Goal: Transaction & Acquisition: Purchase product/service

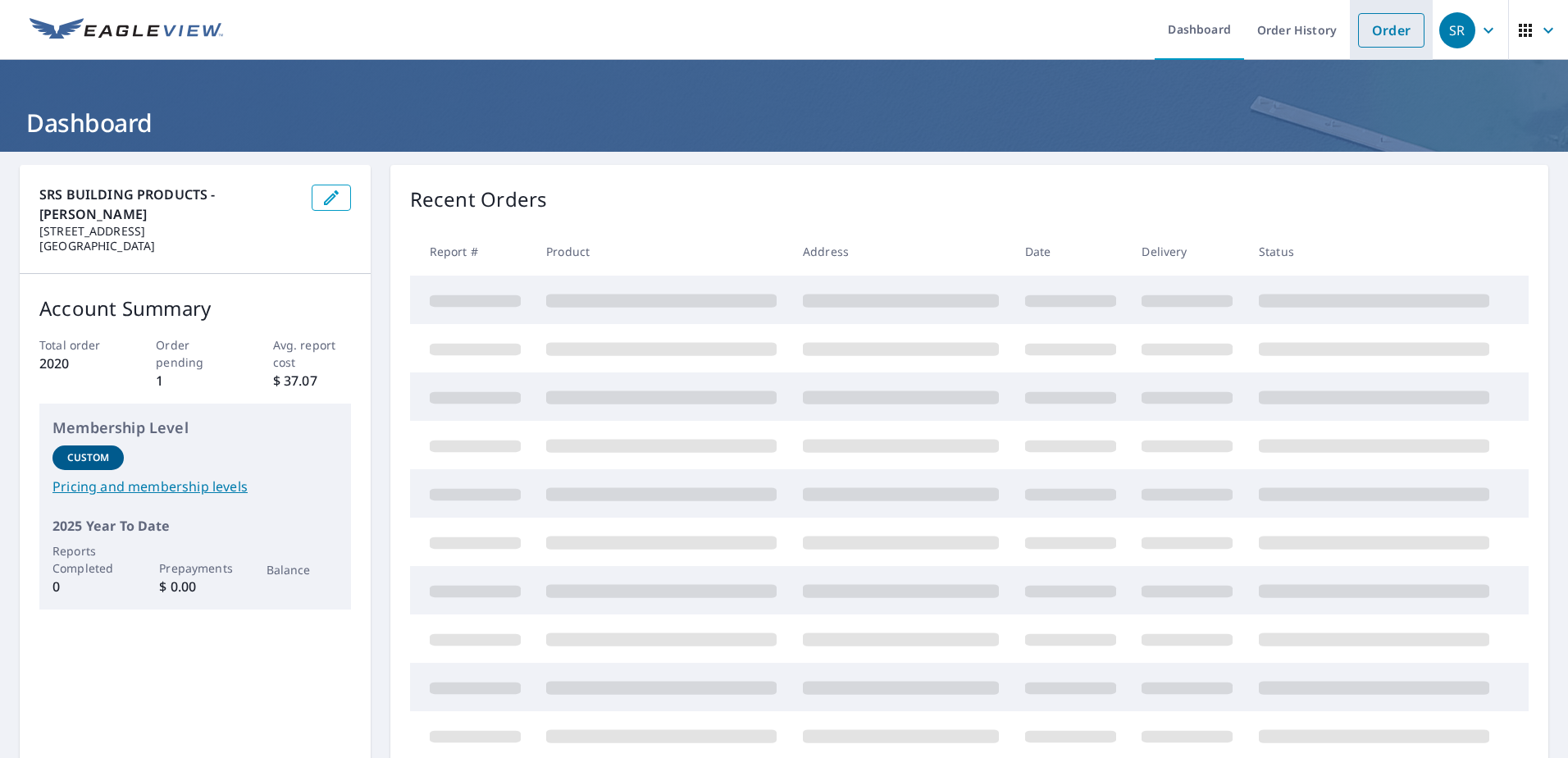
click at [1368, 36] on link "Order" at bounding box center [1391, 30] width 66 height 34
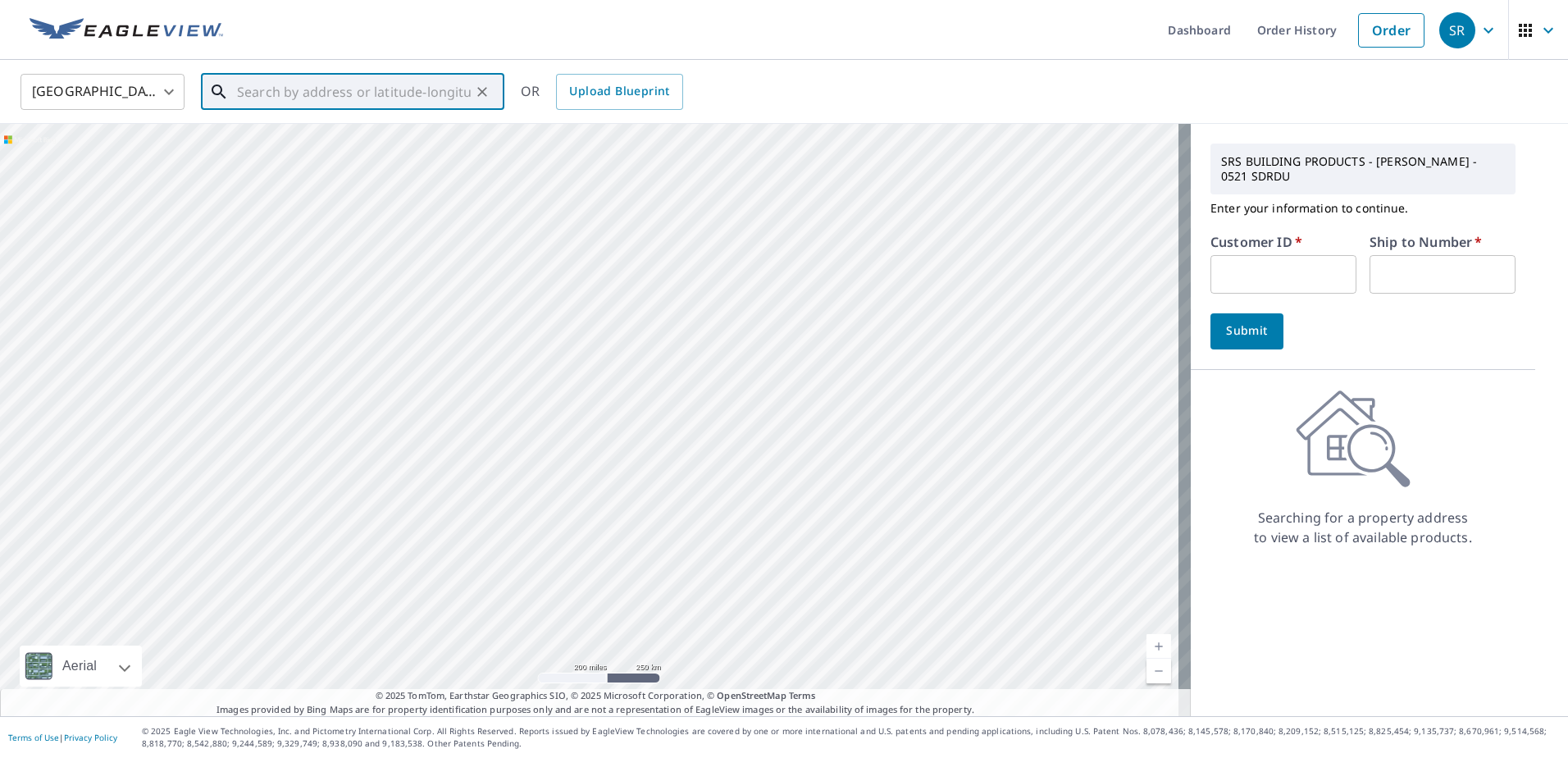
click at [361, 89] on input "text" at bounding box center [354, 92] width 234 height 46
click at [340, 149] on p "Greensboro, NC 27406" at bounding box center [362, 157] width 258 height 17
type input "2320 Atlanta St Greensboro, NC 27406"
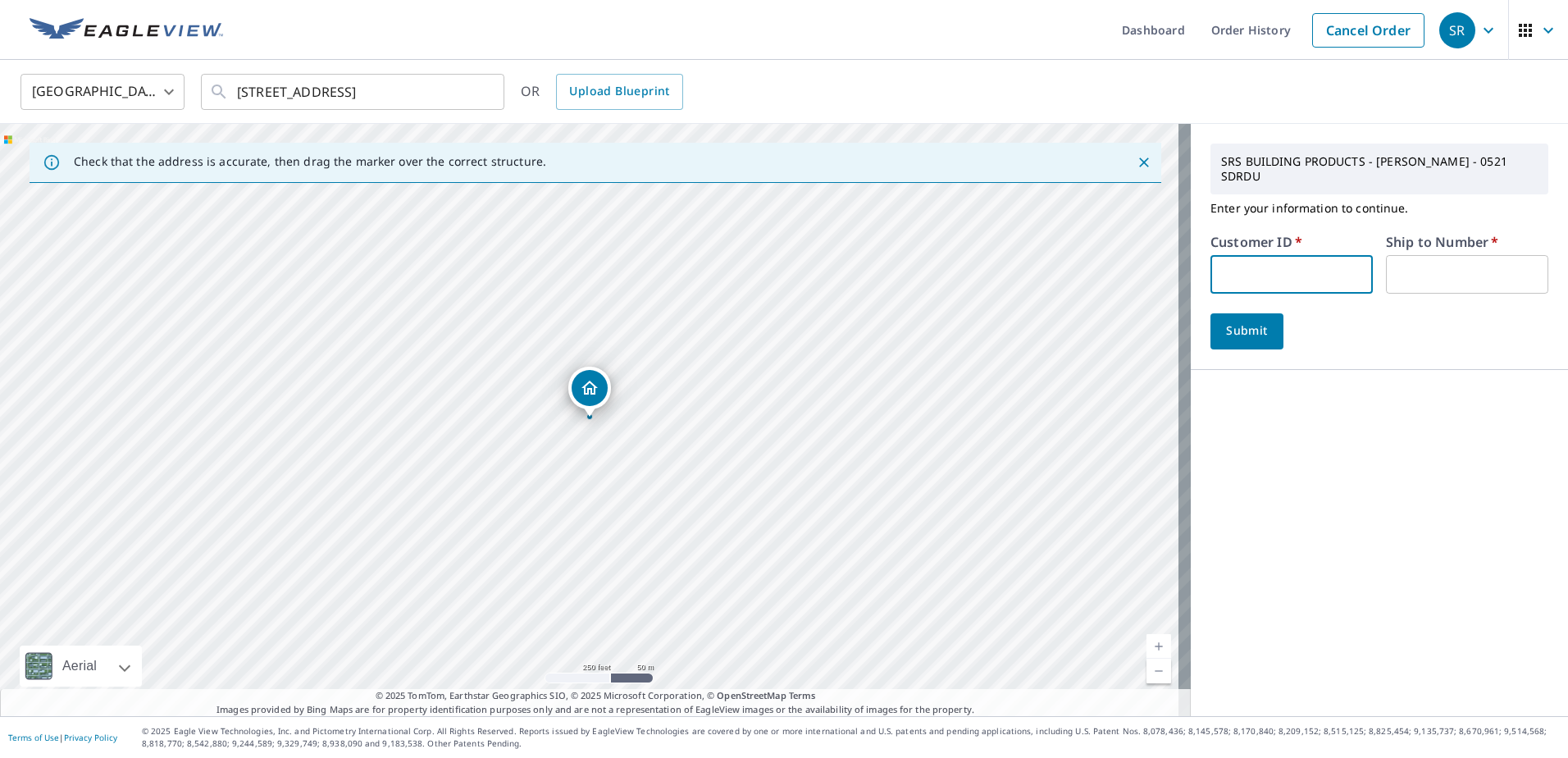
paste input "S054981"
type input "S054981"
click at [1421, 280] on input "text" at bounding box center [1467, 274] width 162 height 38
type input "01"
click at [1238, 335] on span "Submit" at bounding box center [1247, 330] width 47 height 20
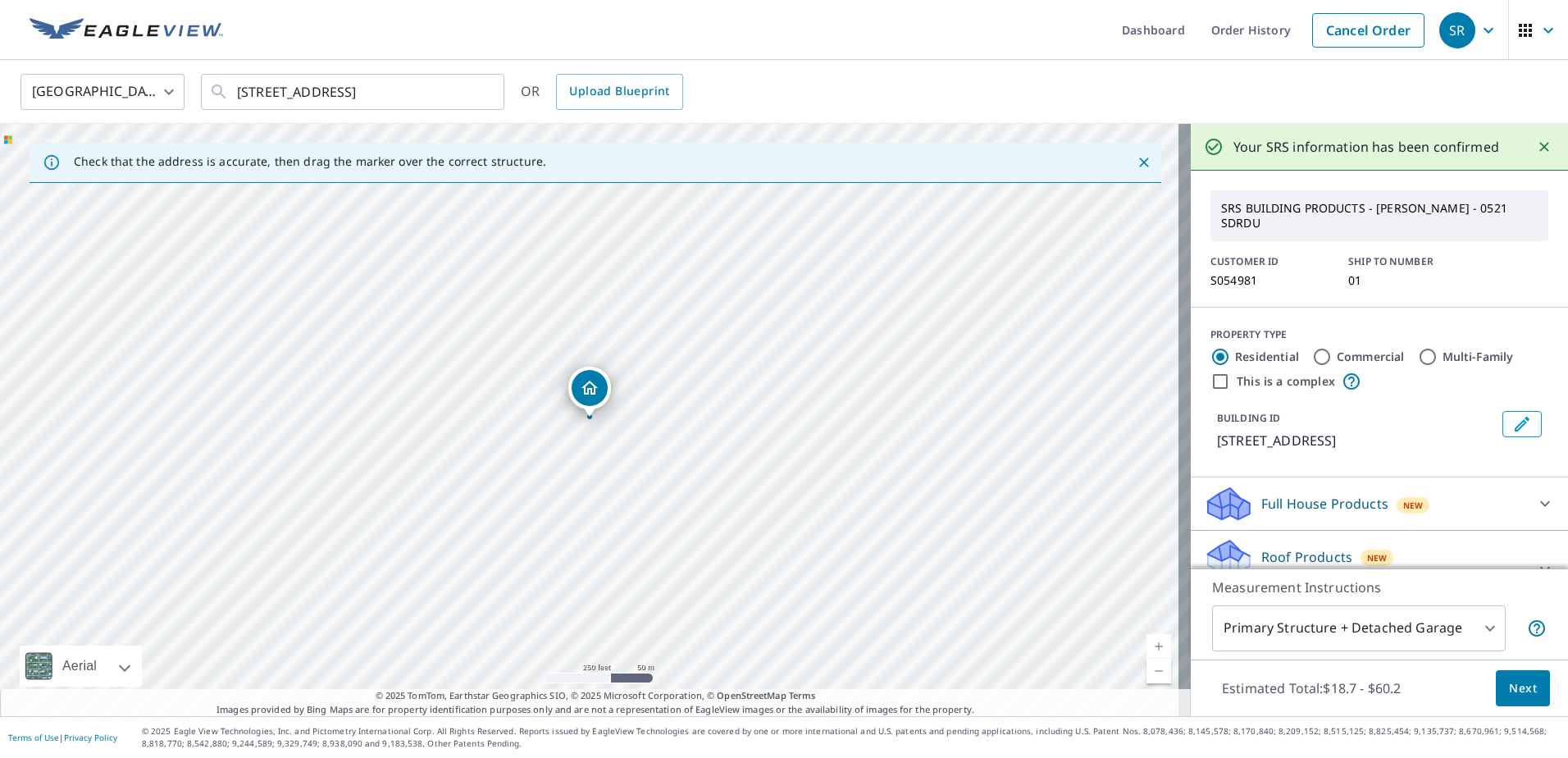
click at [1496, 675] on button "Next" at bounding box center [1523, 688] width 54 height 37
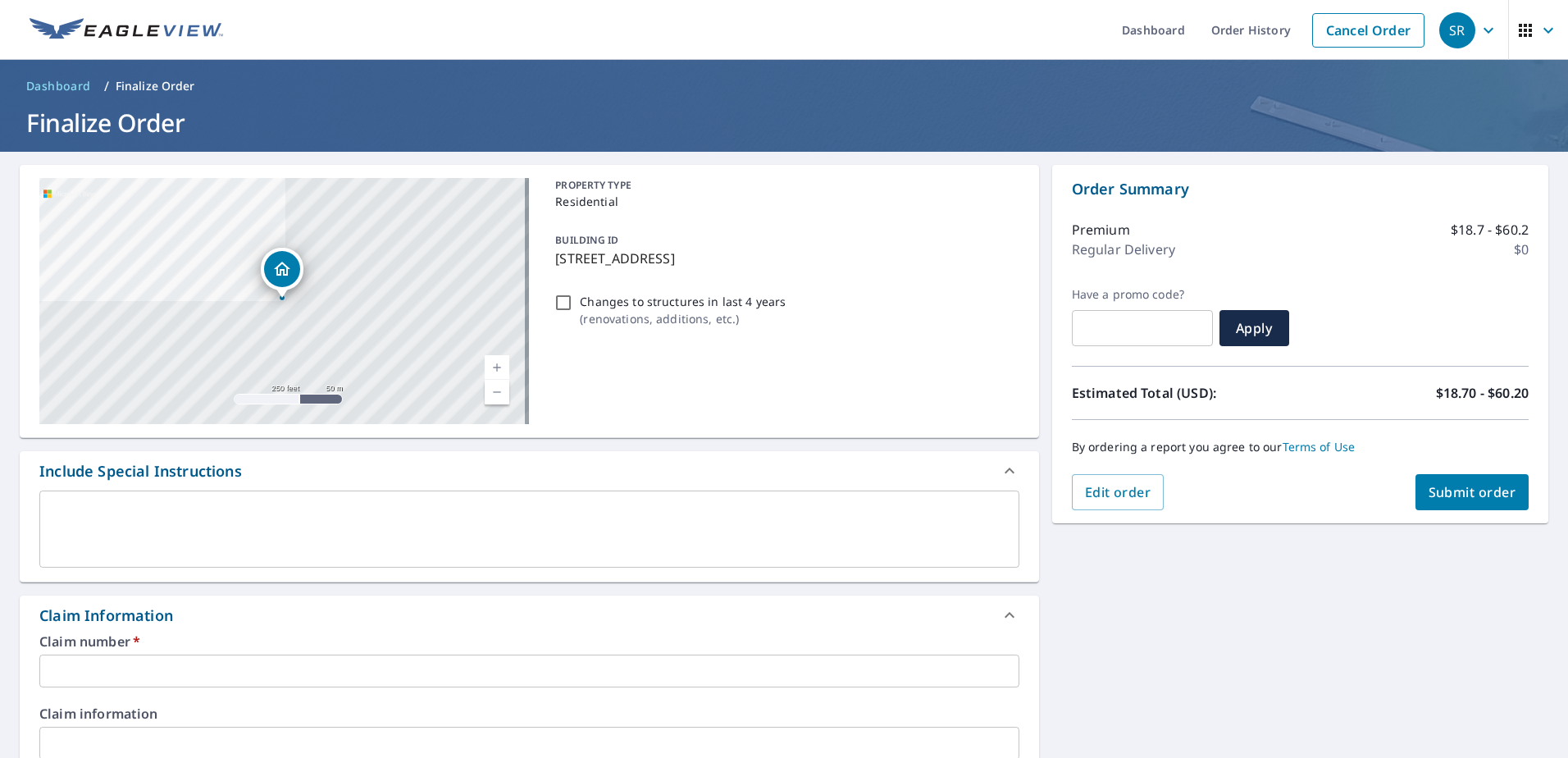
scroll to position [82, 0]
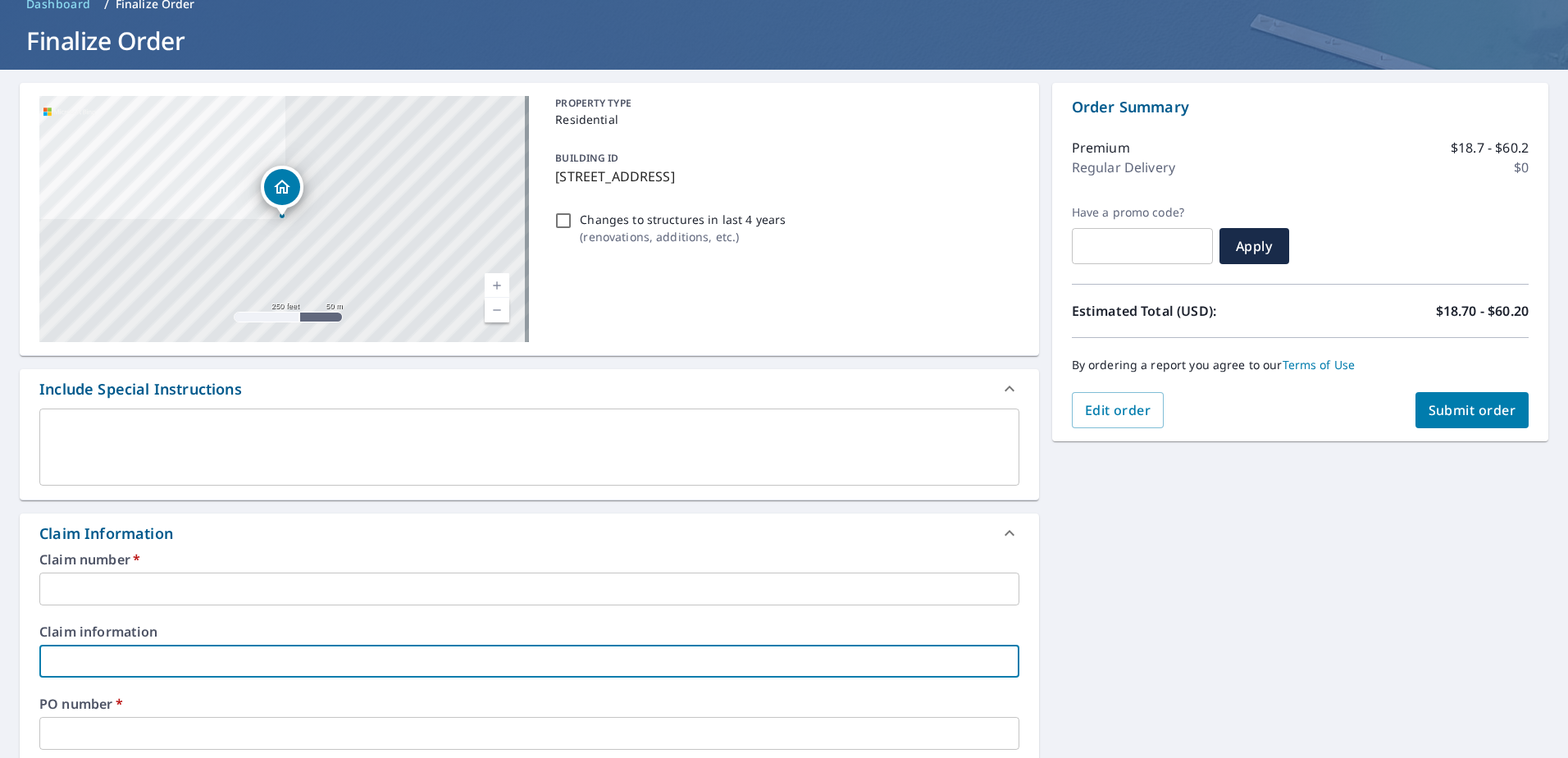
click at [375, 671] on input "text" at bounding box center [529, 661] width 980 height 33
click at [383, 578] on input "text" at bounding box center [529, 589] width 980 height 33
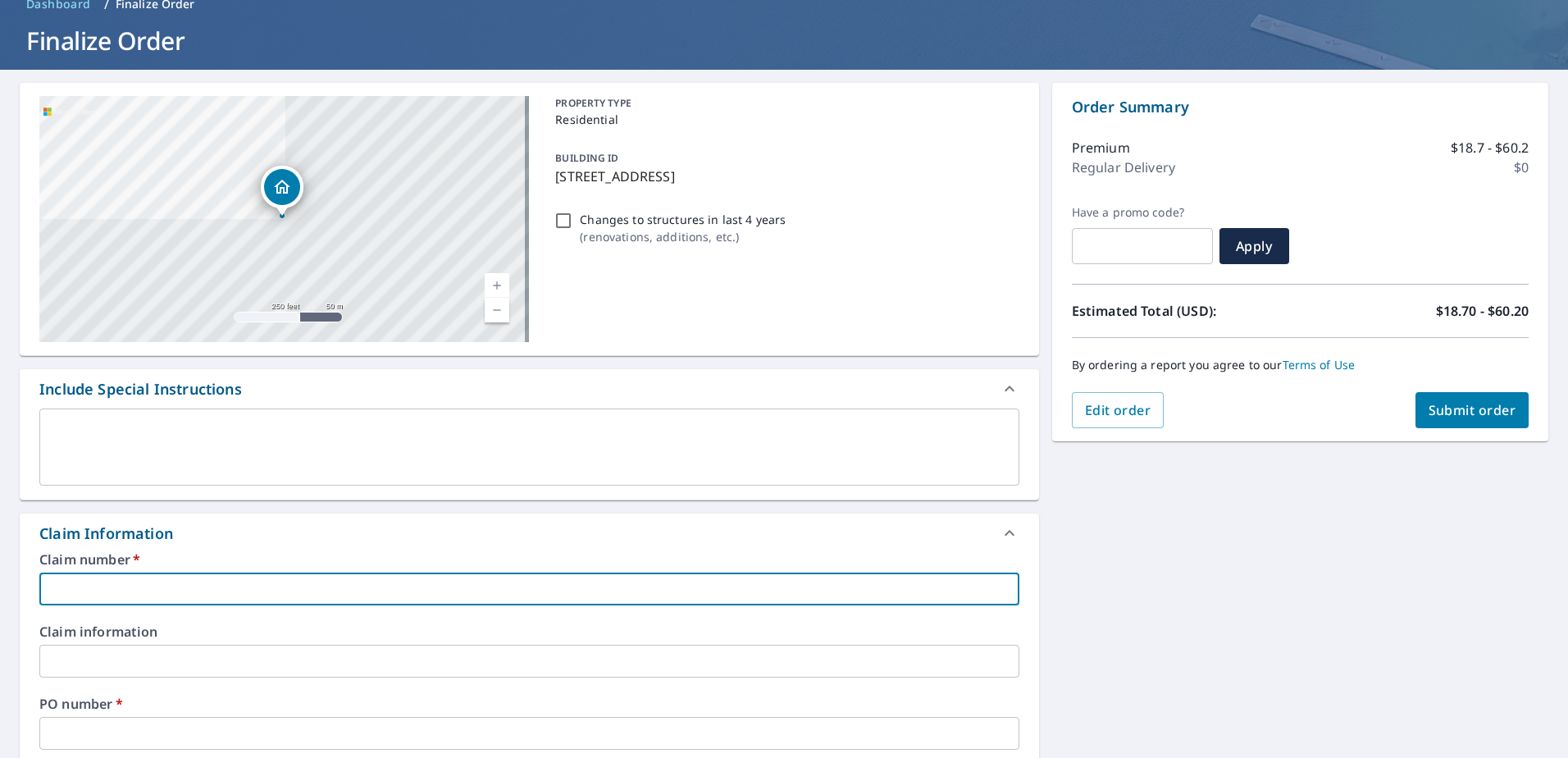
type input "2"
checkbox input "true"
type input "23"
checkbox input "true"
type input "232"
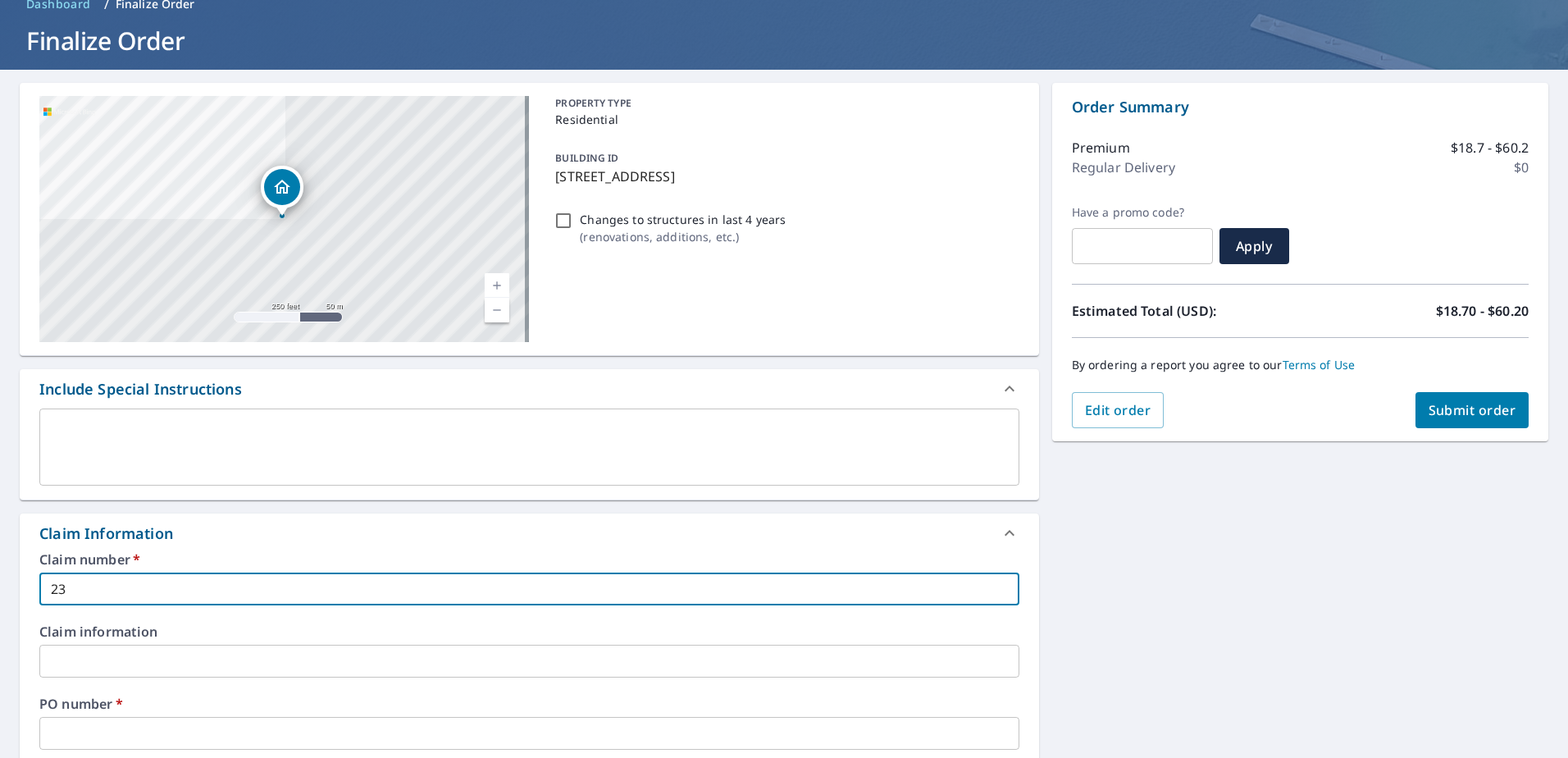
checkbox input "true"
type input "2320"
checkbox input "true"
type input "2320"
checkbox input "true"
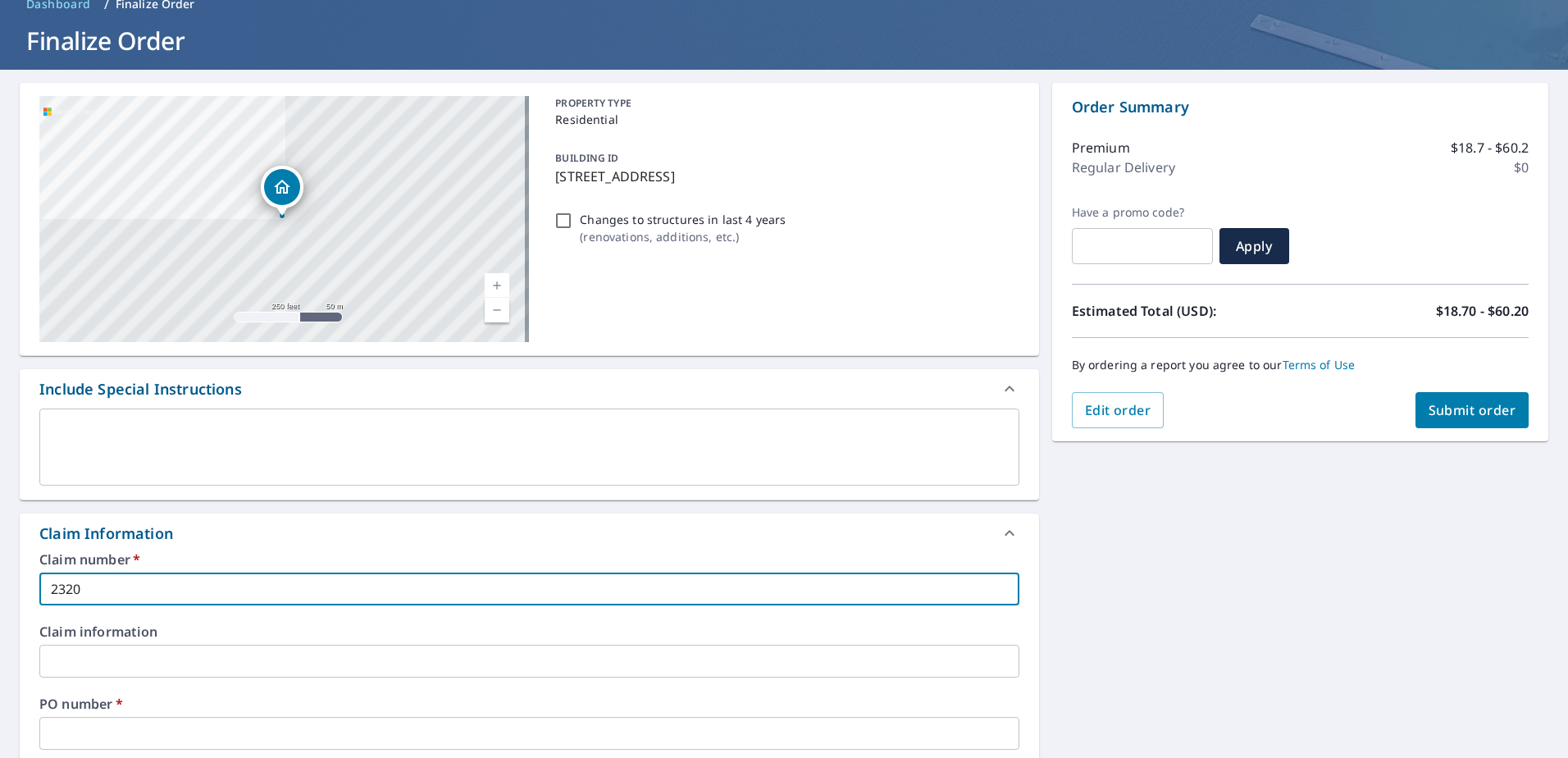
type input "2320 A"
checkbox input "true"
type input "2320 AT"
checkbox input "true"
type input "2320 ATL"
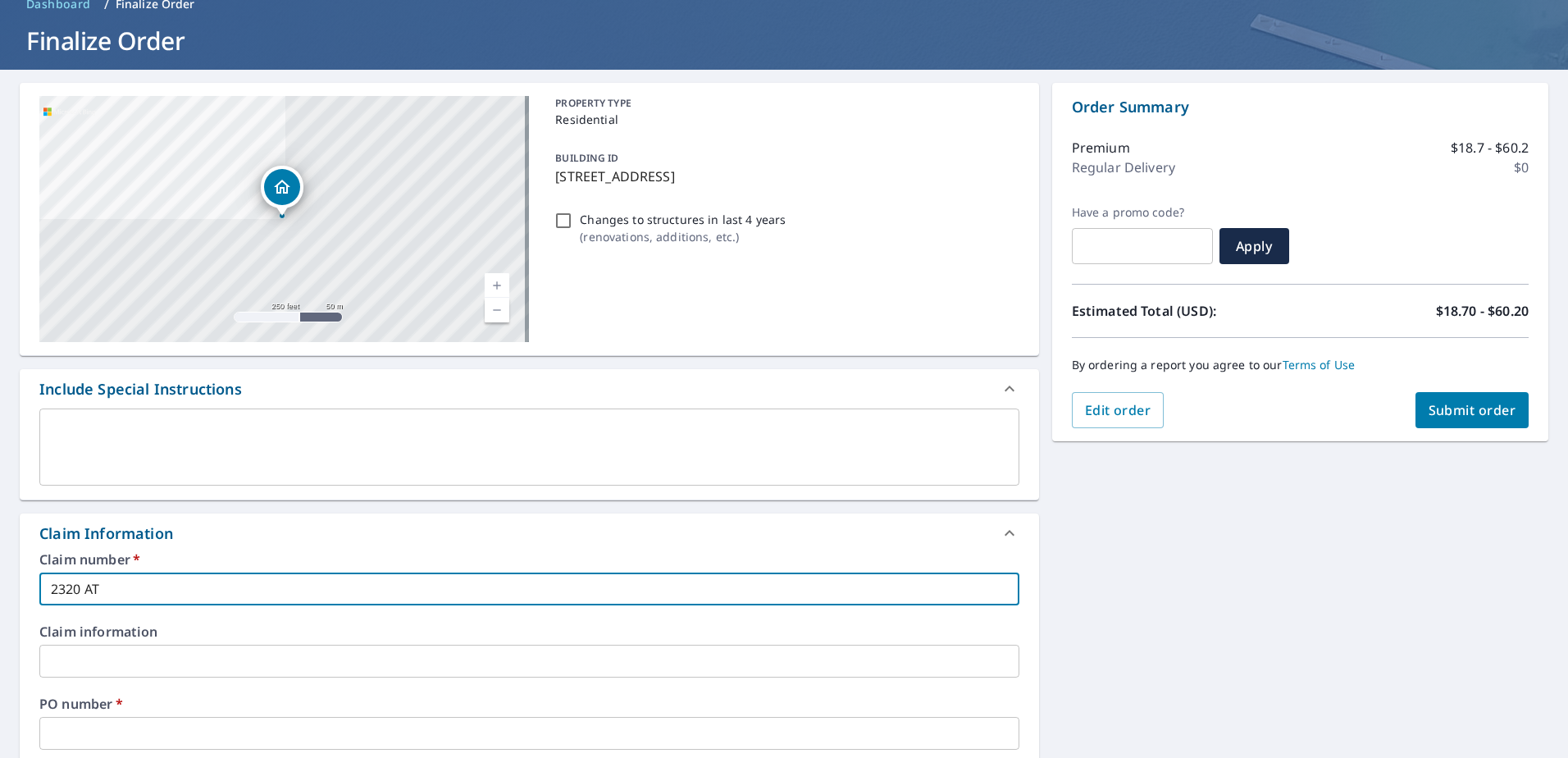
checkbox input "true"
type input "2320 ATLA"
checkbox input "true"
type input "2320 ATLAN"
checkbox input "true"
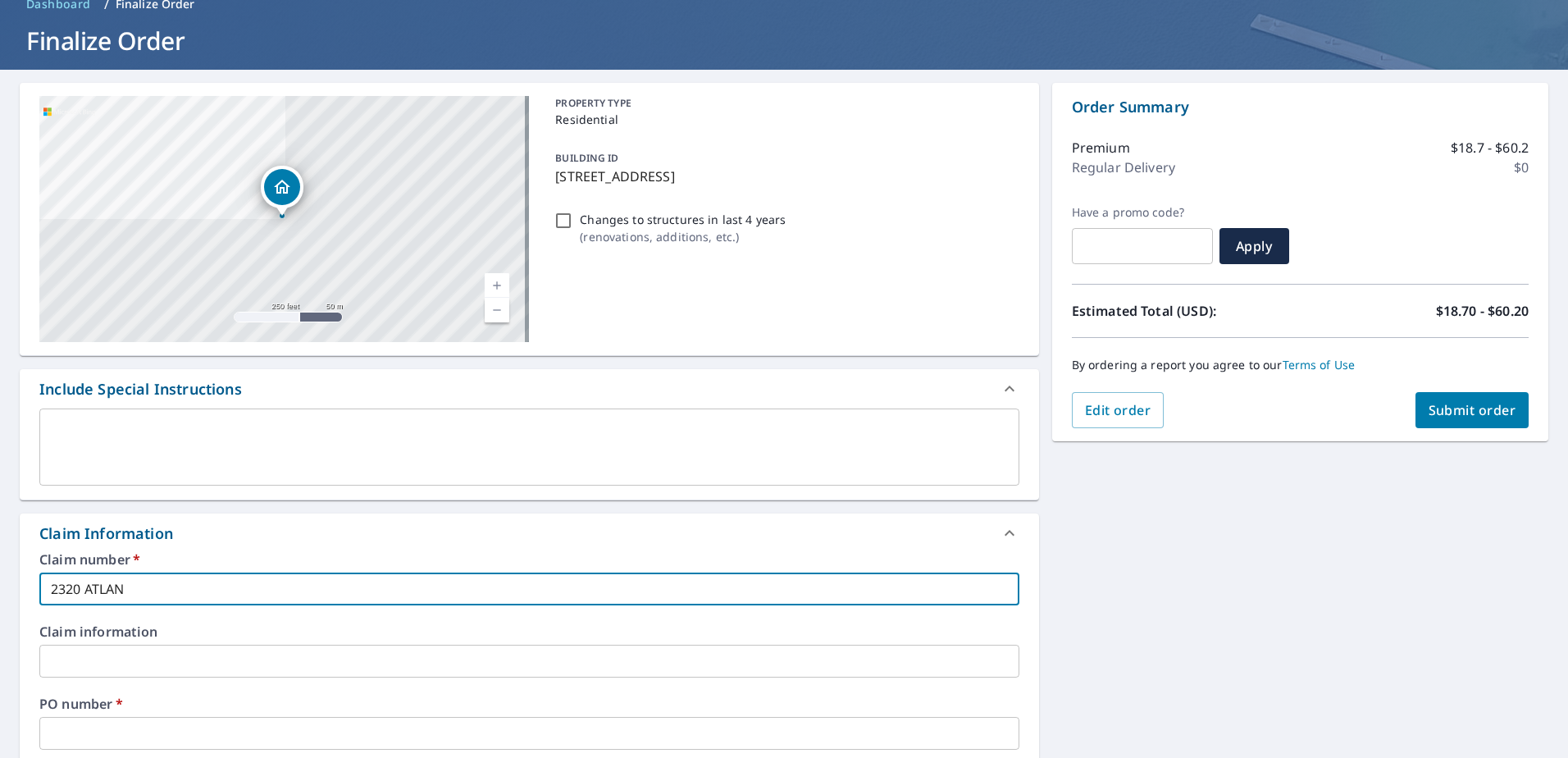
type input "2320 ATLANT"
checkbox input "true"
type input "2320 ATLANTA"
checkbox input "true"
type input "2320 ATLANTA"
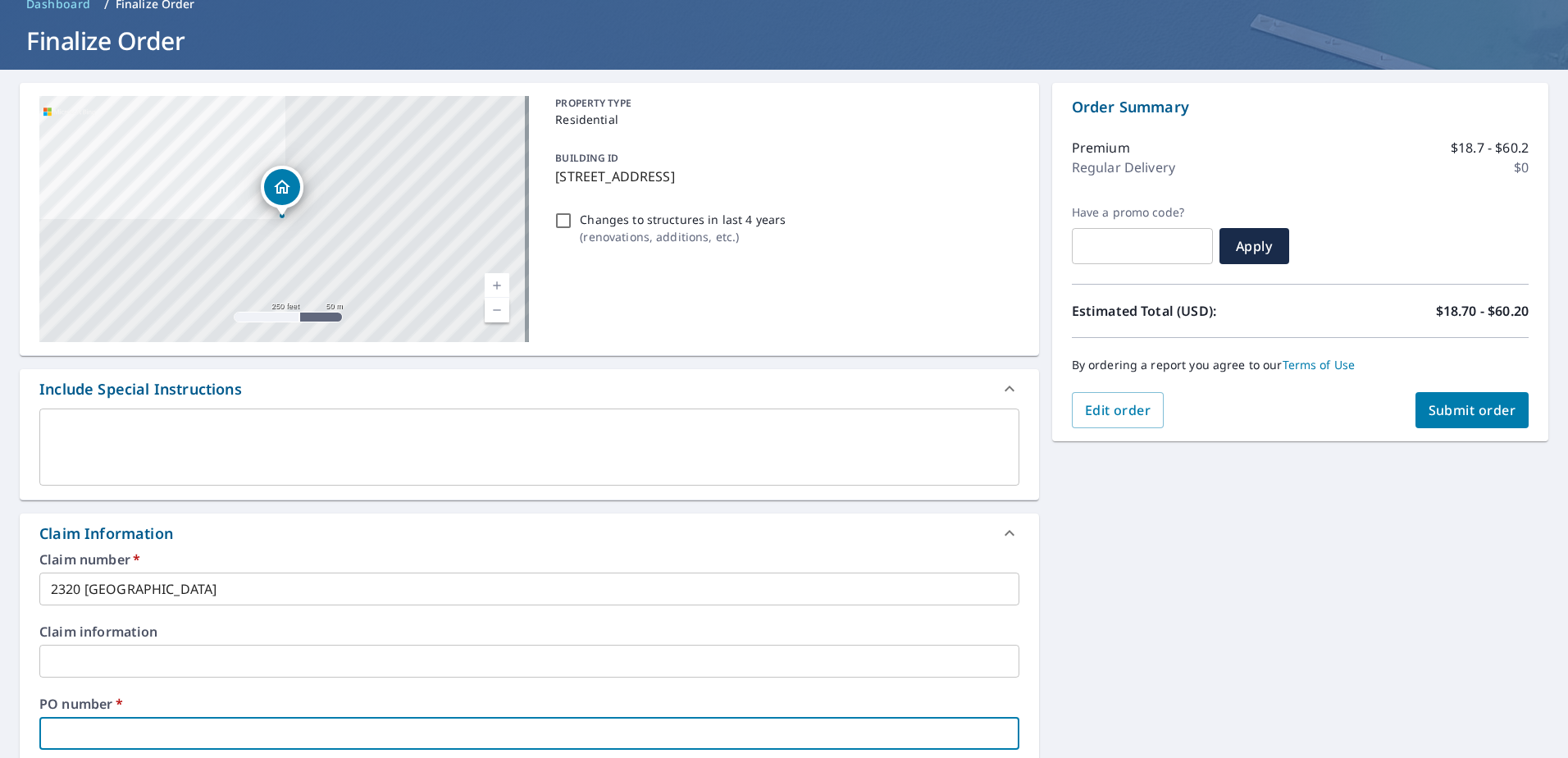
type input "2"
checkbox input "true"
type input "23"
checkbox input "true"
type input "232"
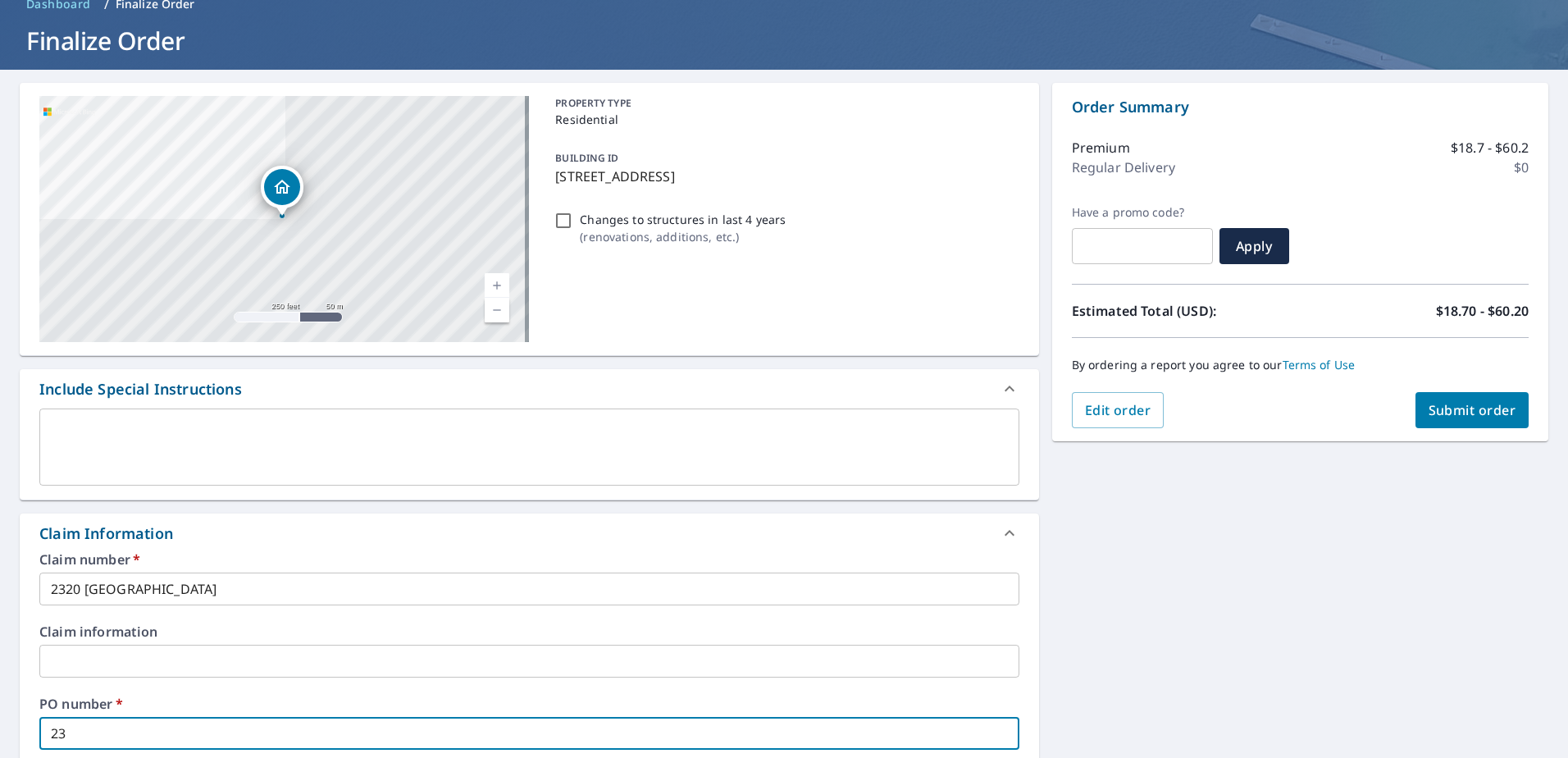
checkbox input "true"
type input "2320"
checkbox input "true"
type input "2320"
checkbox input "true"
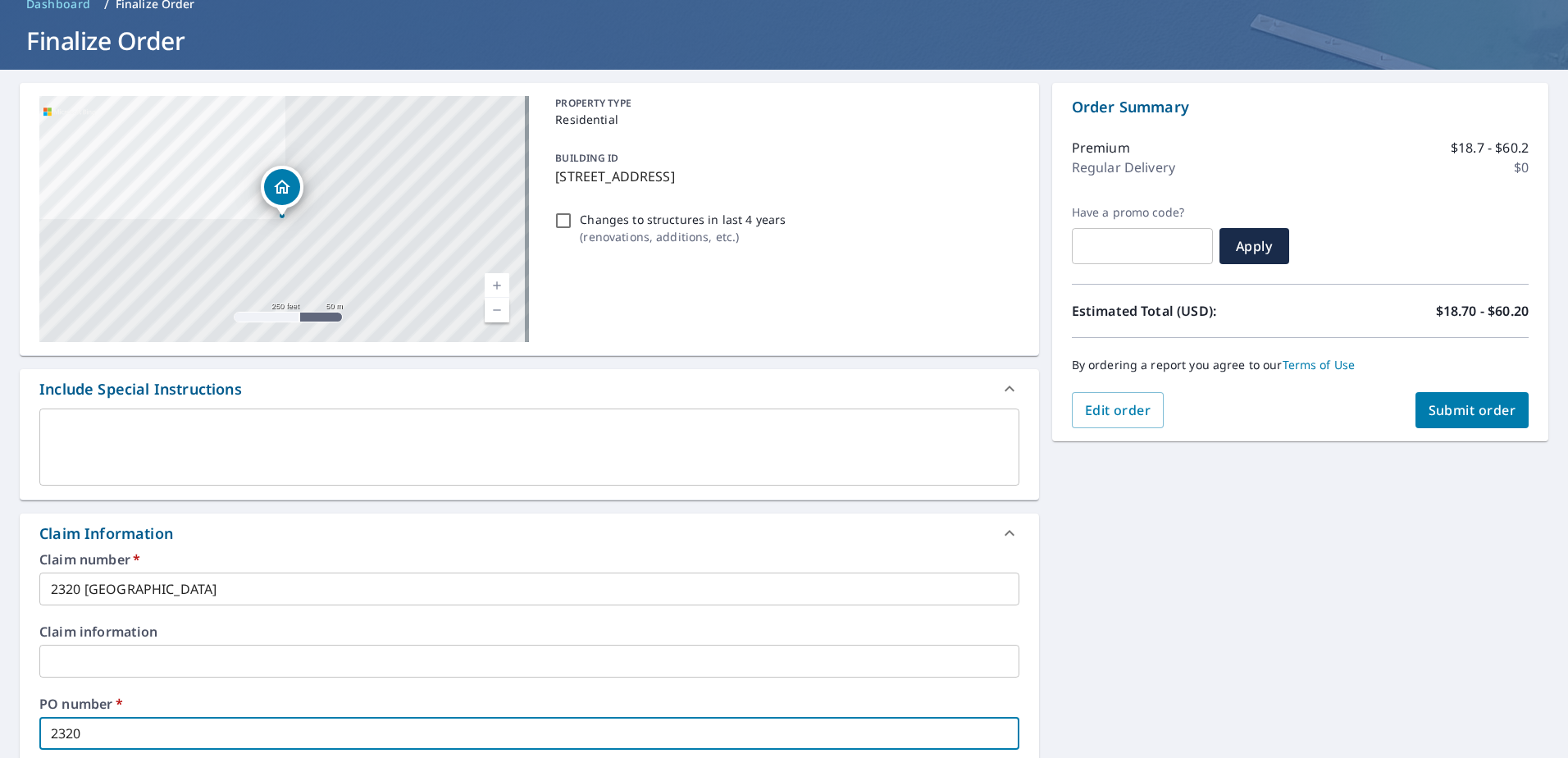
type input "2320 A"
checkbox input "true"
type input "2320 AT"
checkbox input "true"
type input "2320 ATL"
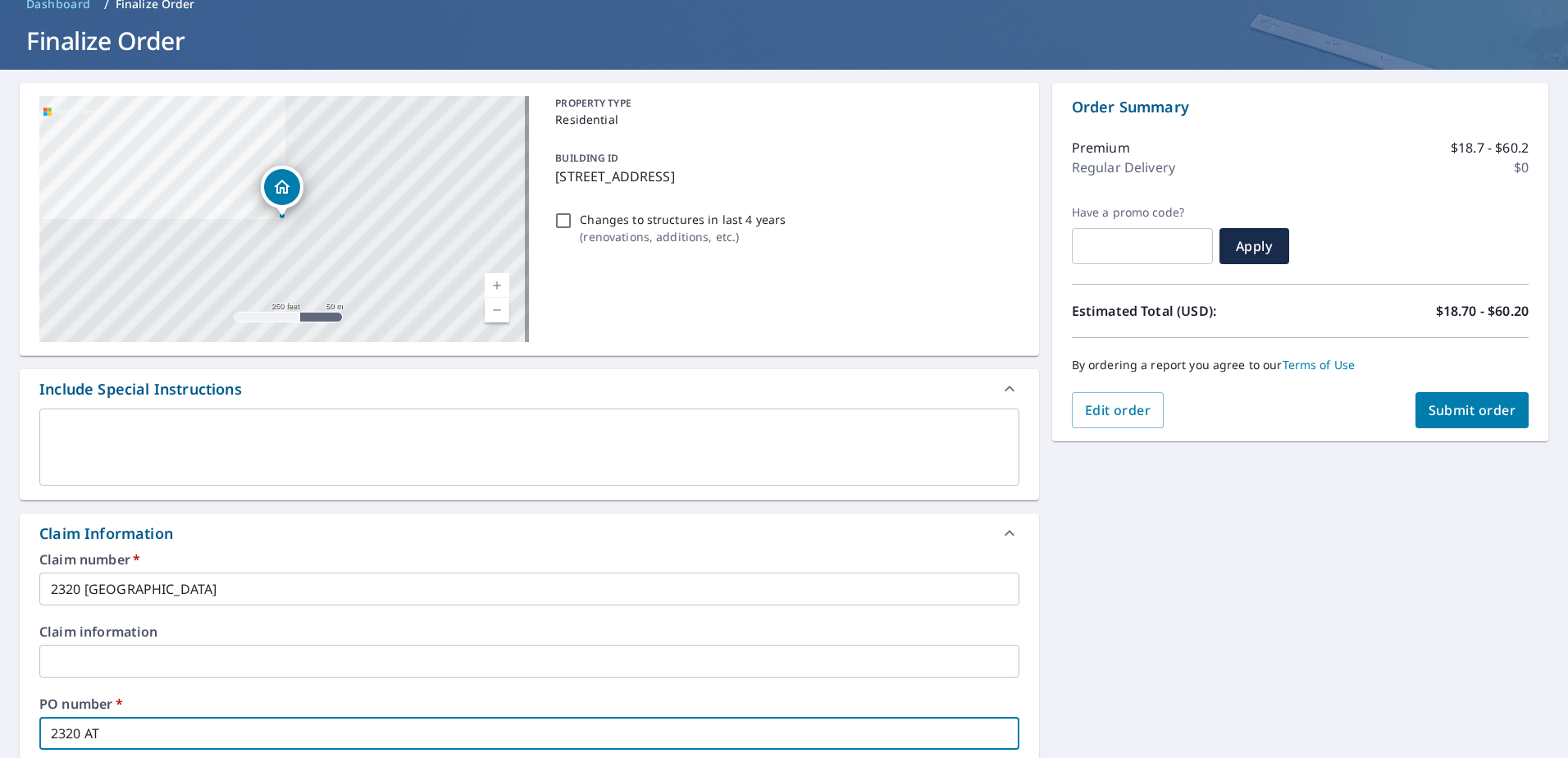
checkbox input "true"
type input "2320 ATLA"
checkbox input "true"
type input "2320 ATLAN"
checkbox input "true"
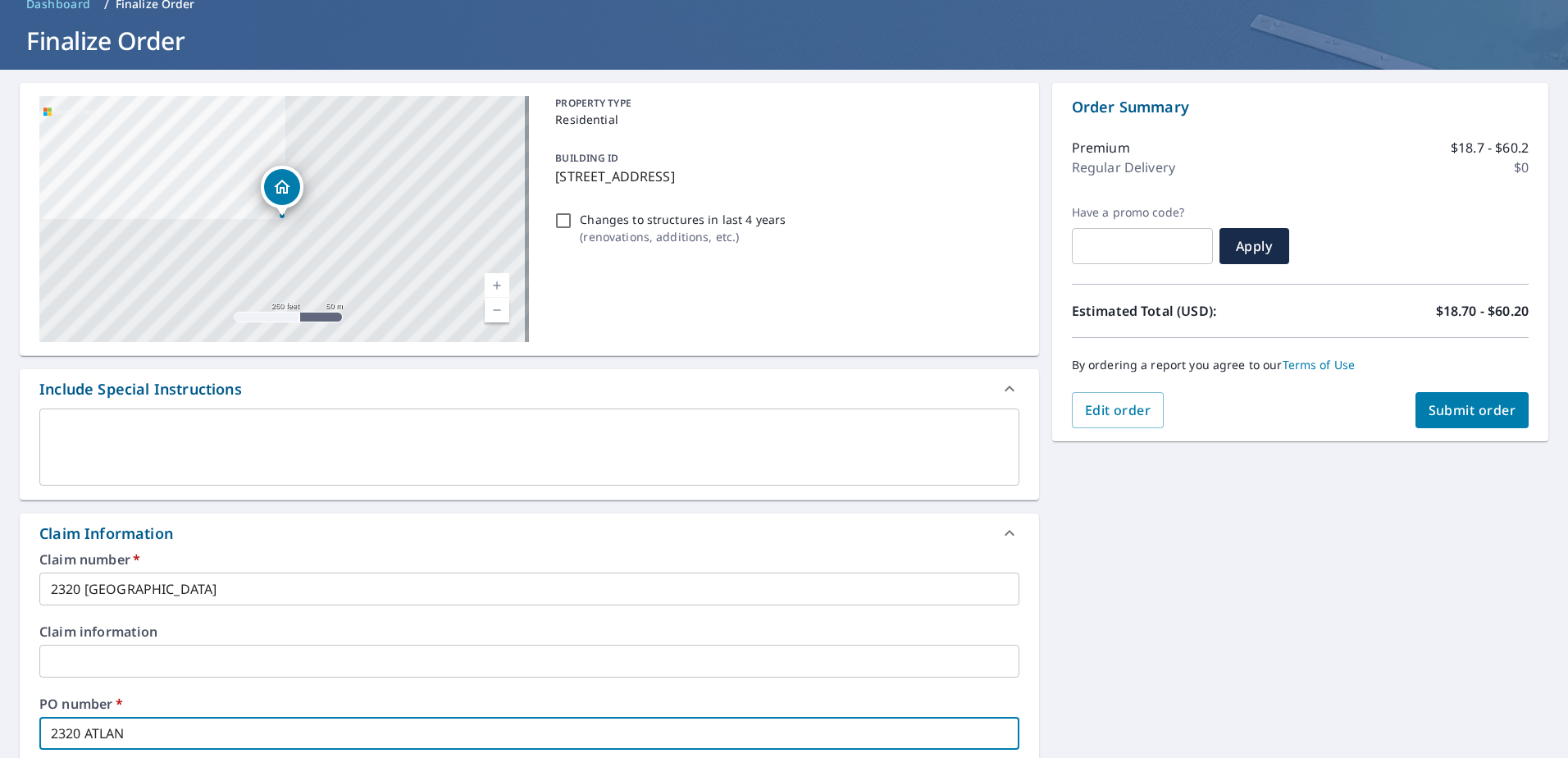
type input "2320 ATLANT"
checkbox input "true"
type input "2320 ATLANTA"
checkbox input "true"
type input "2320 ATLANTA"
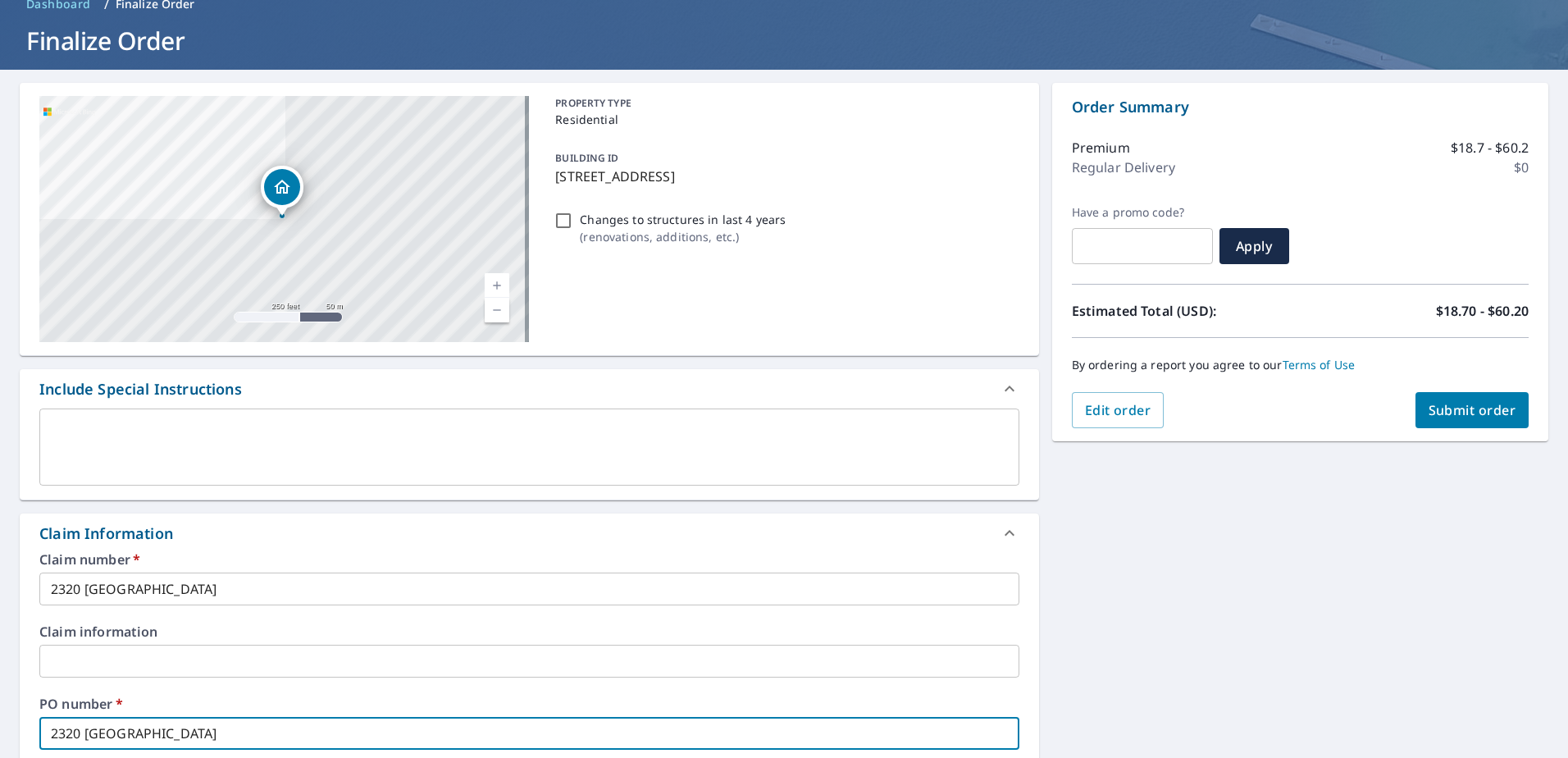
scroll to position [508, 0]
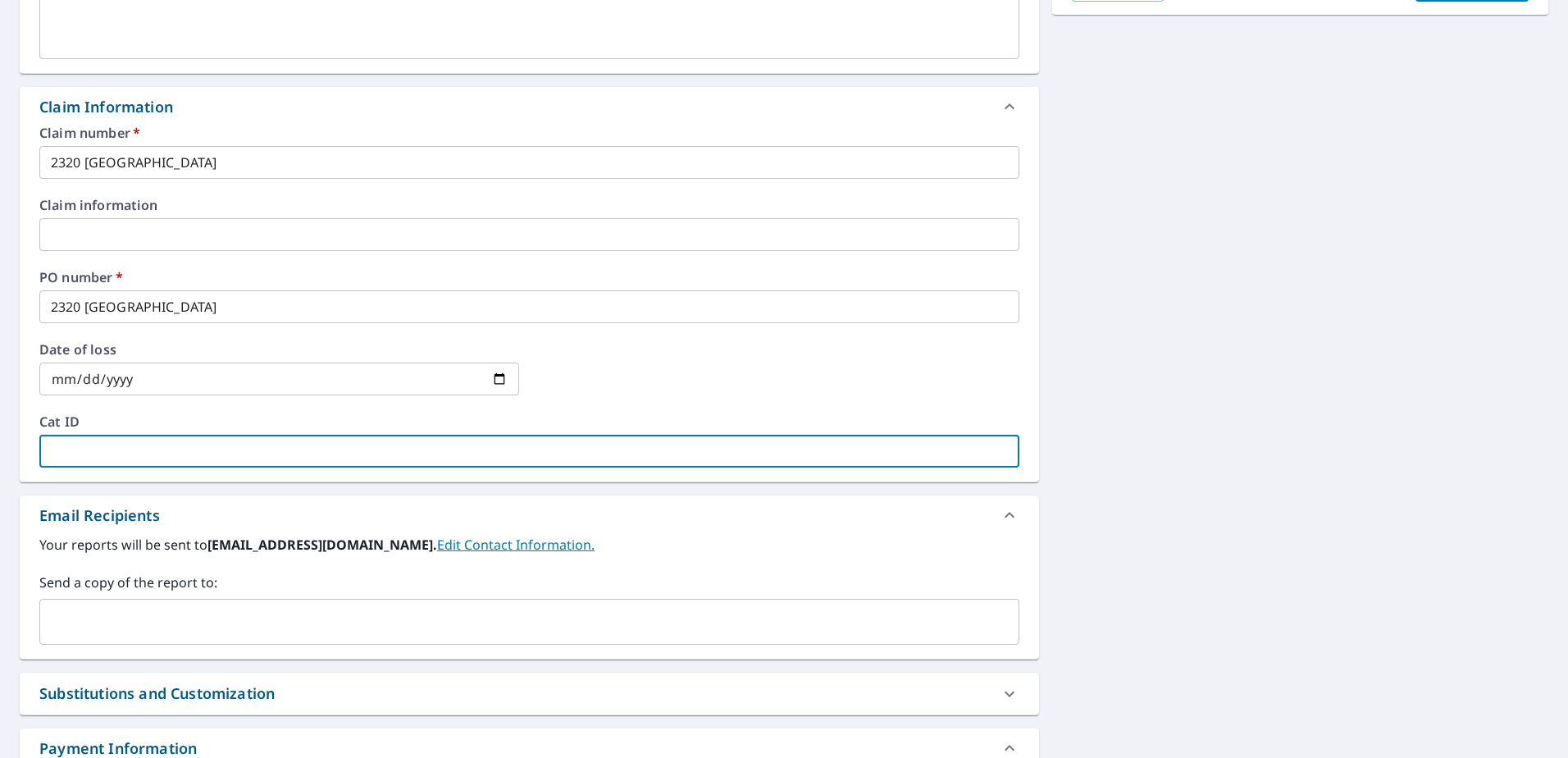
click at [375, 599] on div "​" at bounding box center [529, 622] width 980 height 46
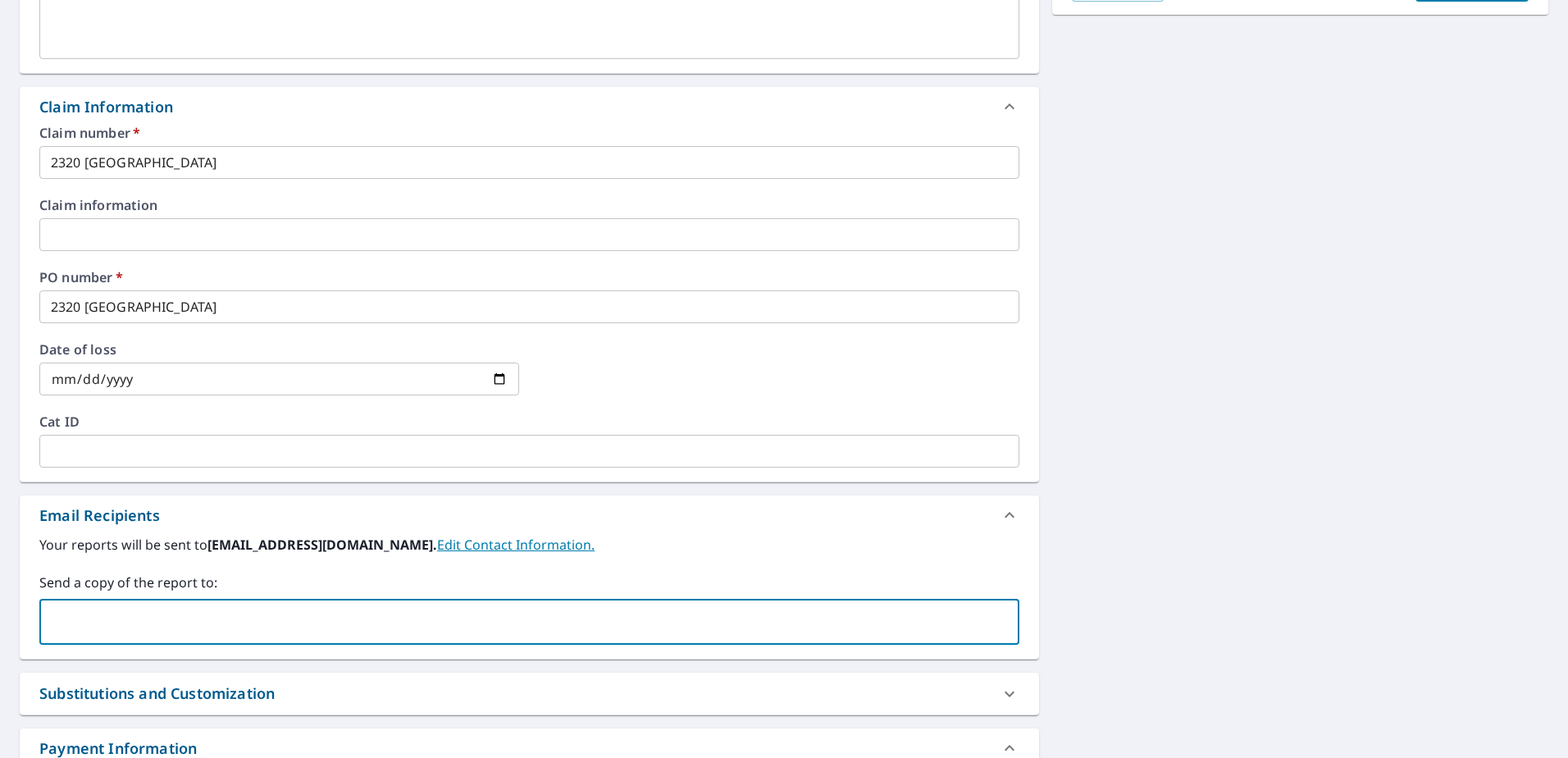
paste input "EASTCOASTEXTERIORSLLC@OUTLOOK.COM"
type input "EASTCOASTEXTERIORSLLC@OUTLOOK.COM"
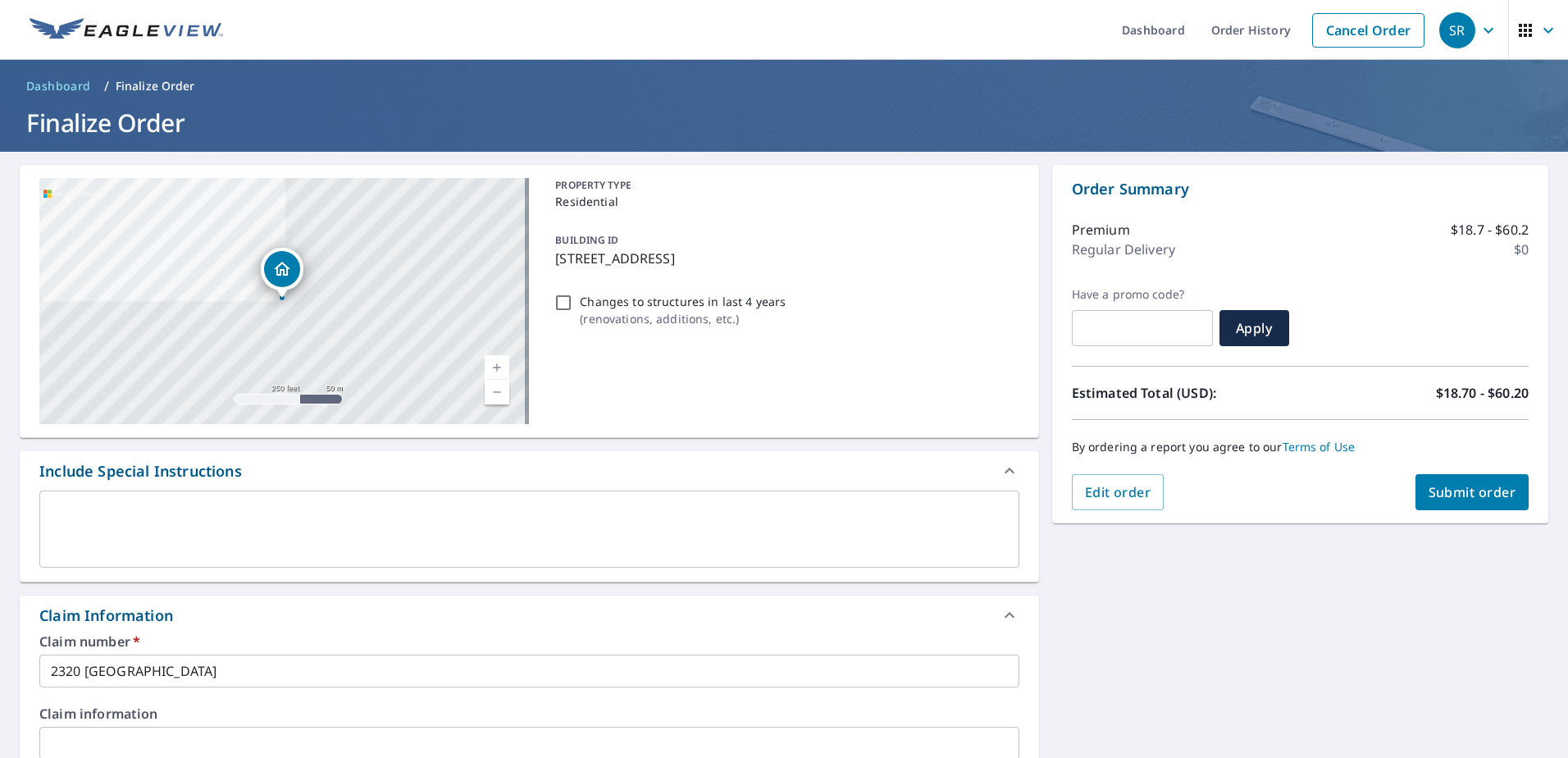
click at [1436, 489] on span "Submit order" at bounding box center [1472, 492] width 87 height 18
checkbox input "true"
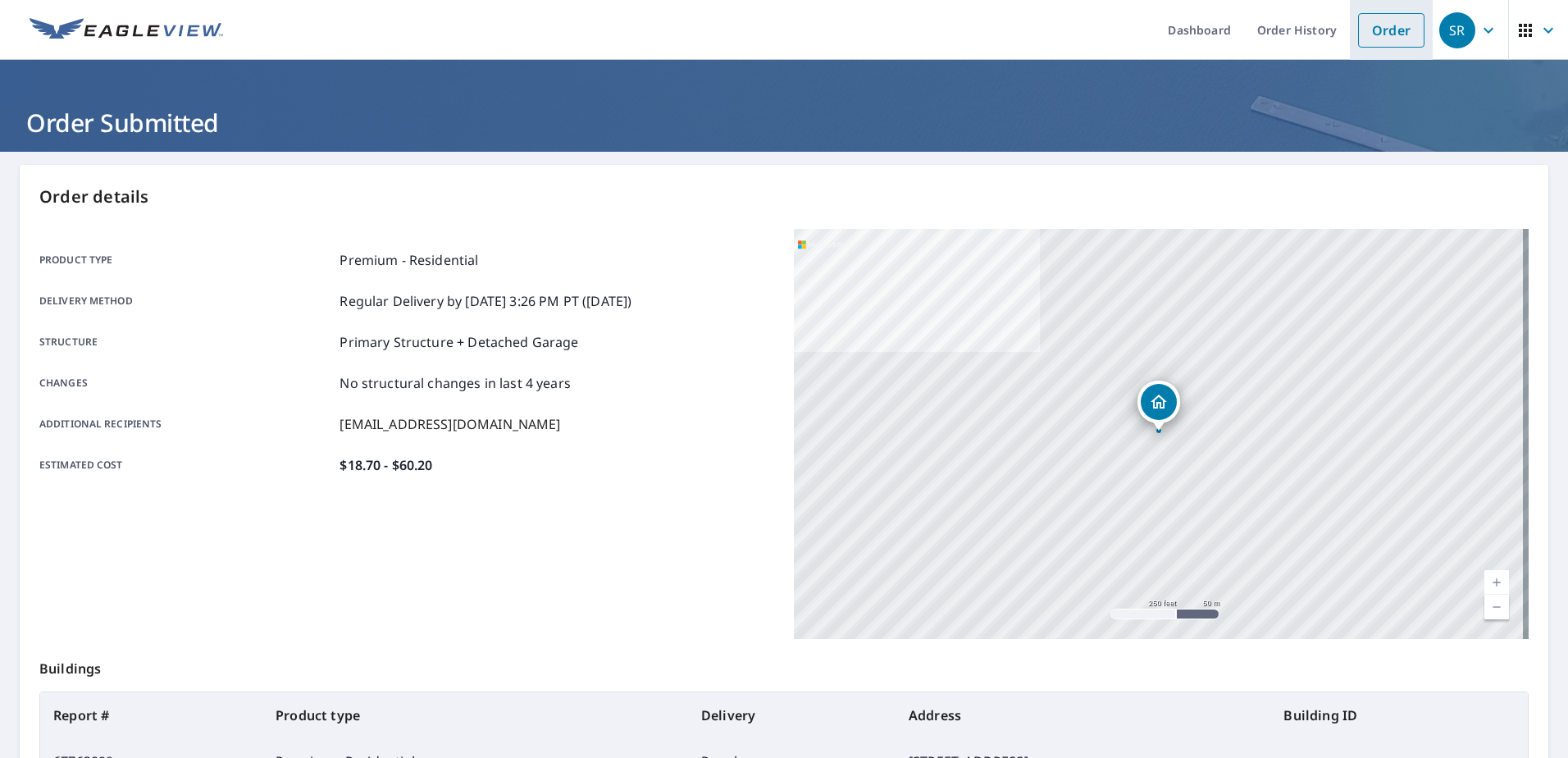
click at [1395, 43] on link "Order" at bounding box center [1391, 30] width 66 height 34
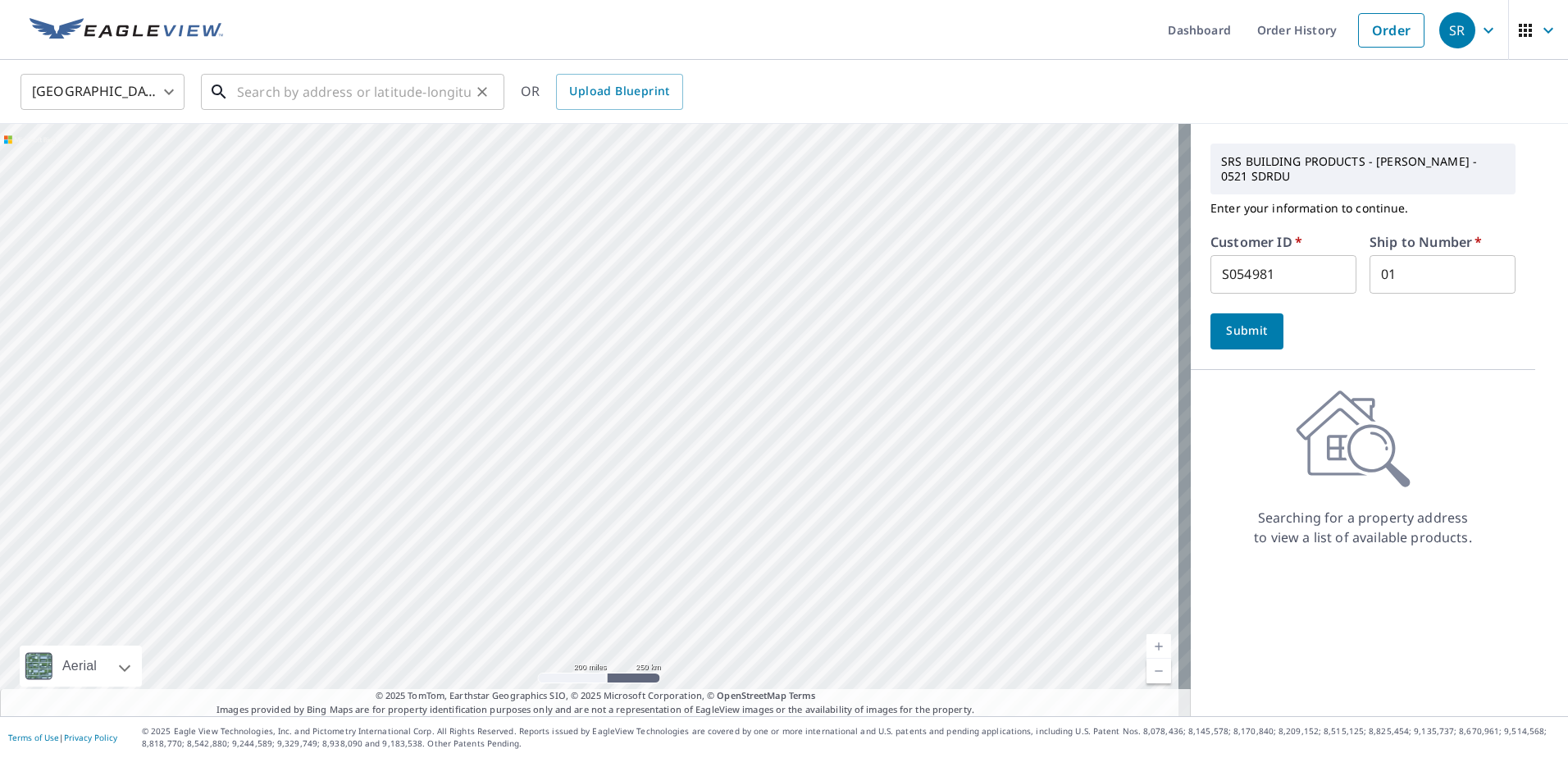
click at [365, 92] on input "text" at bounding box center [354, 92] width 234 height 46
click at [344, 93] on input "text" at bounding box center [354, 92] width 234 height 46
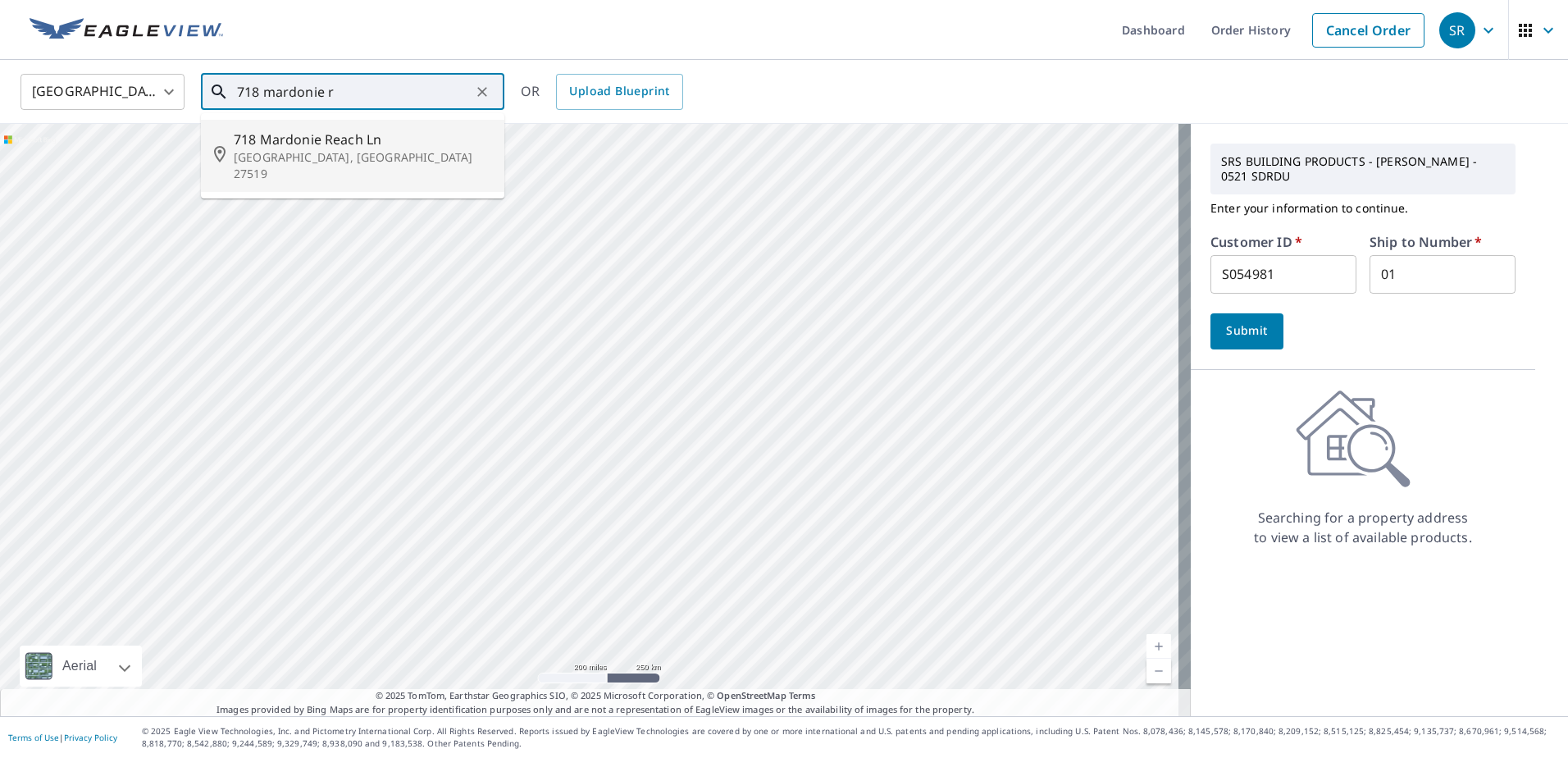
click at [340, 133] on span "718 Mardonie Reach Ln" at bounding box center [362, 139] width 258 height 20
type input "718 Mardonie Reach Ln Cary, NC 27519"
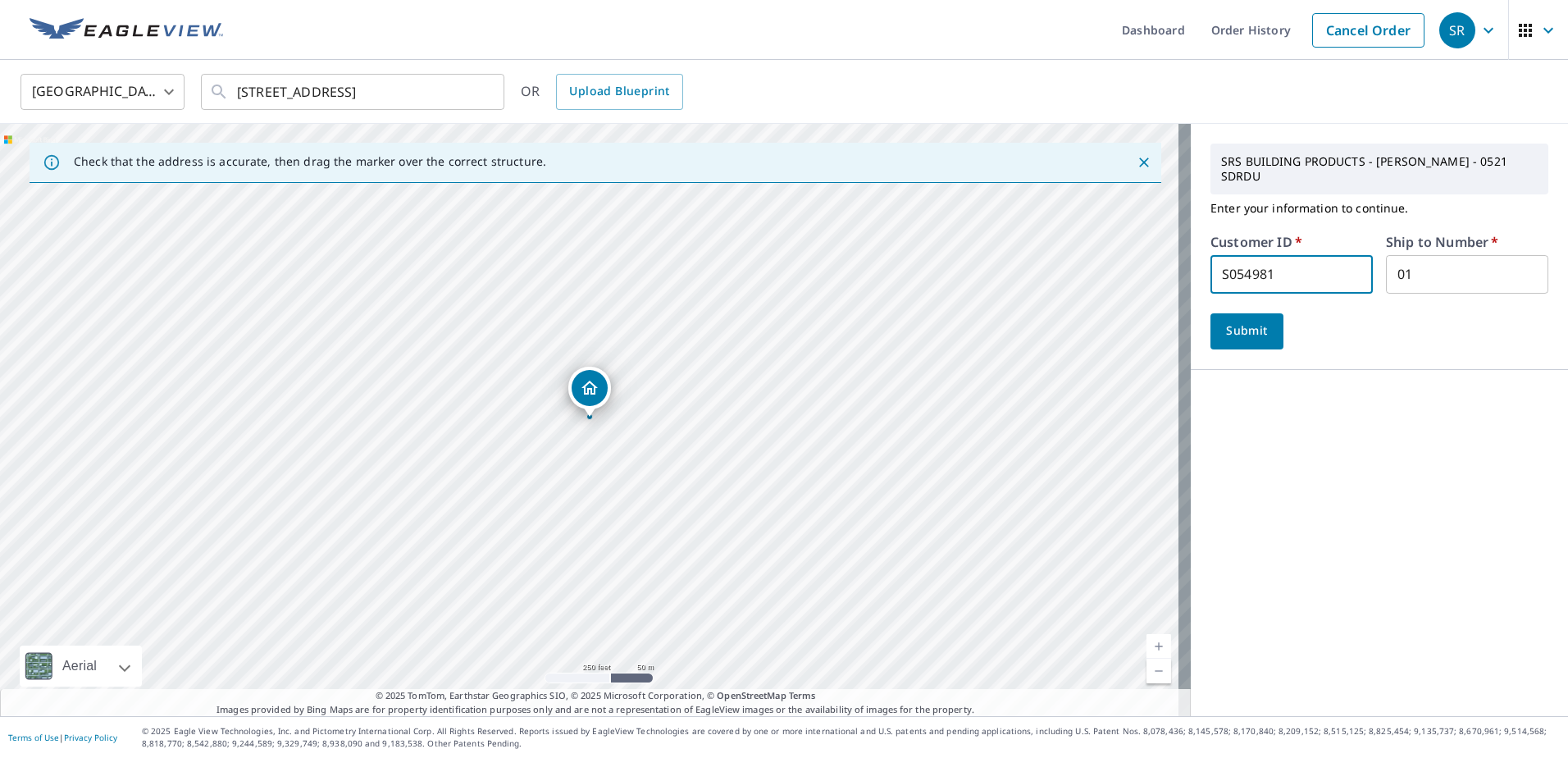
drag, startPoint x: 1276, startPoint y: 267, endPoint x: 1115, endPoint y: 265, distance: 161.0
click at [1115, 265] on div "Check that the address is accurate, then drag the marker over the correct struc…" at bounding box center [784, 420] width 1568 height 592
click at [1286, 277] on input "text" at bounding box center [1291, 274] width 162 height 38
type input "COL10126"
click at [1240, 330] on span "Submit" at bounding box center [1247, 330] width 47 height 20
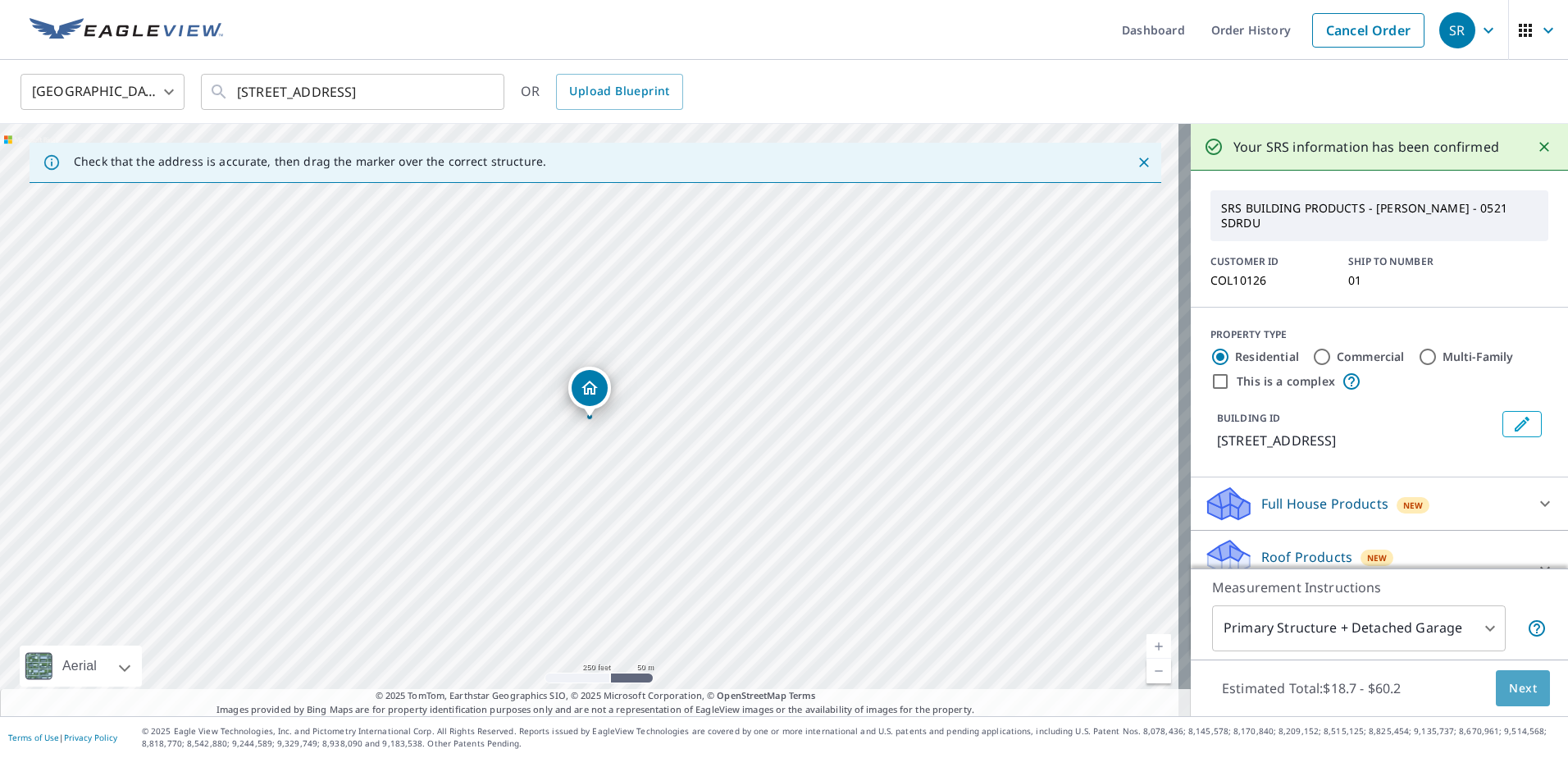
click at [1522, 686] on span "Next" at bounding box center [1523, 688] width 28 height 20
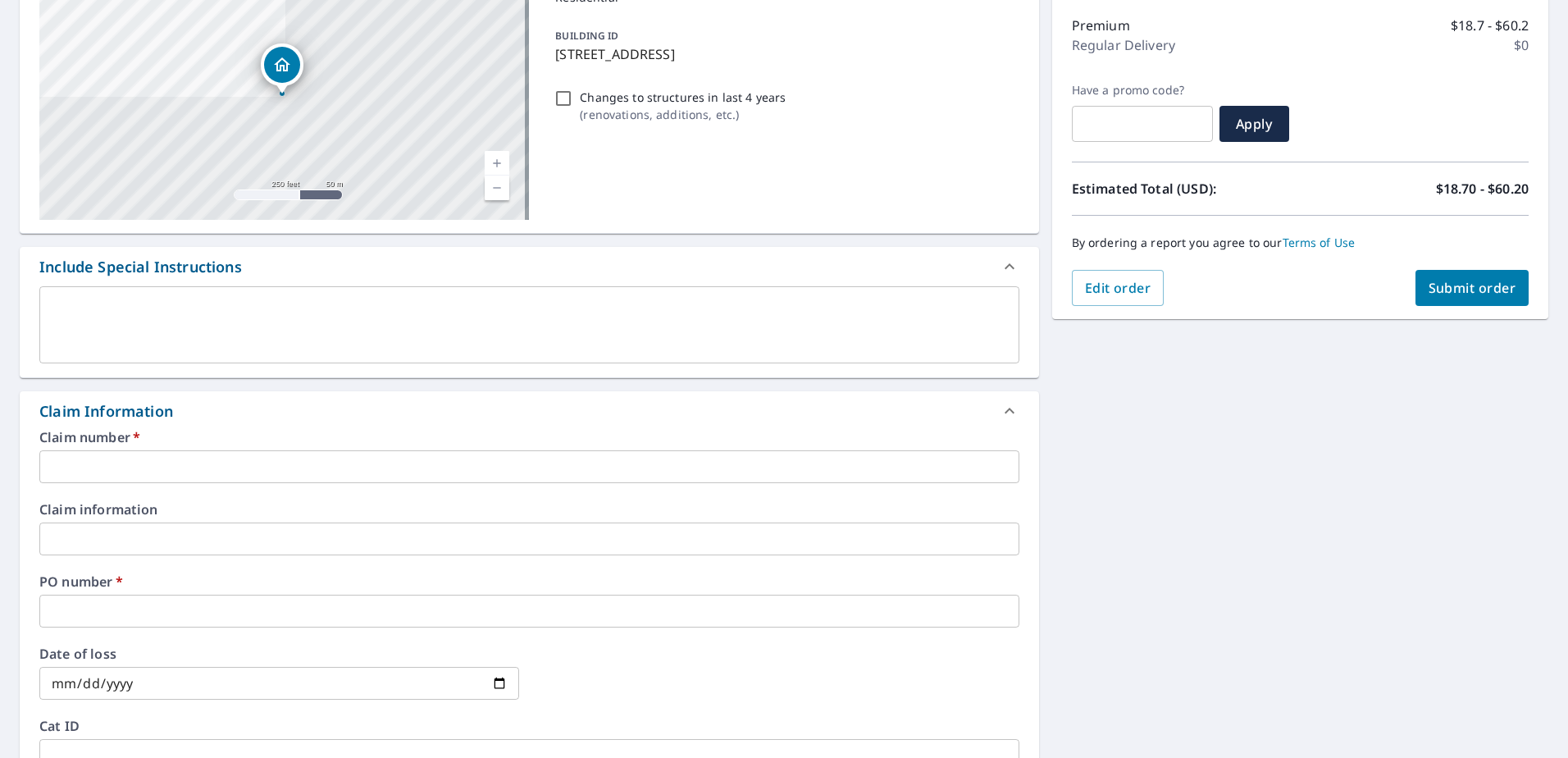
scroll to position [246, 0]
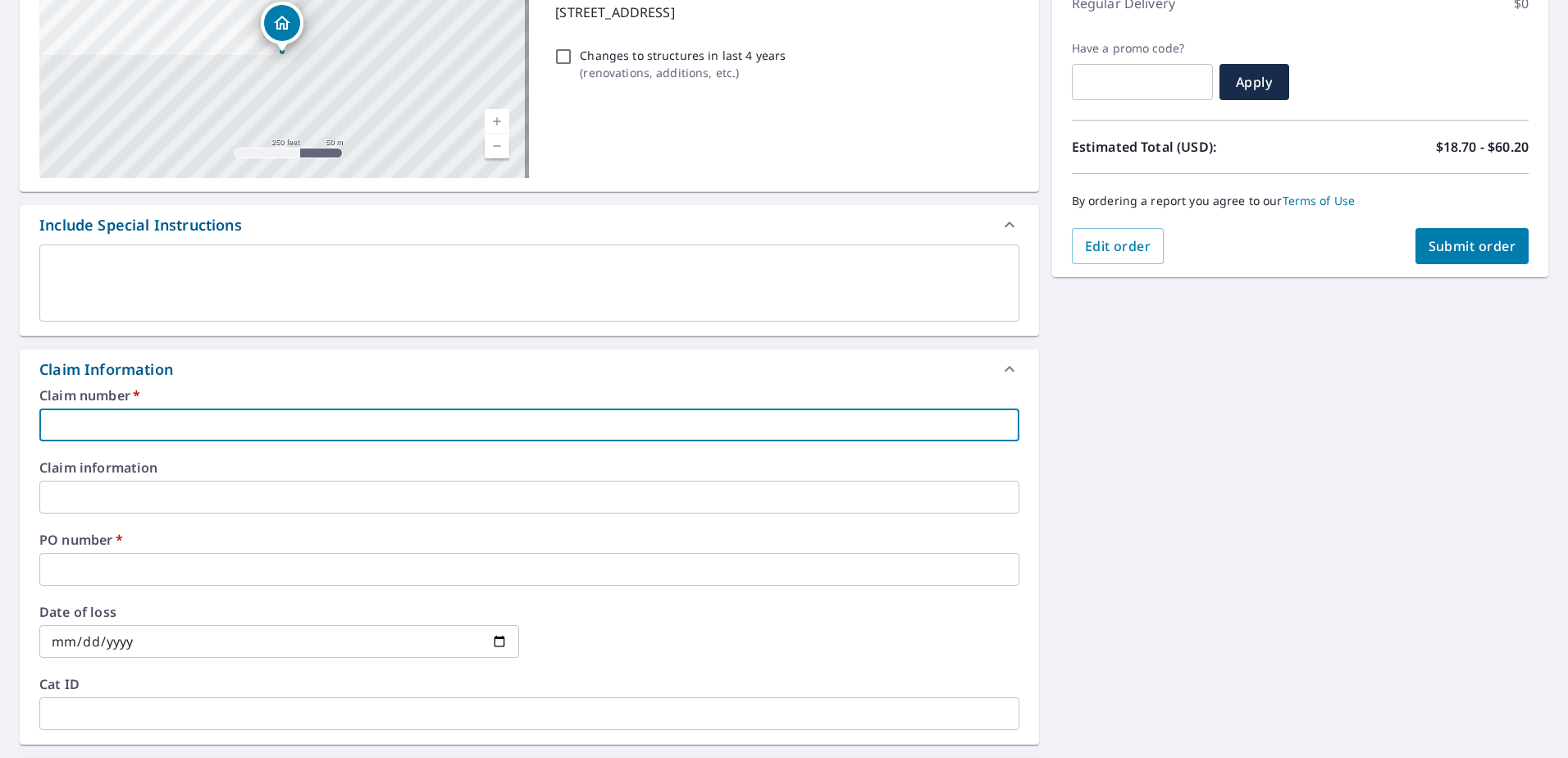
click at [427, 430] on input "text" at bounding box center [529, 425] width 980 height 33
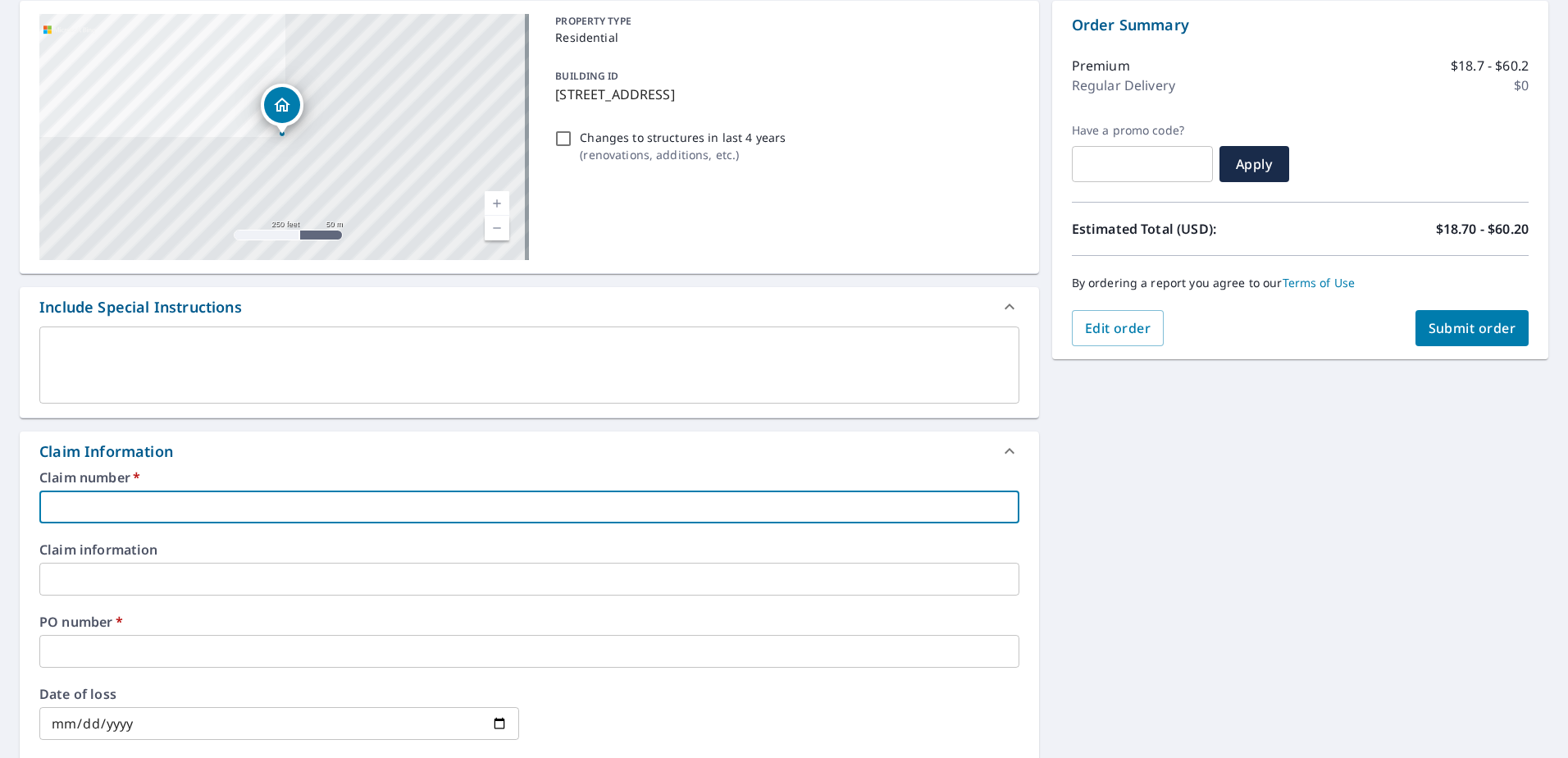
type input "7"
checkbox input "true"
type input "71"
checkbox input "true"
type input "718"
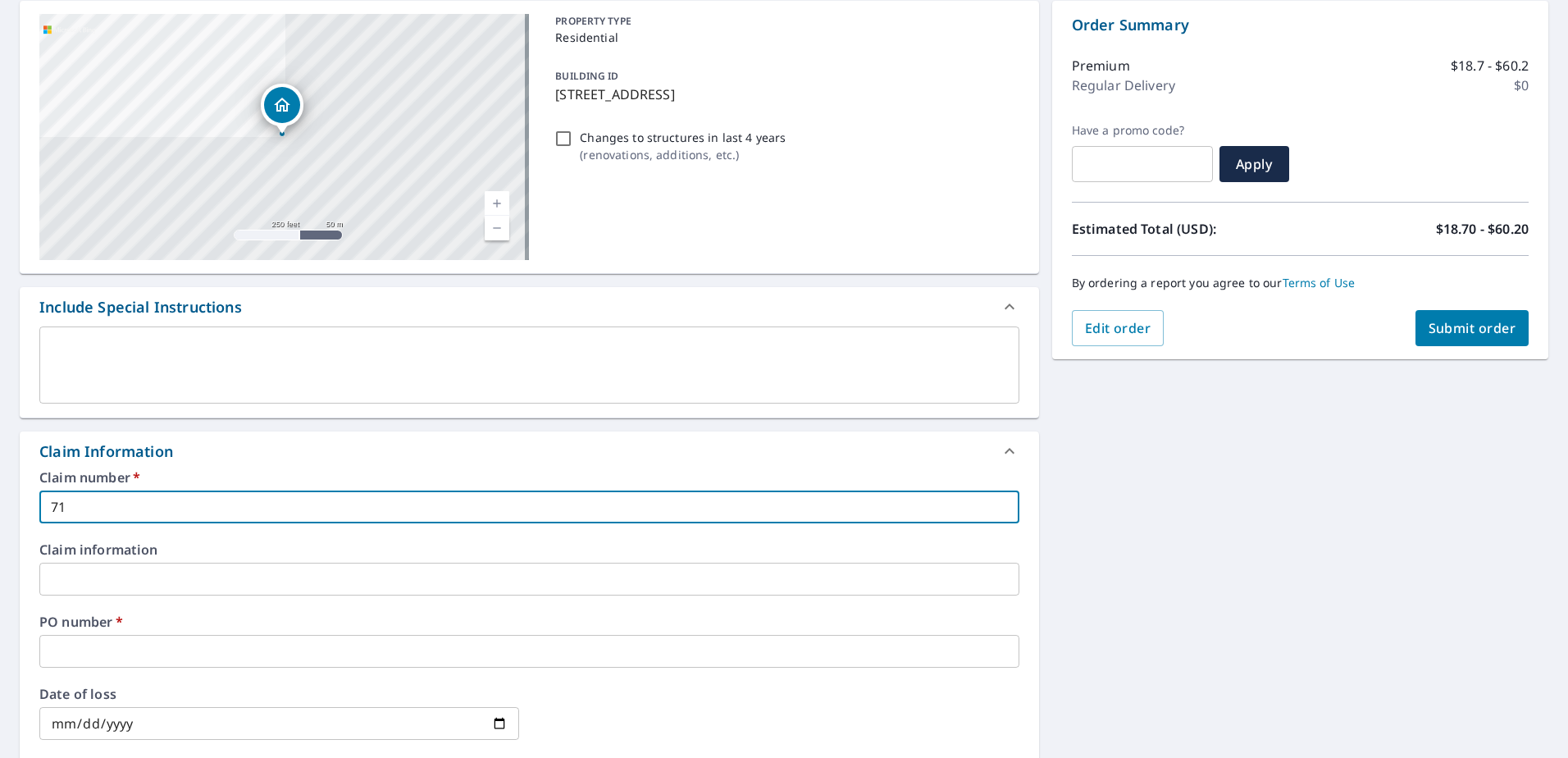
checkbox input "true"
type input "718"
checkbox input "true"
type input "718 m"
checkbox input "true"
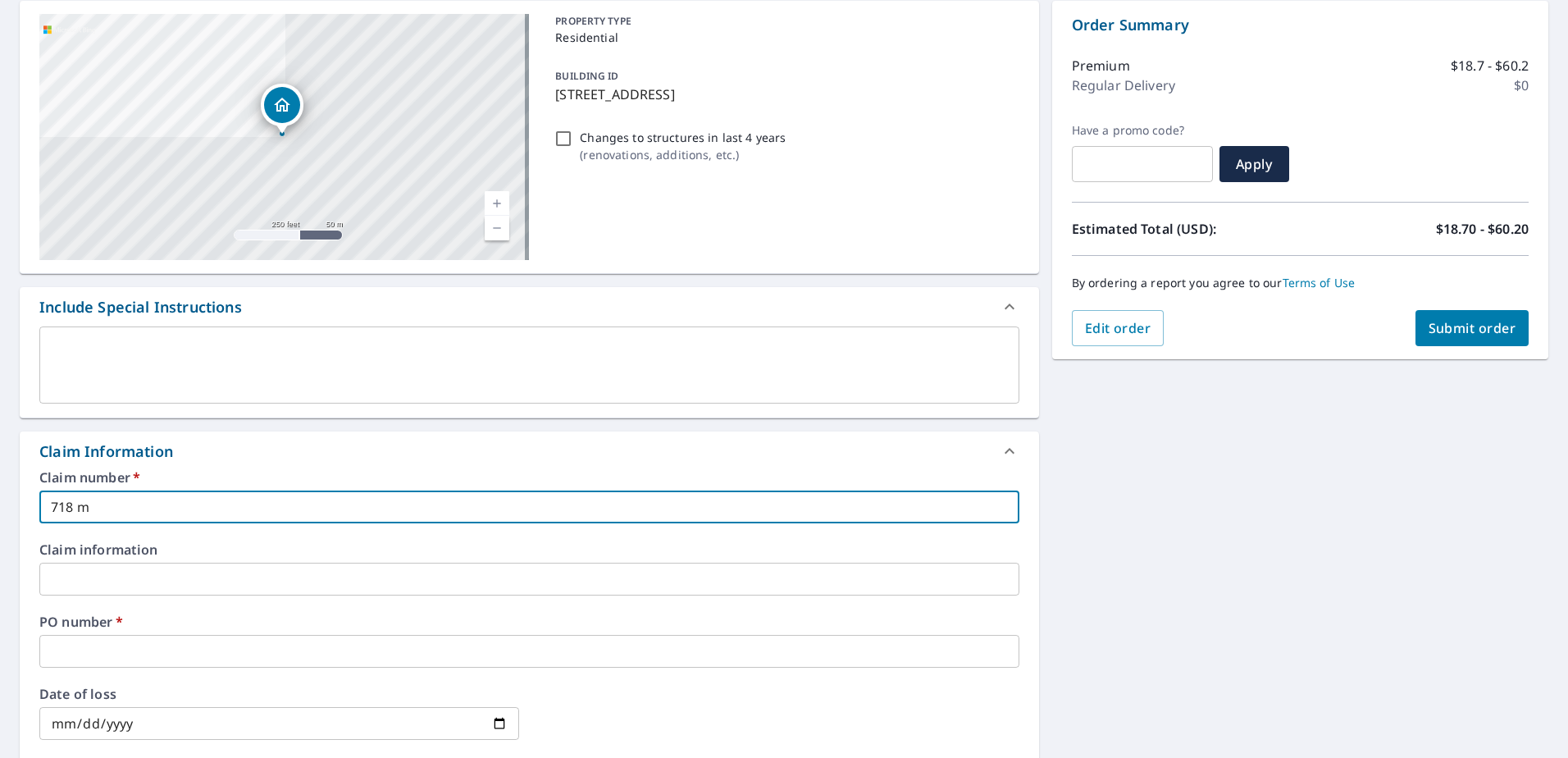
type input "718 ma"
checkbox input "true"
type input "718 mar"
checkbox input "true"
type input "718 ma"
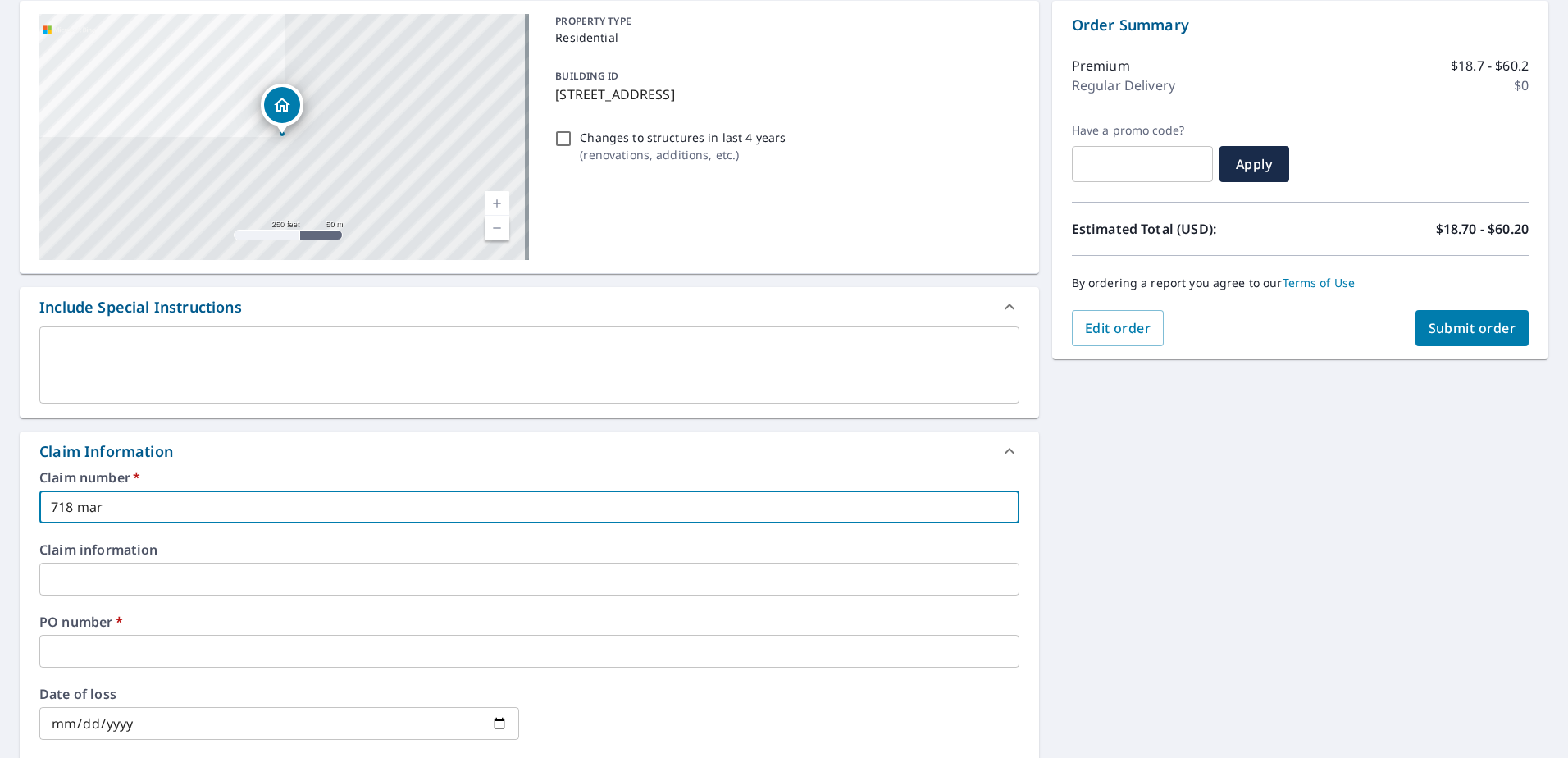
checkbox input "true"
type input "718 m"
checkbox input "true"
type input "718"
checkbox input "true"
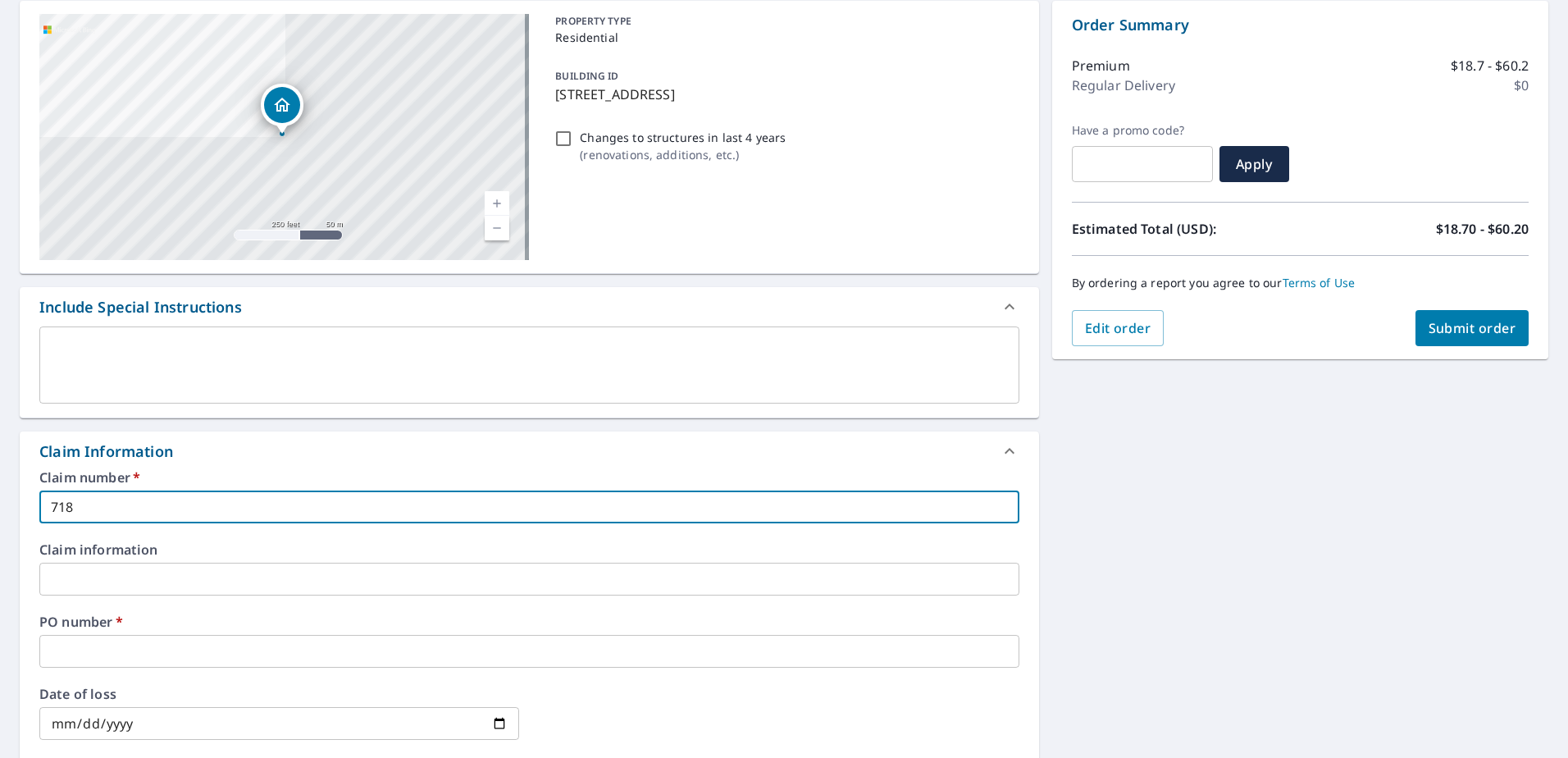
type input "718 M"
checkbox input "true"
type input "718 MA"
checkbox input "true"
type input "718 MAR"
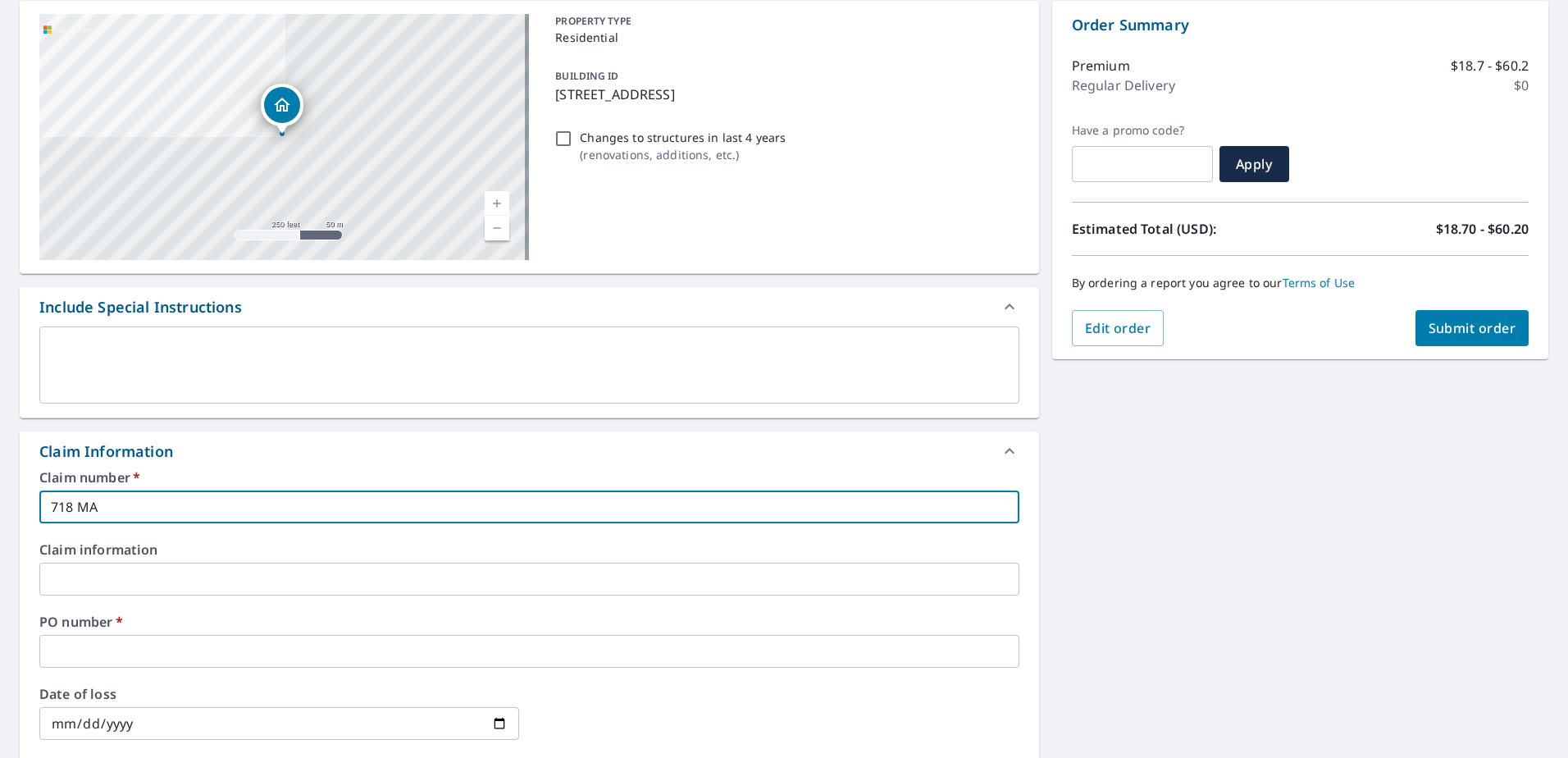
checkbox input "true"
type input "718 MARD"
checkbox input "true"
type input "718 MARDO"
checkbox input "true"
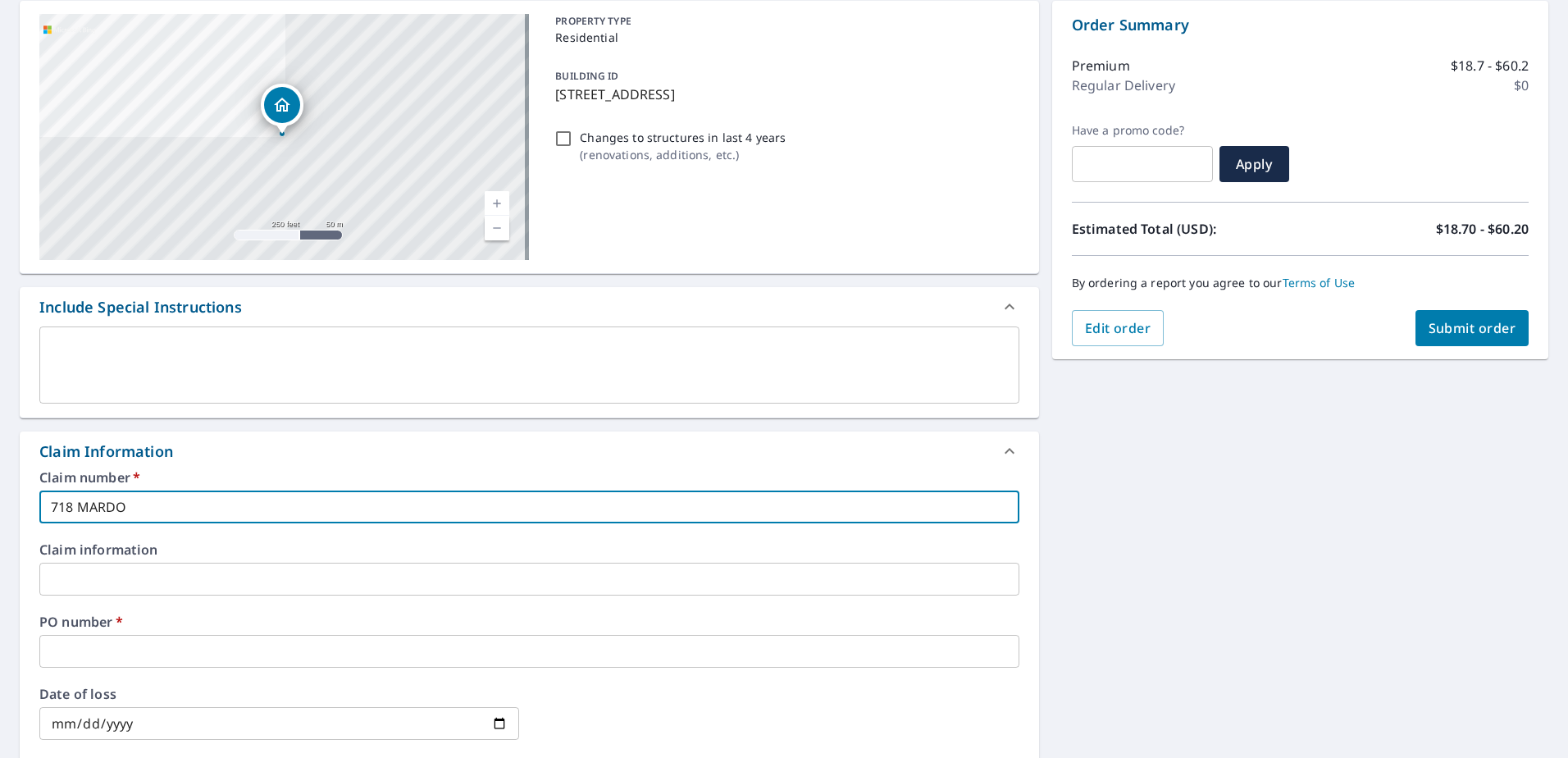
type input "718 MARDON"
checkbox input "true"
type input "718 MARDONE"
checkbox input "true"
type input "718 MARDON"
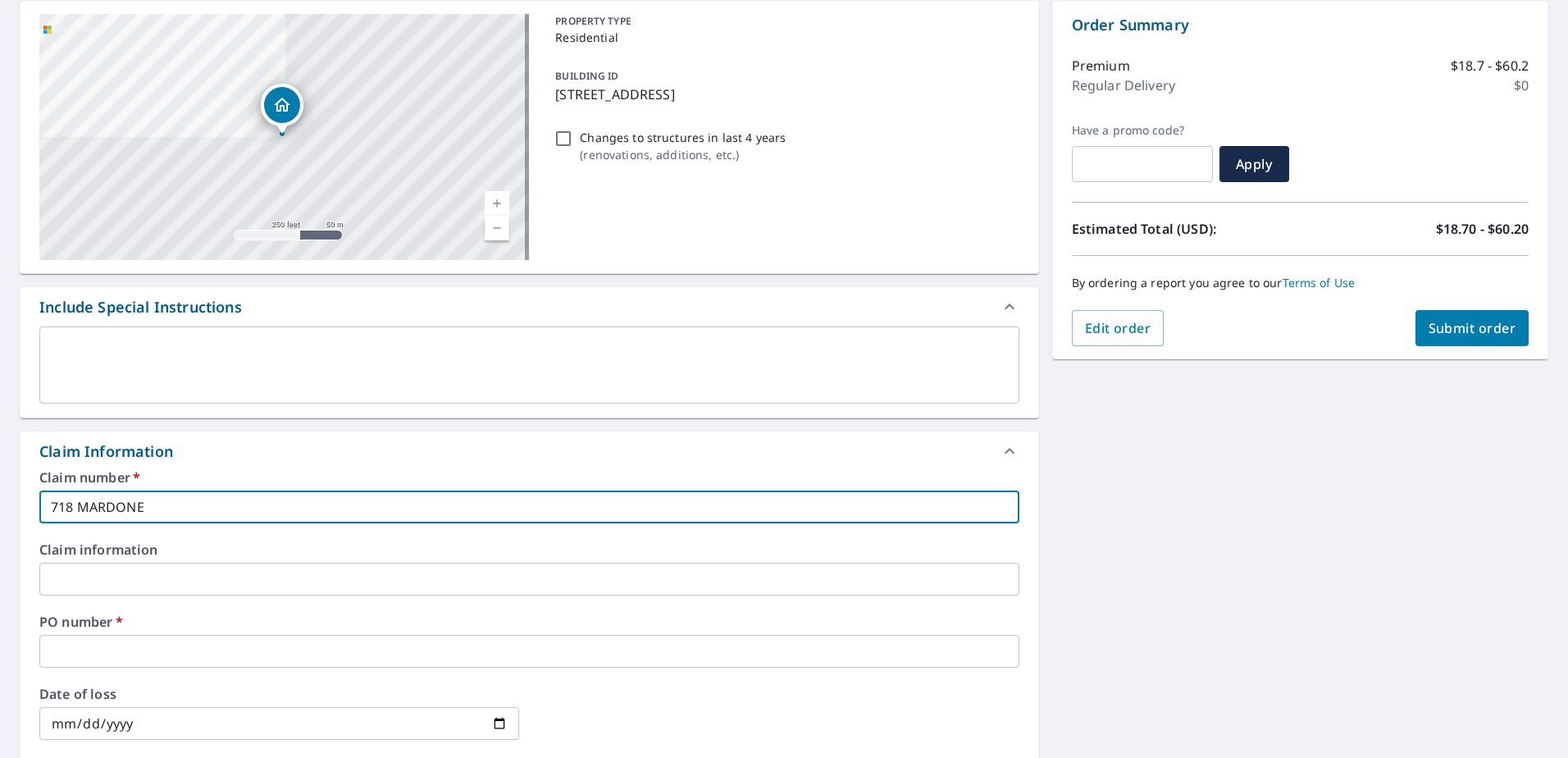
checkbox input "true"
type input "718 MARDONI"
checkbox input "true"
type input "718 MARDONIE"
checkbox input "true"
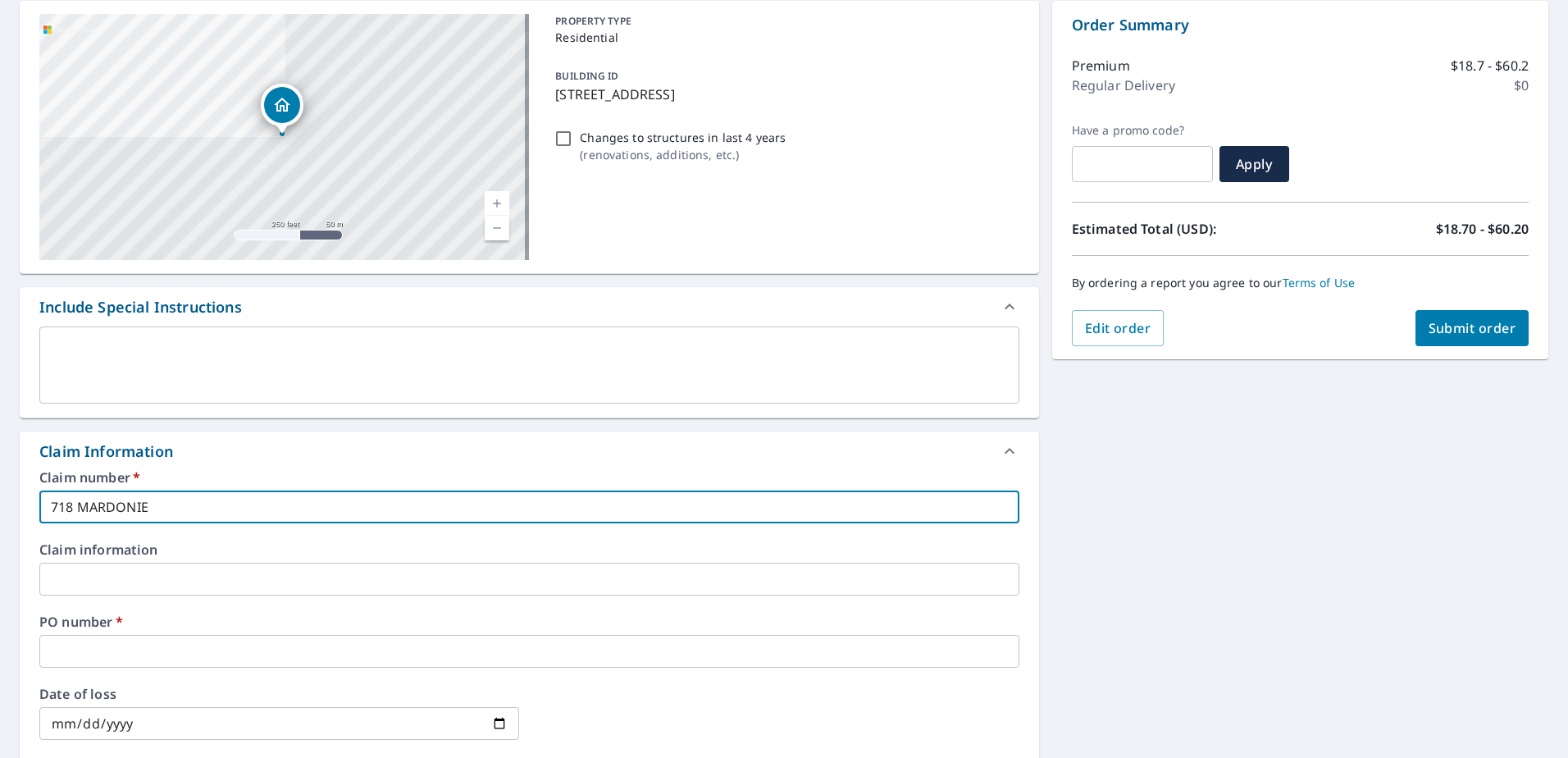
type input "718 MARDONIE"
checkbox input "true"
type input "718 MARDONIE R"
checkbox input "true"
type input "718 MARDONIE RE"
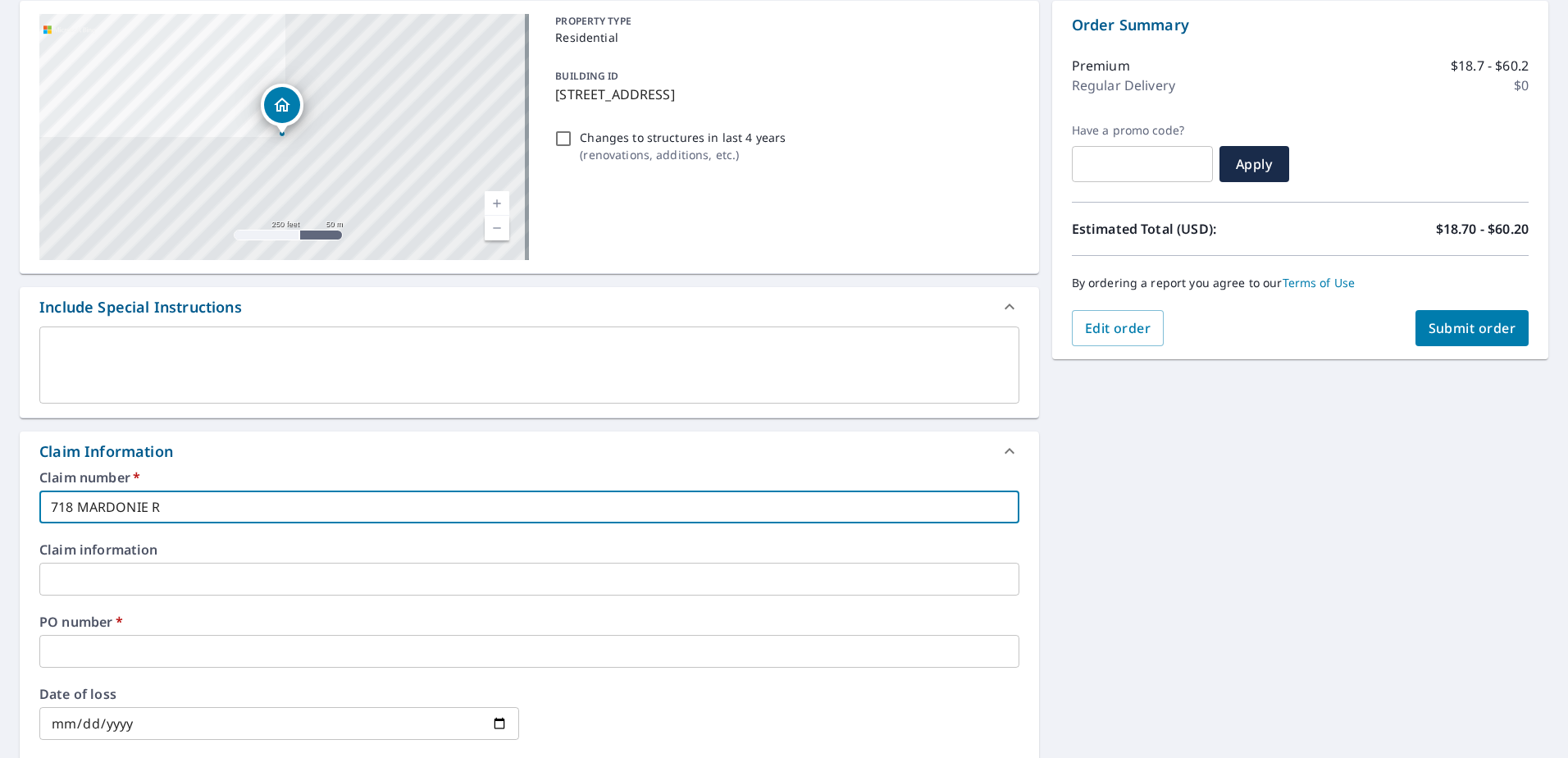
checkbox input "true"
type input "718 MARDONIE REA"
checkbox input "true"
type input "718 MARDONIE REAC"
checkbox input "true"
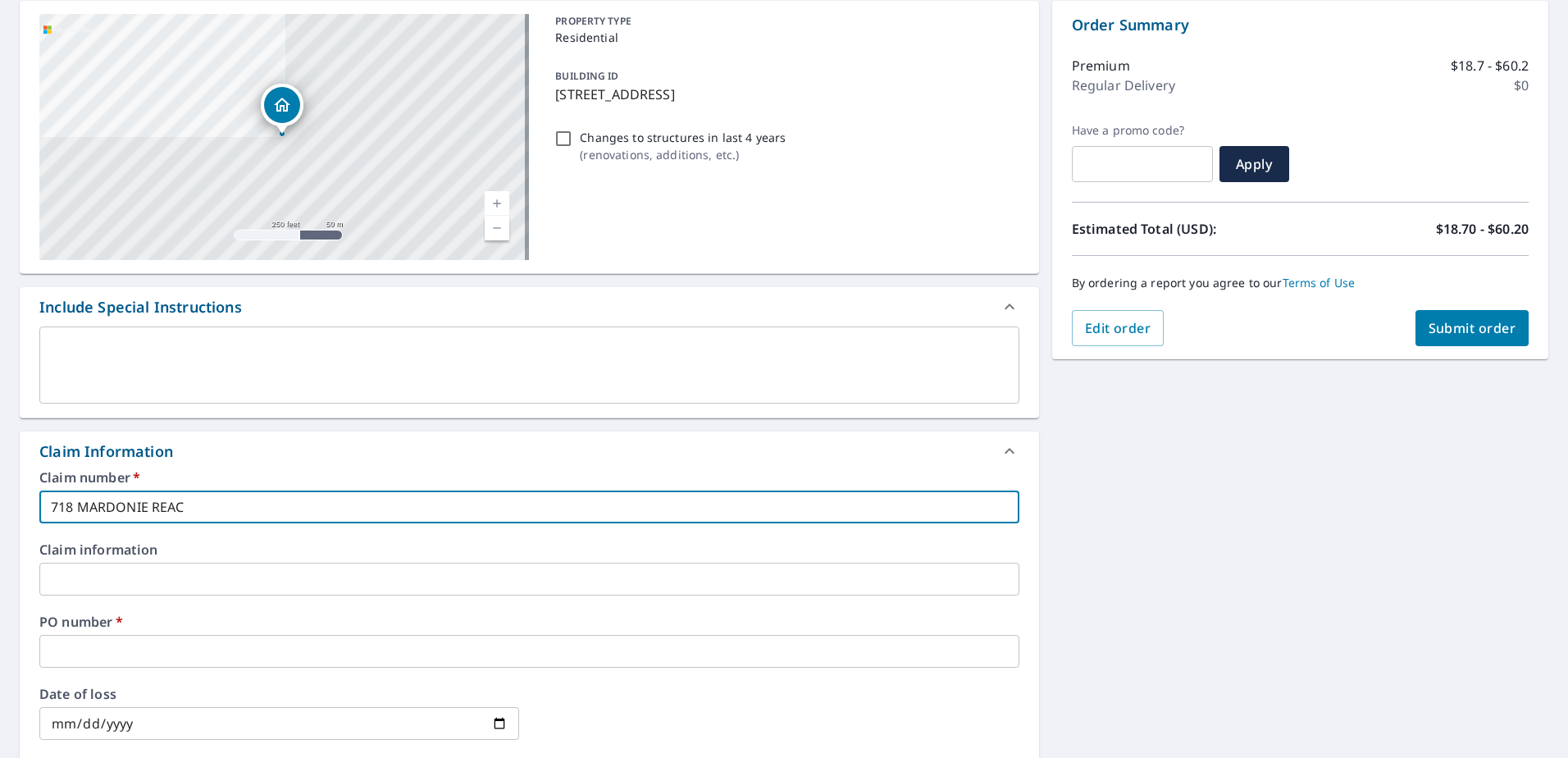
type input "718 MARDONIE REACH"
checkbox input "true"
type input "718 MARDONIE REACH"
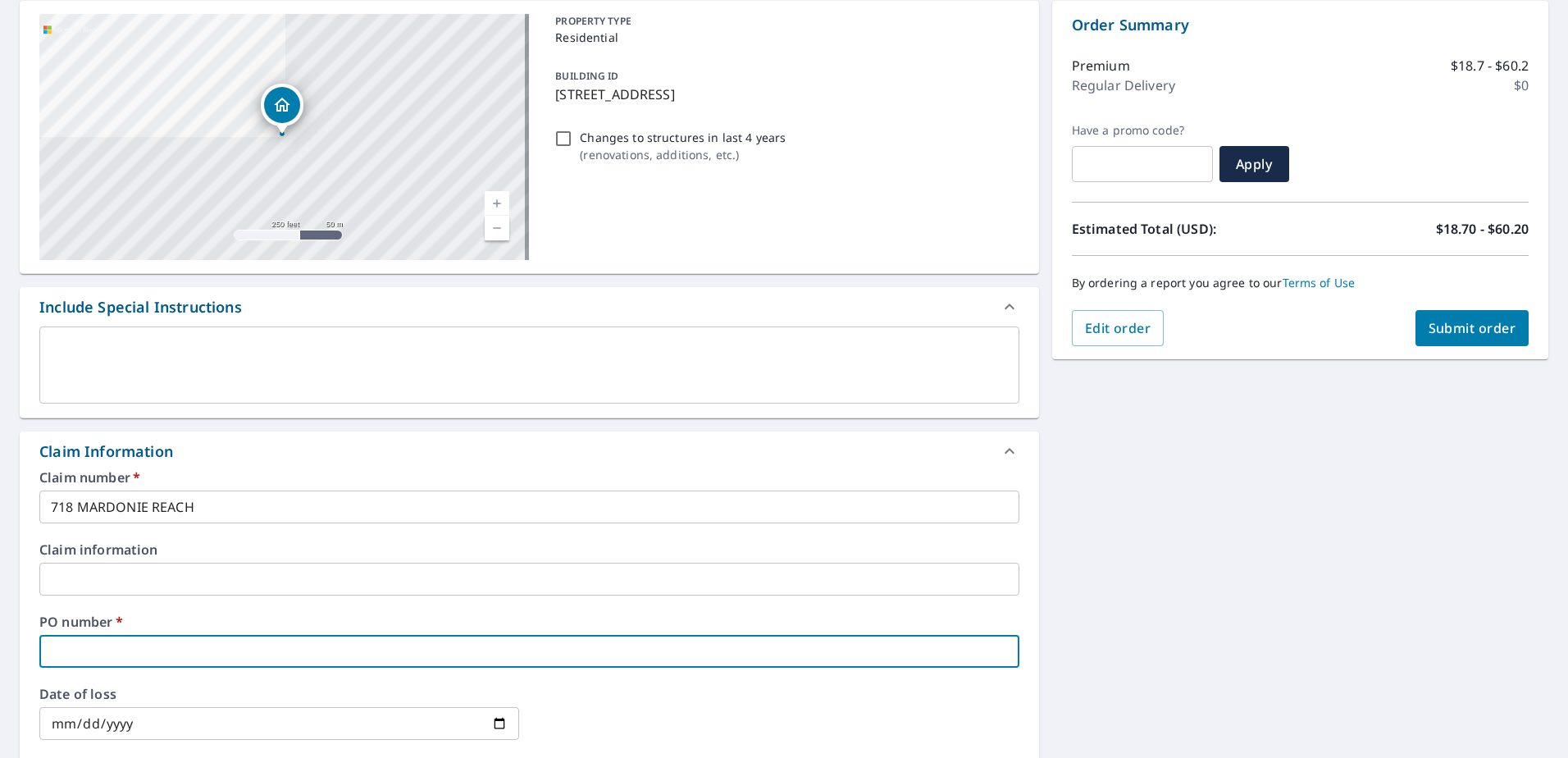
type input "7"
checkbox input "true"
type input "71"
checkbox input "true"
type input "718"
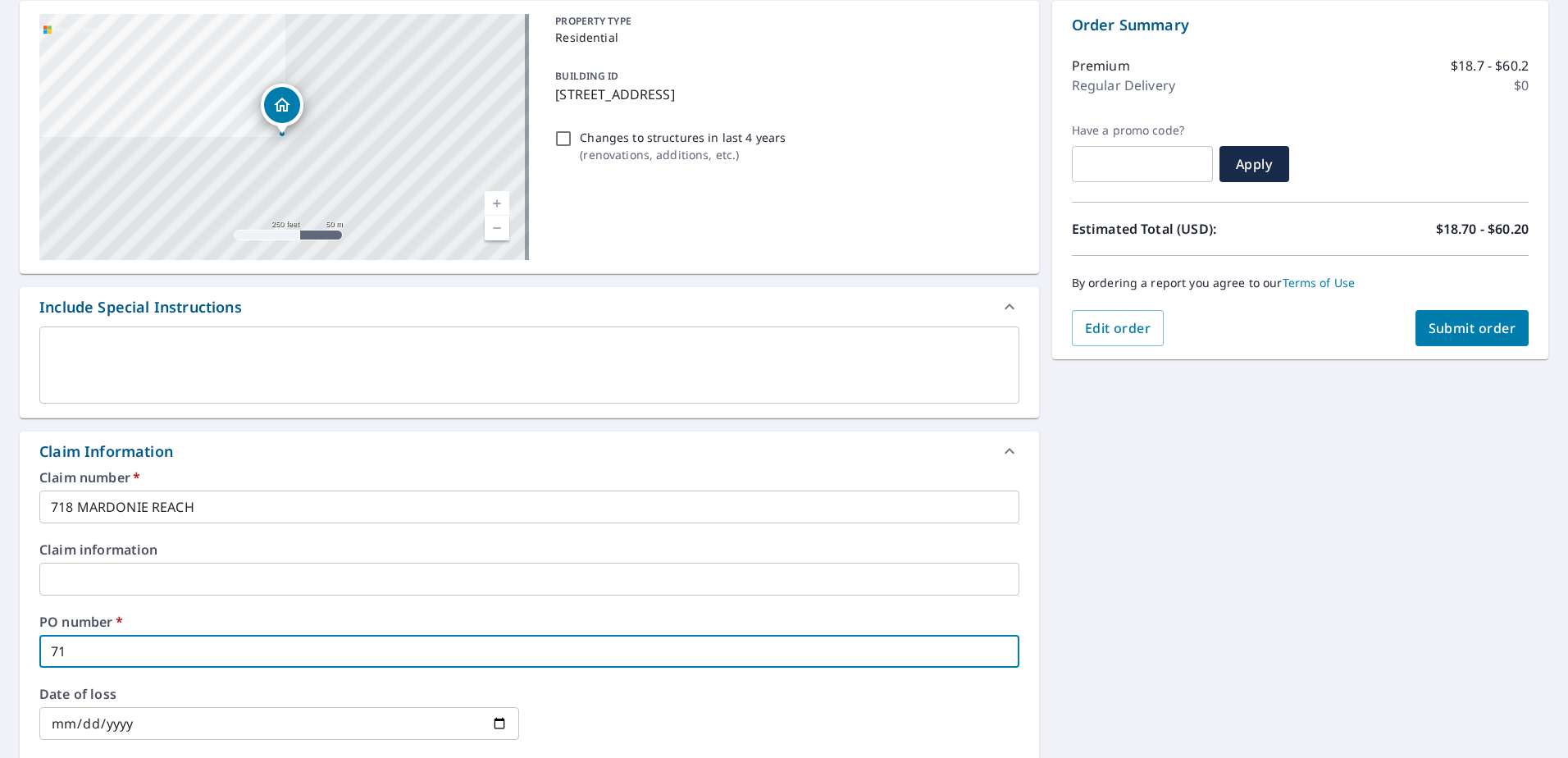
checkbox input "true"
type input "718"
checkbox input "true"
type input "718 M"
checkbox input "true"
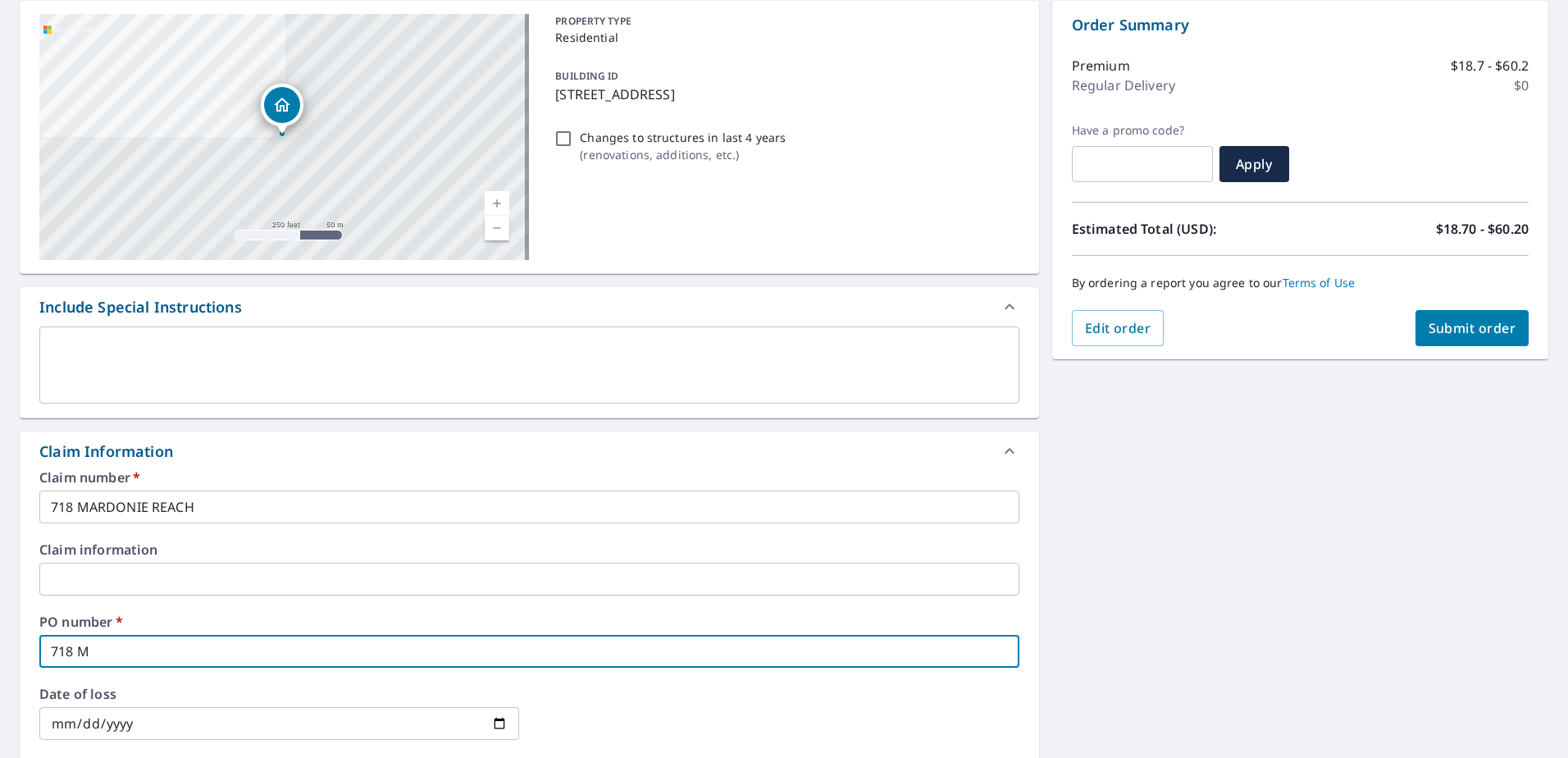
type input "718 MA"
checkbox input "true"
type input "718 MAR"
checkbox input "true"
type input "718 MARD"
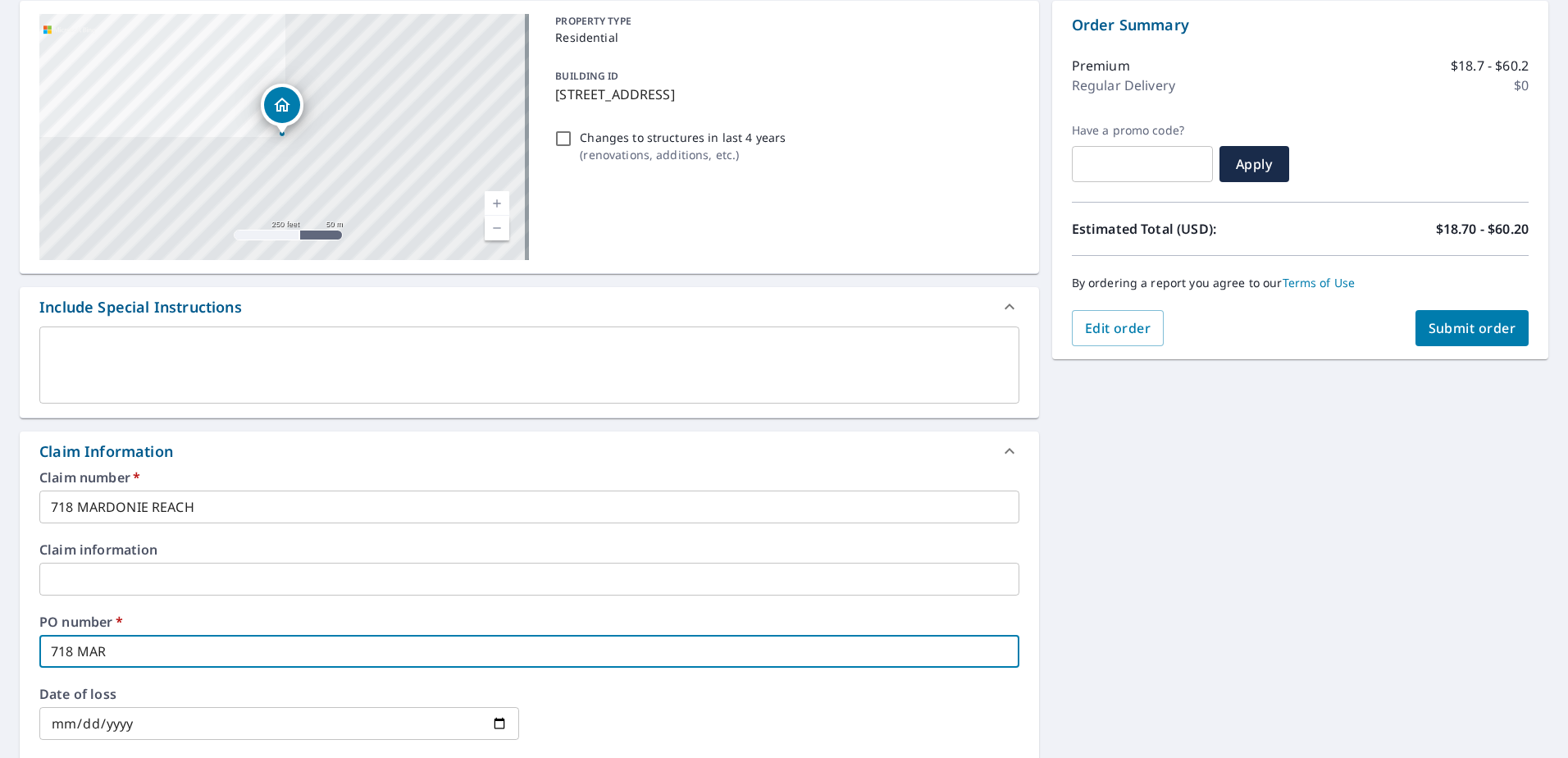
checkbox input "true"
type input "718 MARDO"
checkbox input "true"
type input "718 MARDON"
checkbox input "true"
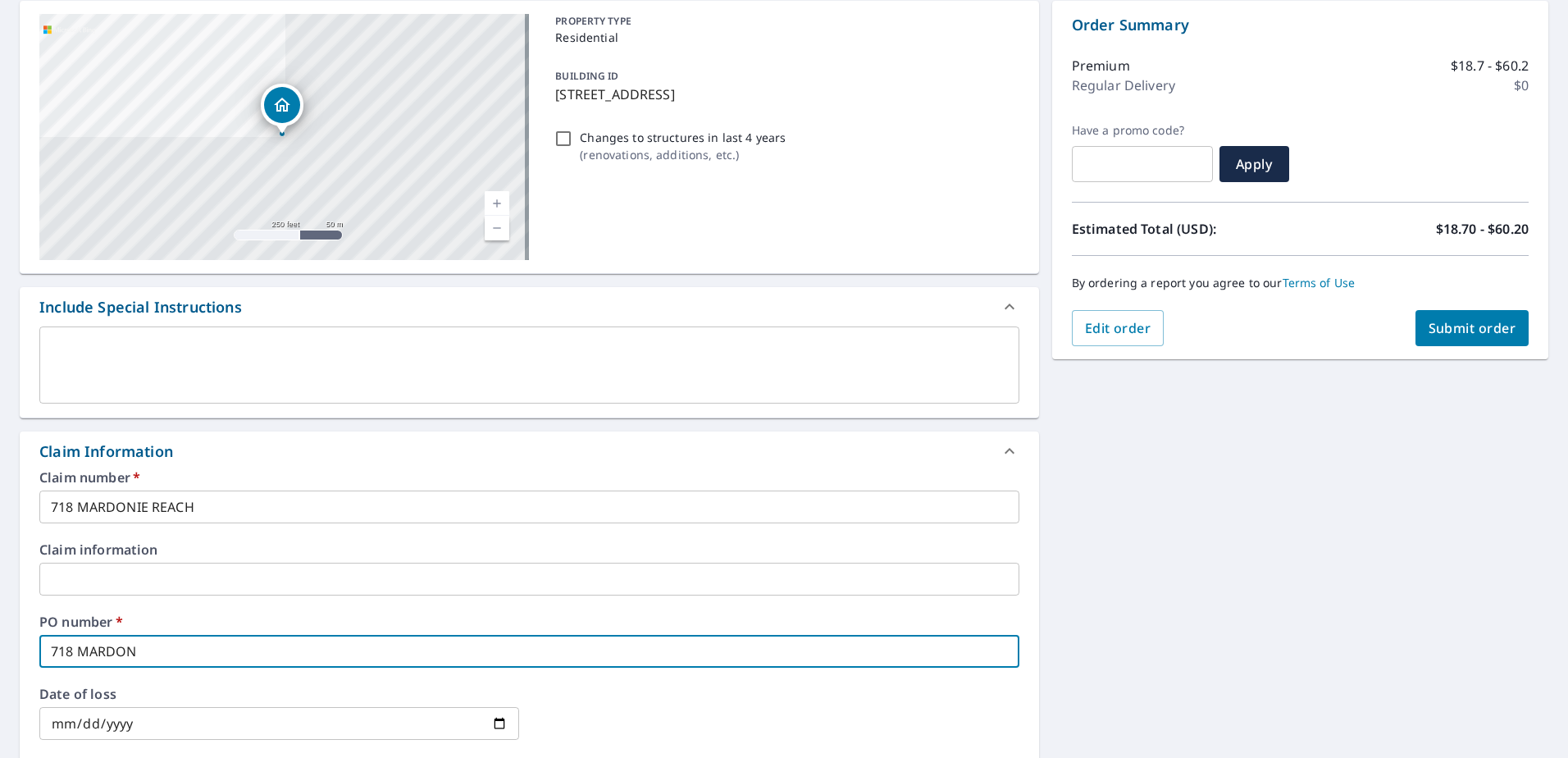
type input "718 MARDONI"
checkbox input "true"
type input "718 MARDONIE"
checkbox input "true"
type input "718 MARDONIE"
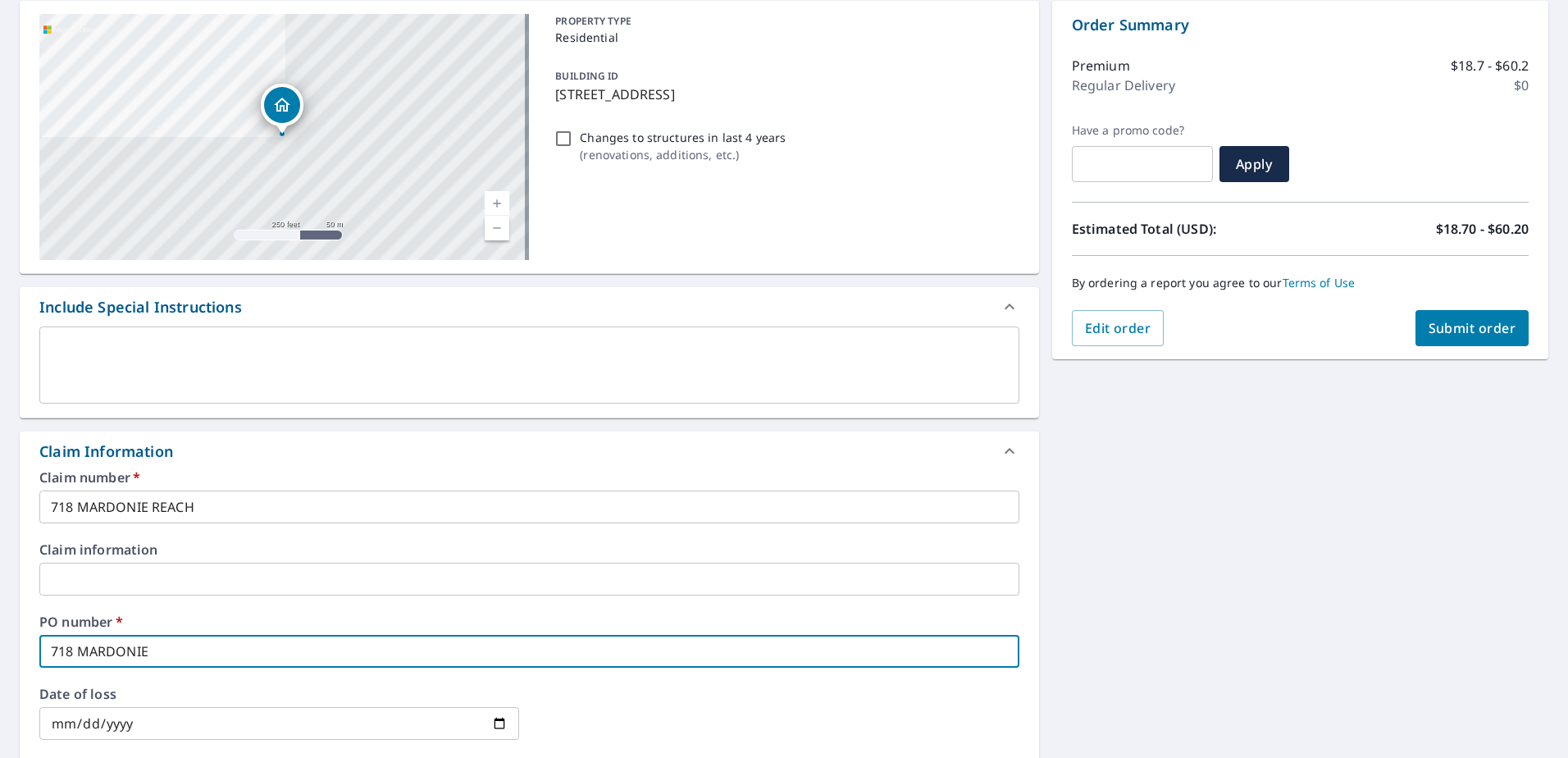
checkbox input "true"
type input "718 MARDONIE R"
checkbox input "true"
type input "718 MARDONIE RE"
checkbox input "true"
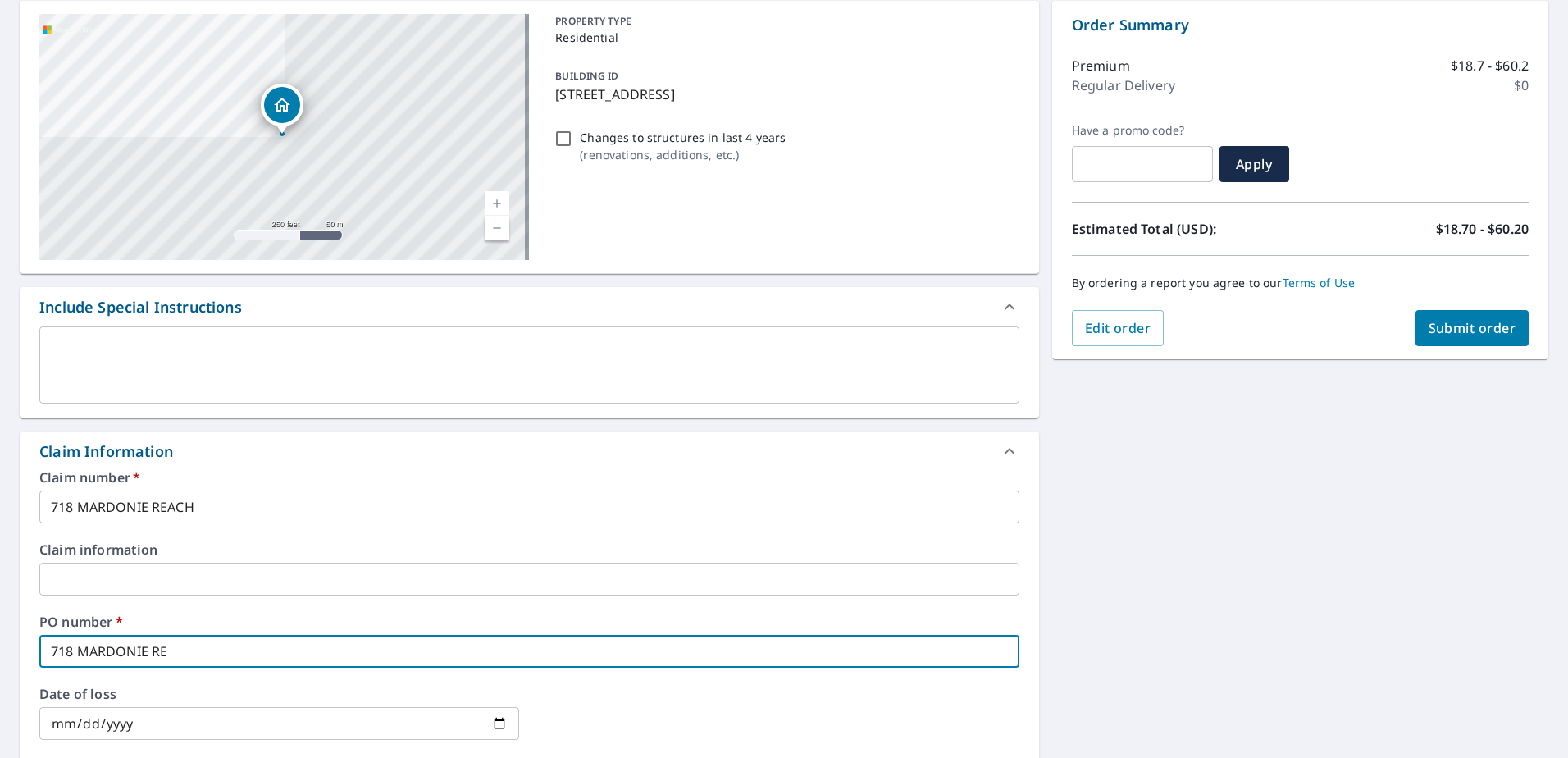
type input "718 MARDONIE REA"
checkbox input "true"
type input "718 MARDONIE REAC"
checkbox input "true"
type input "718 MARDONIE REACH"
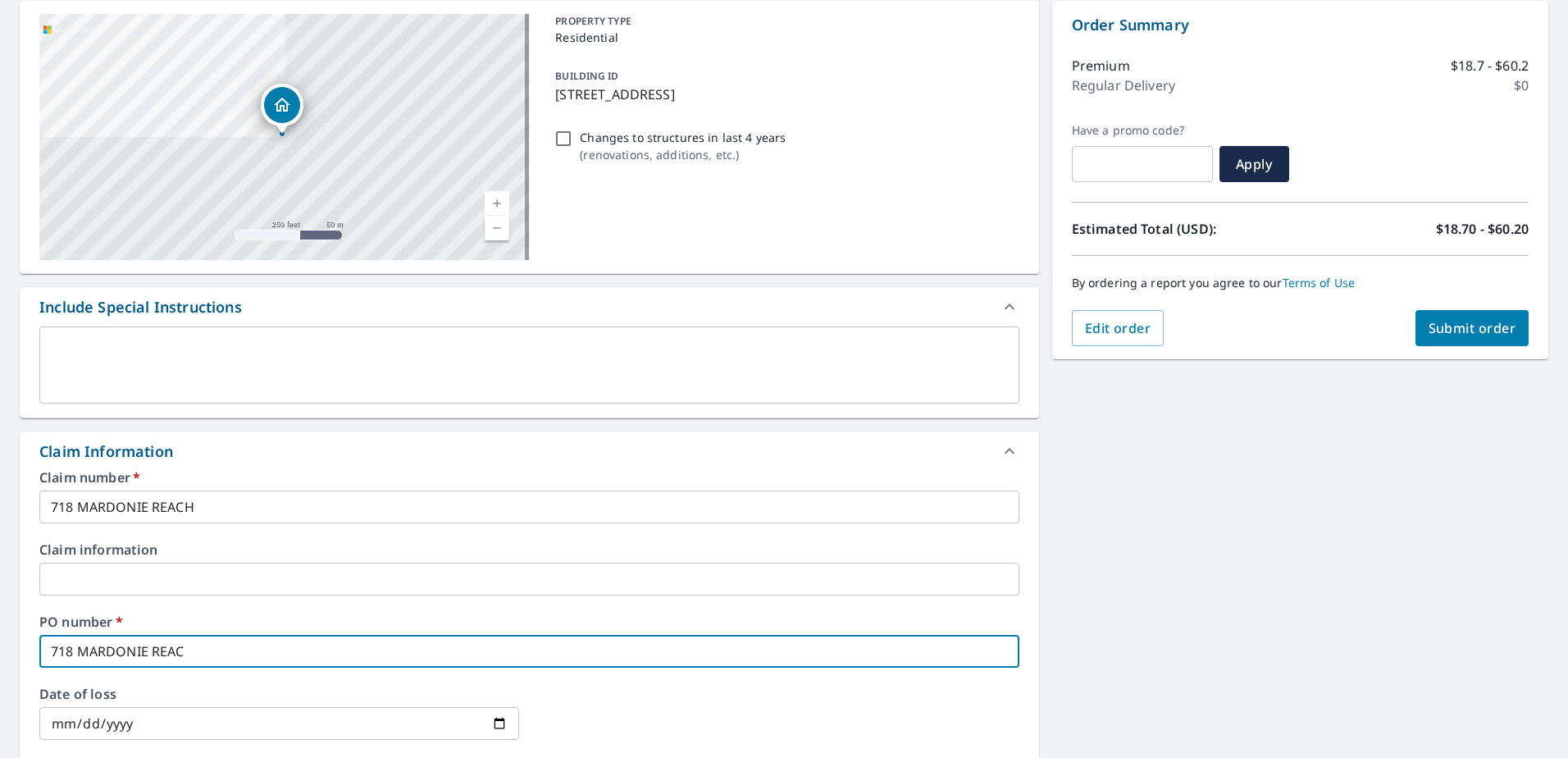
checkbox input "true"
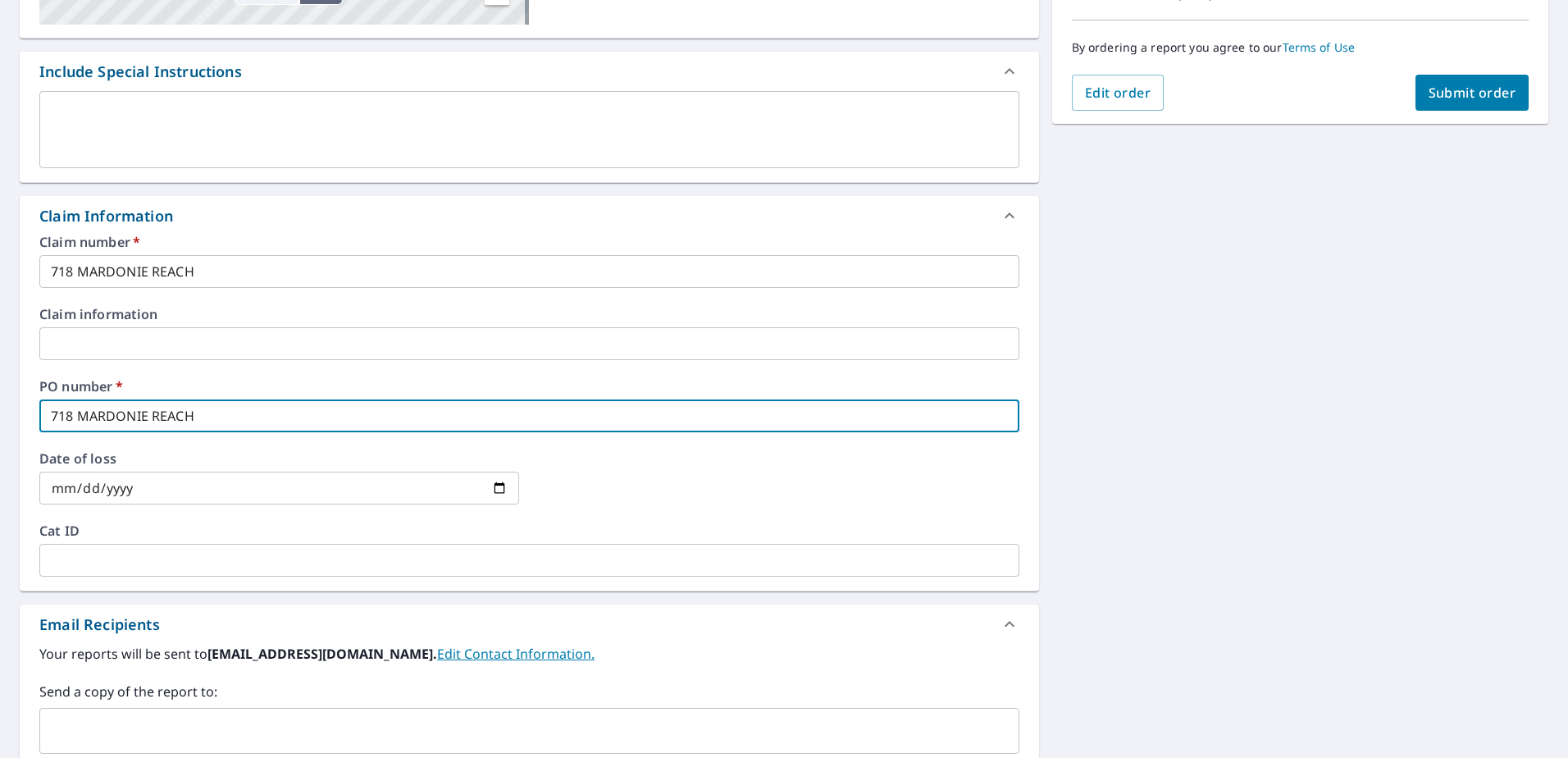
scroll to position [410, 0]
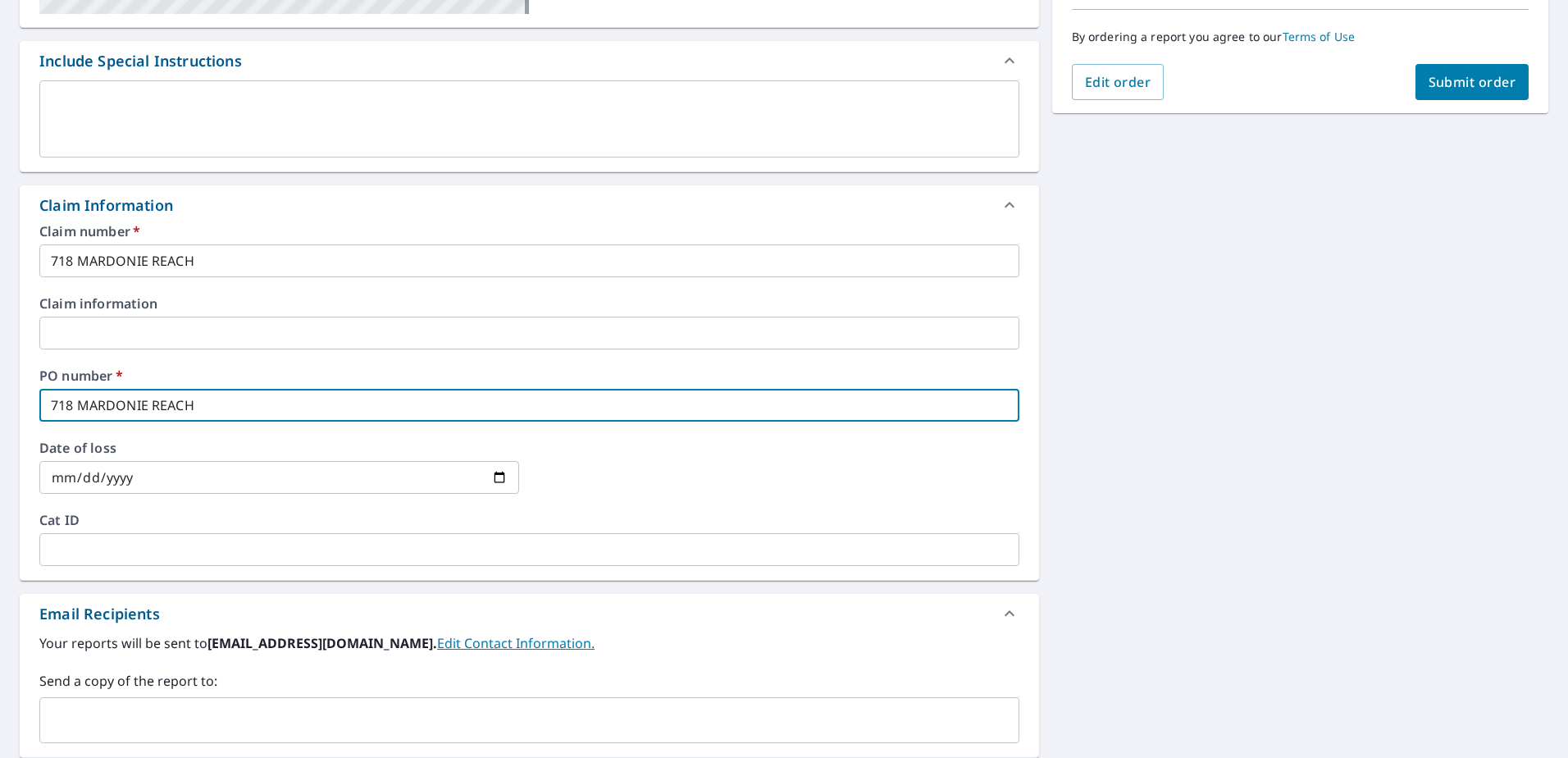
type input "718 MARDONIE REACH"
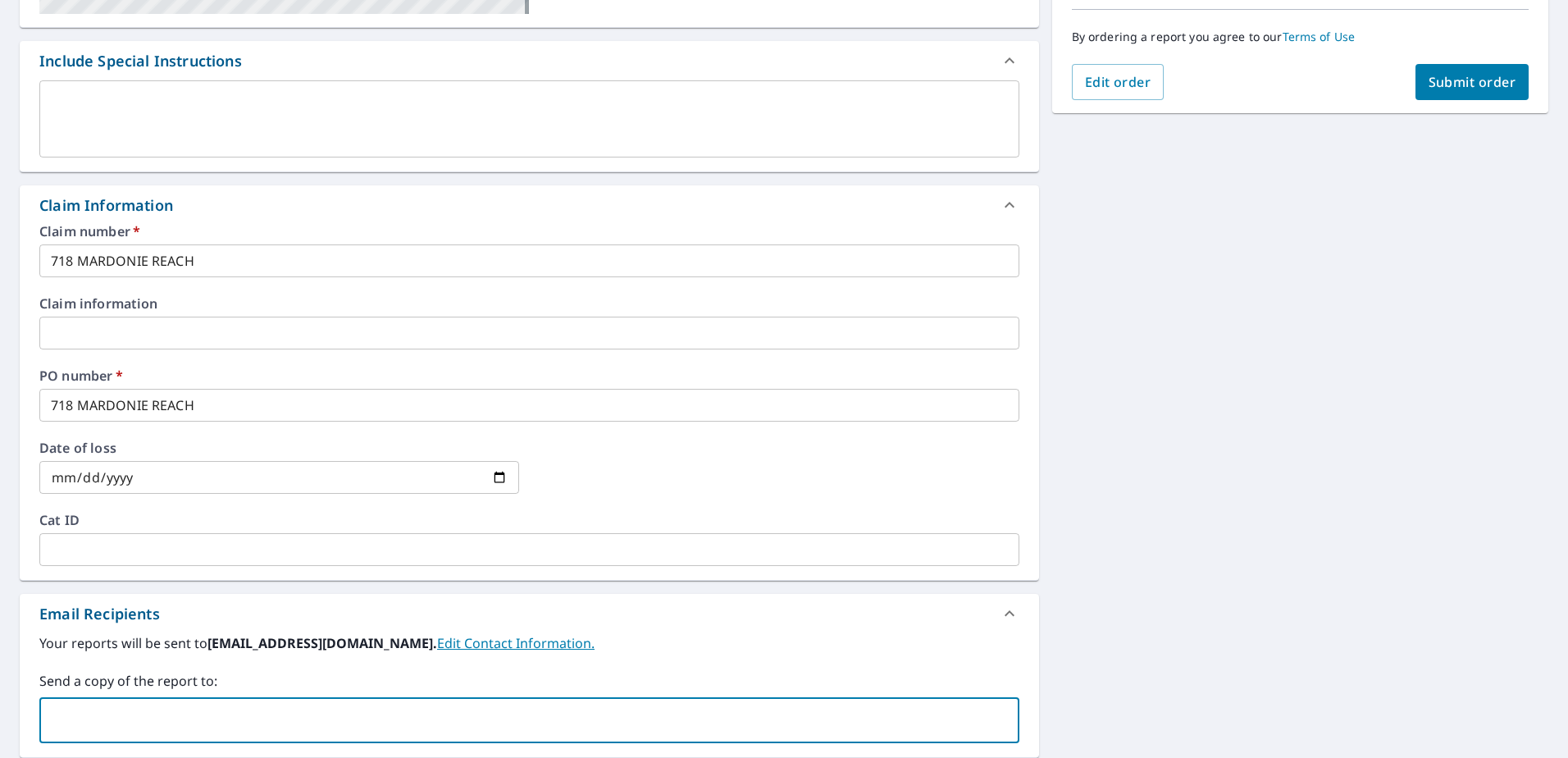
click at [565, 716] on input "text" at bounding box center [517, 720] width 940 height 31
type input "[EMAIL_ADDRESS][DOMAIN_NAME]"
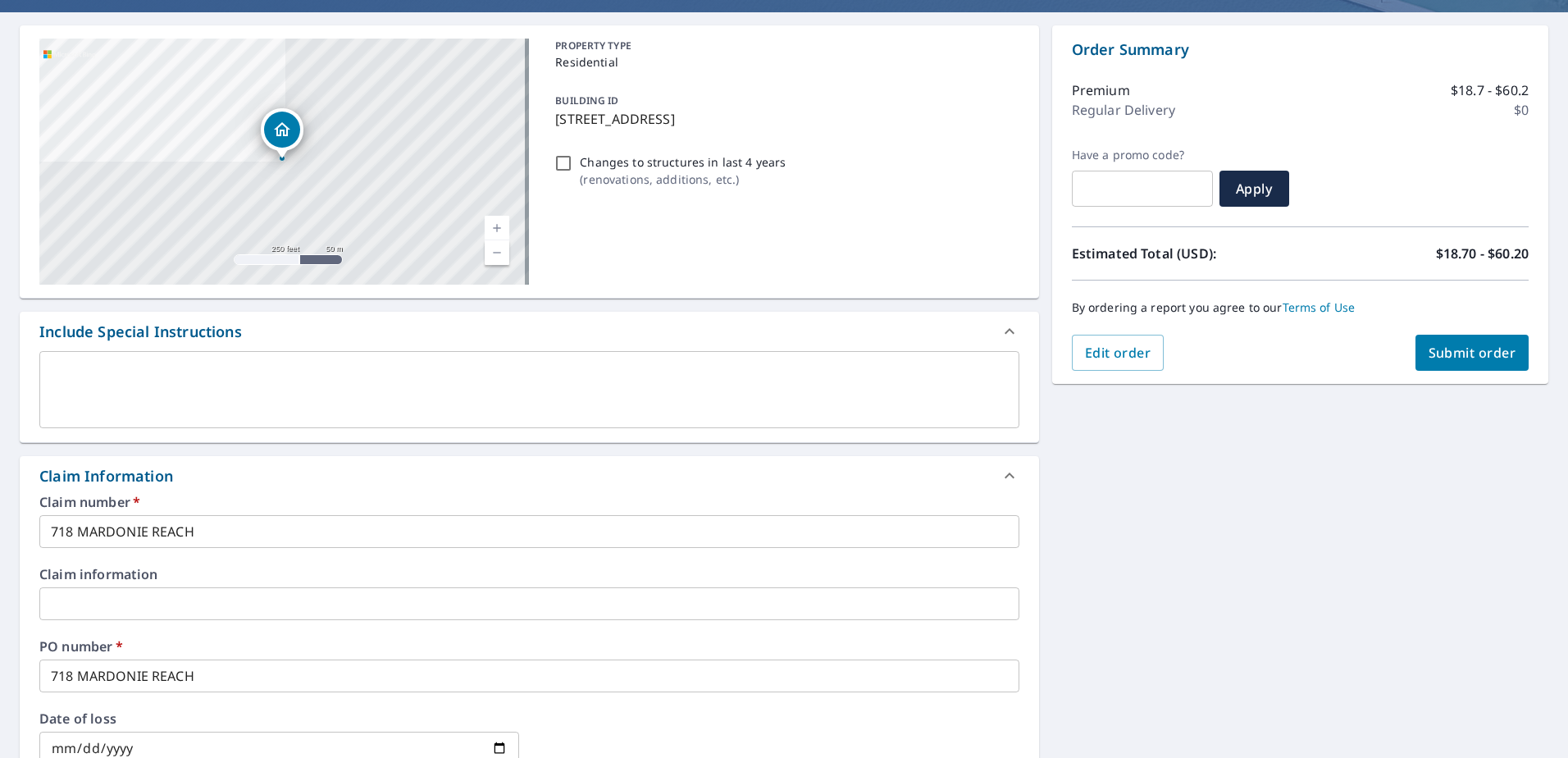
scroll to position [0, 0]
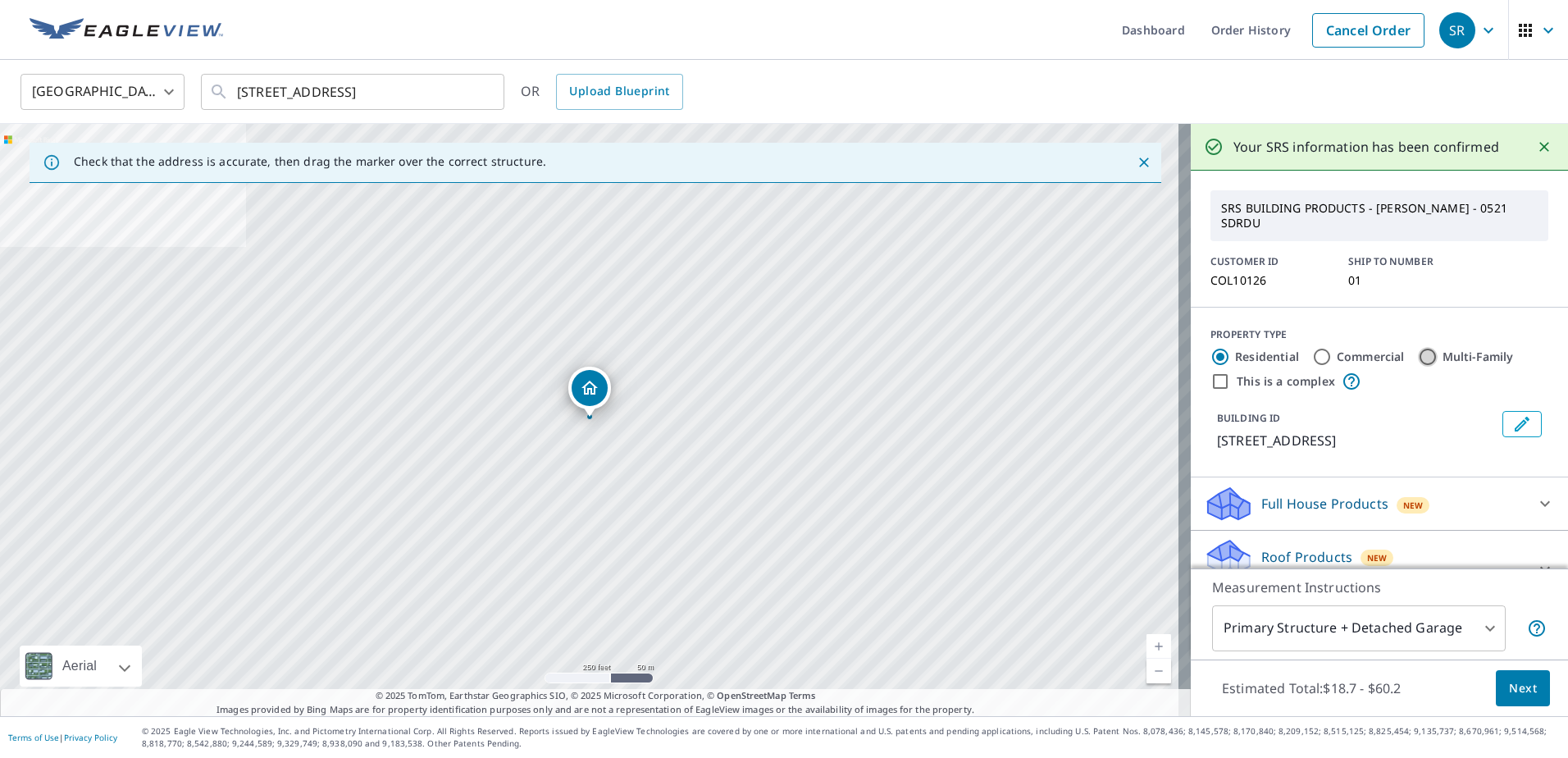
click at [1418, 357] on input "Multi-Family" at bounding box center [1427, 356] width 20 height 20
radio input "true"
type input "2"
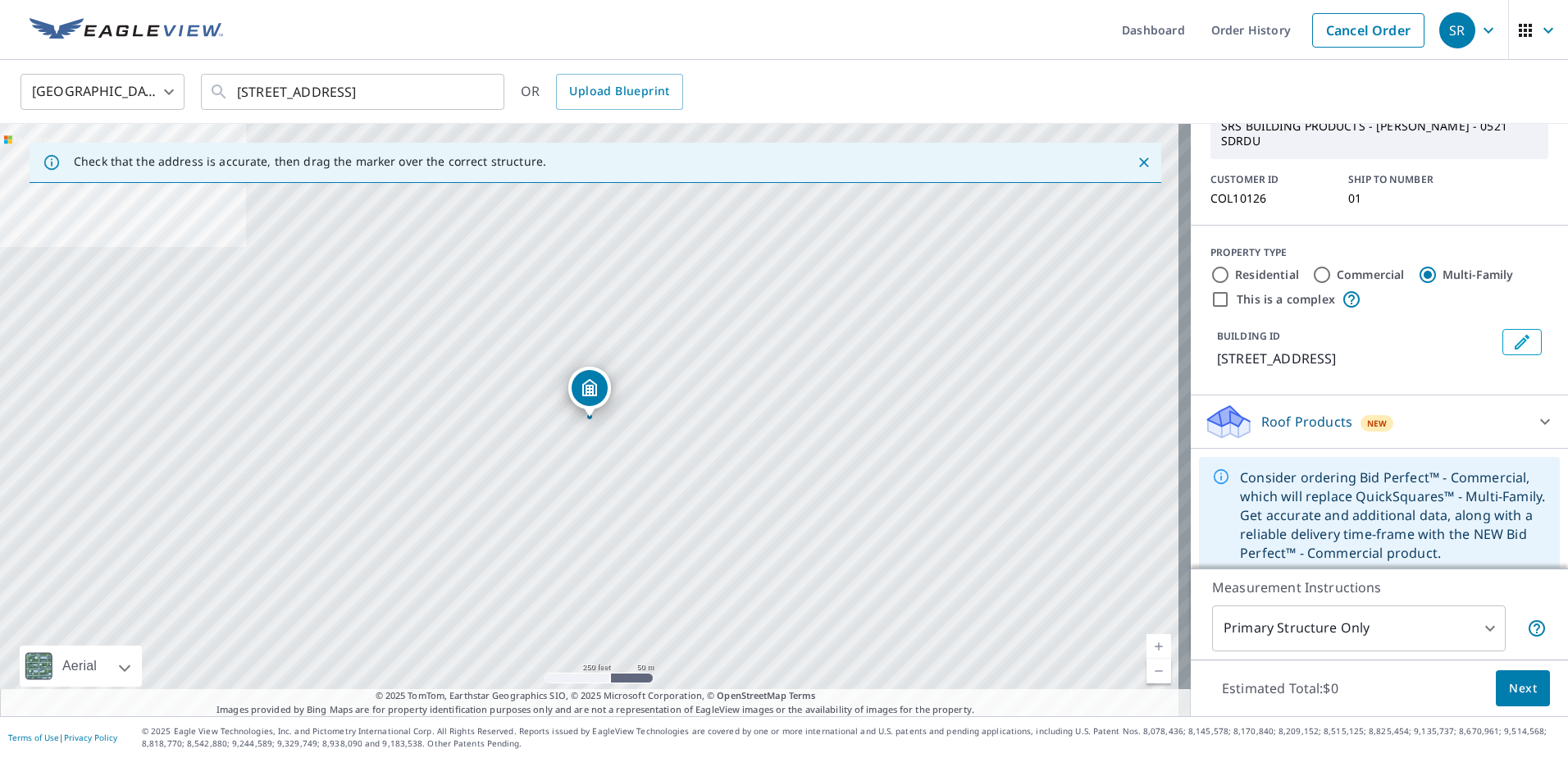
scroll to position [95, 0]
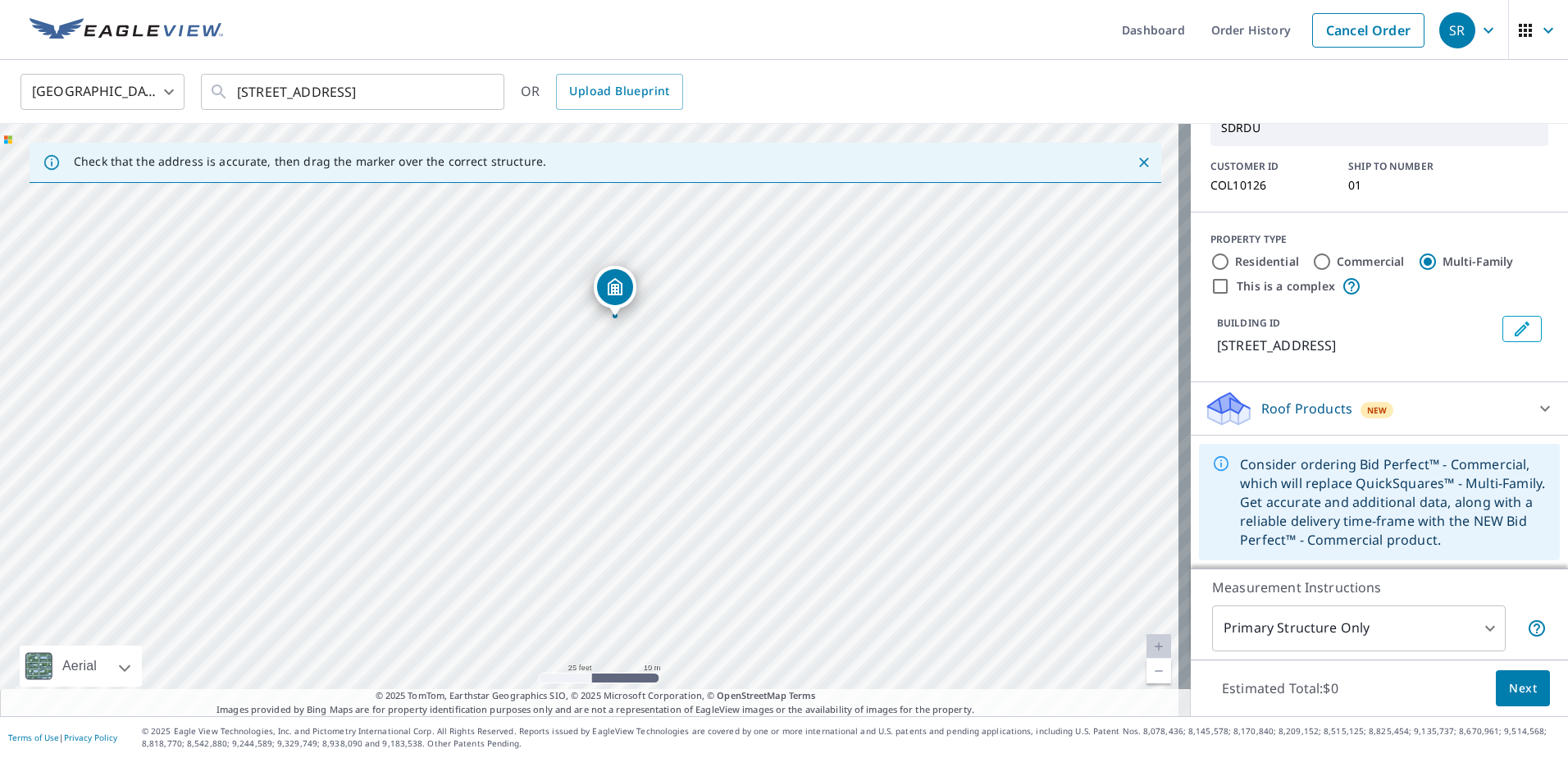
drag, startPoint x: 610, startPoint y: 323, endPoint x: 782, endPoint y: 636, distance: 357.1
click at [782, 636] on div "718 Mardonie Reach Ln Cary, NC 27519" at bounding box center [595, 420] width 1191 height 592
click at [1510, 681] on span "Next" at bounding box center [1523, 688] width 28 height 20
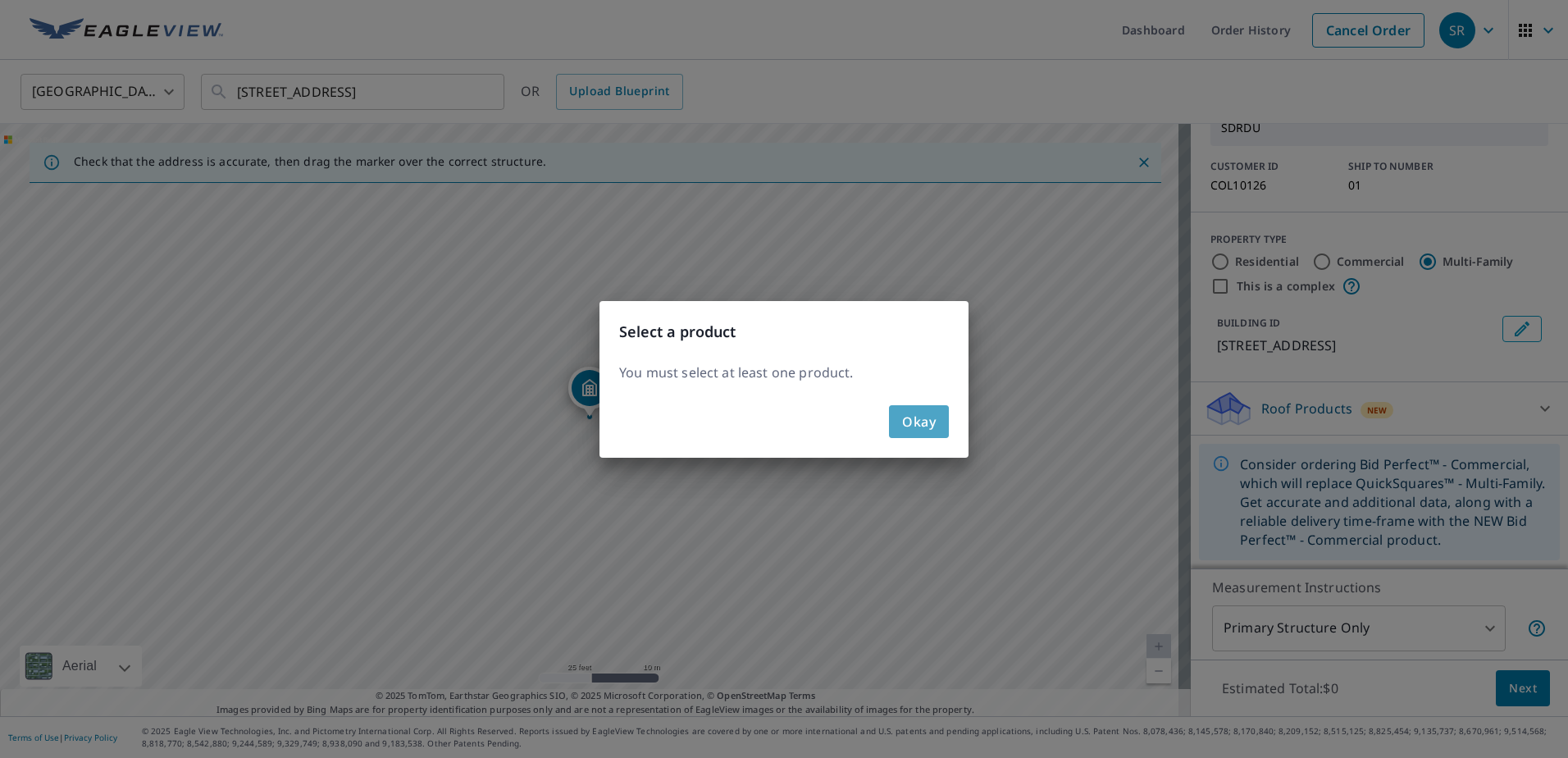
drag, startPoint x: 921, startPoint y: 424, endPoint x: 1398, endPoint y: 506, distance: 484.0
click at [923, 424] on span "Okay" at bounding box center [918, 422] width 34 height 23
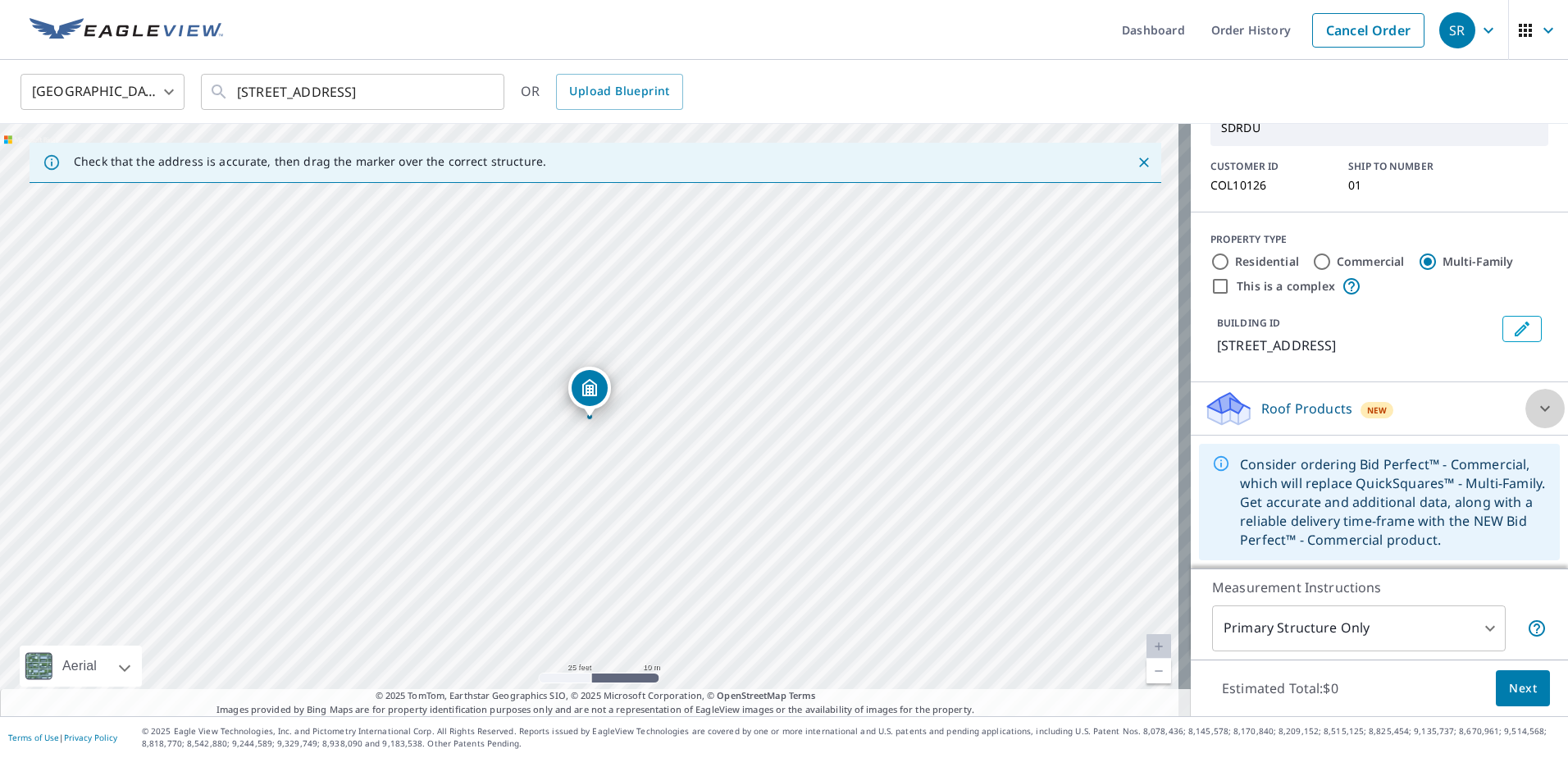
click at [1535, 403] on icon at bounding box center [1544, 408] width 20 height 20
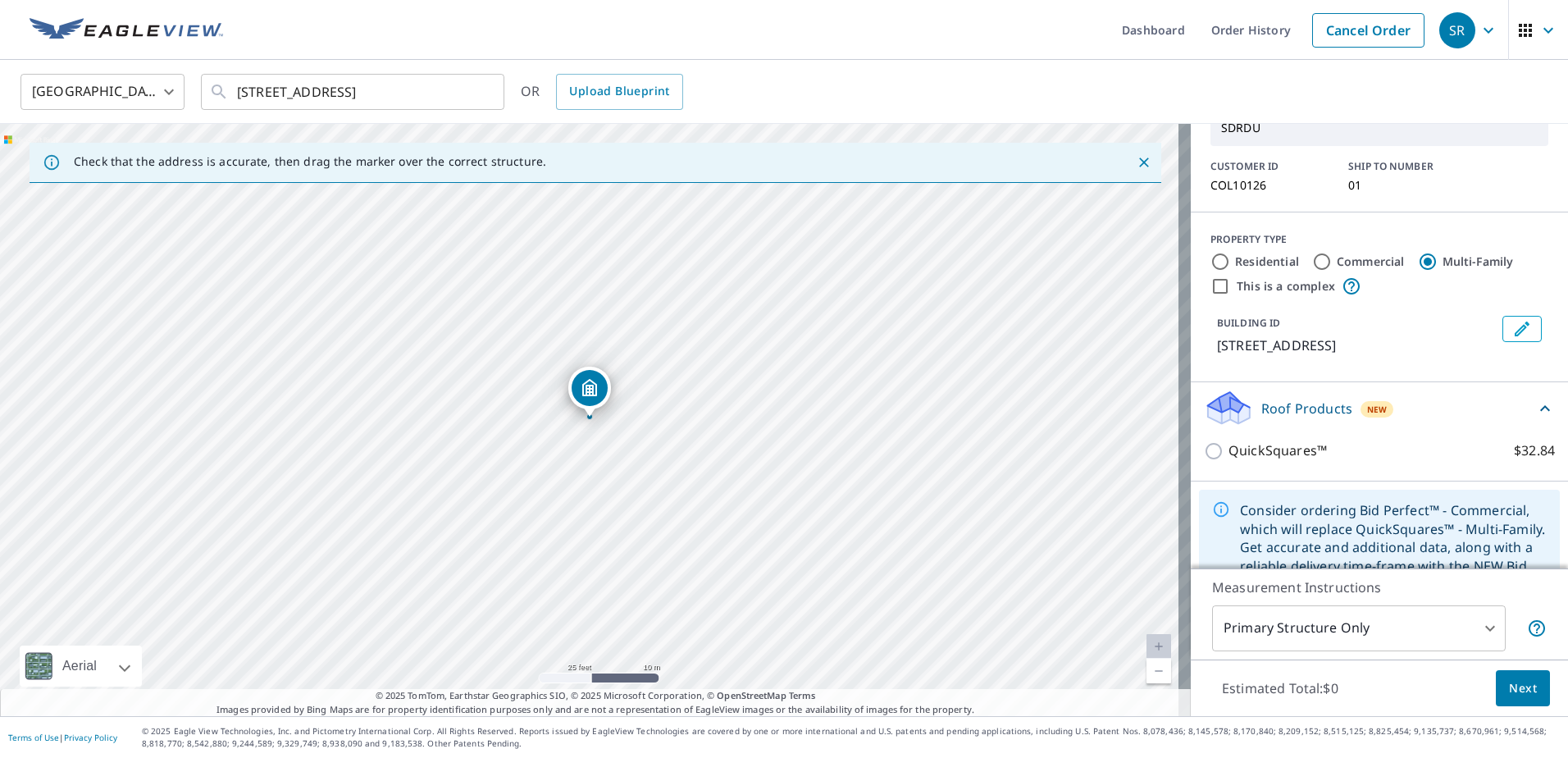
scroll to position [141, 0]
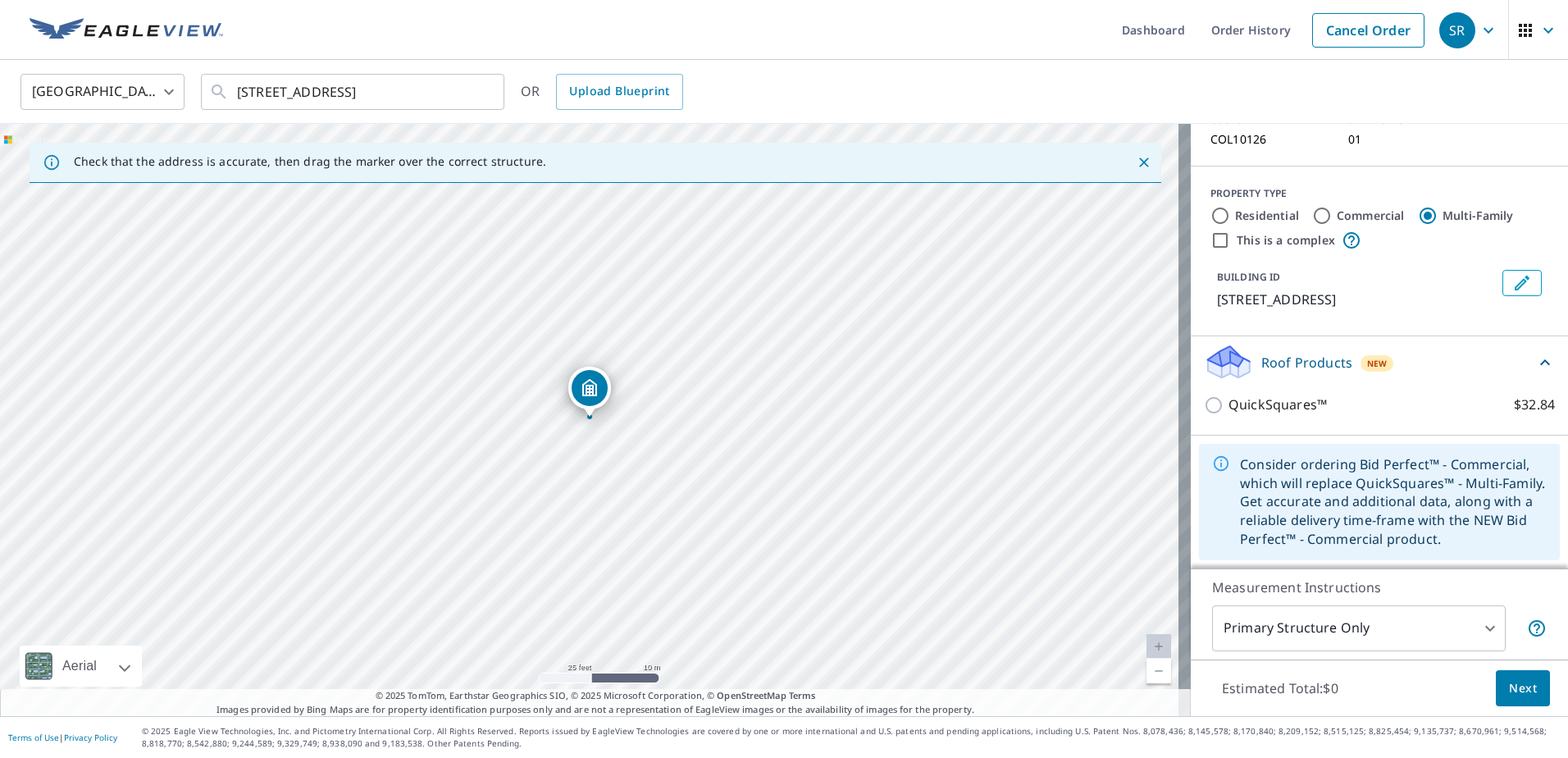
click at [1474, 624] on body "SR SR Dashboard Order History Cancel Order SR United States US ​ 718 Mardonie R…" at bounding box center [784, 379] width 1568 height 758
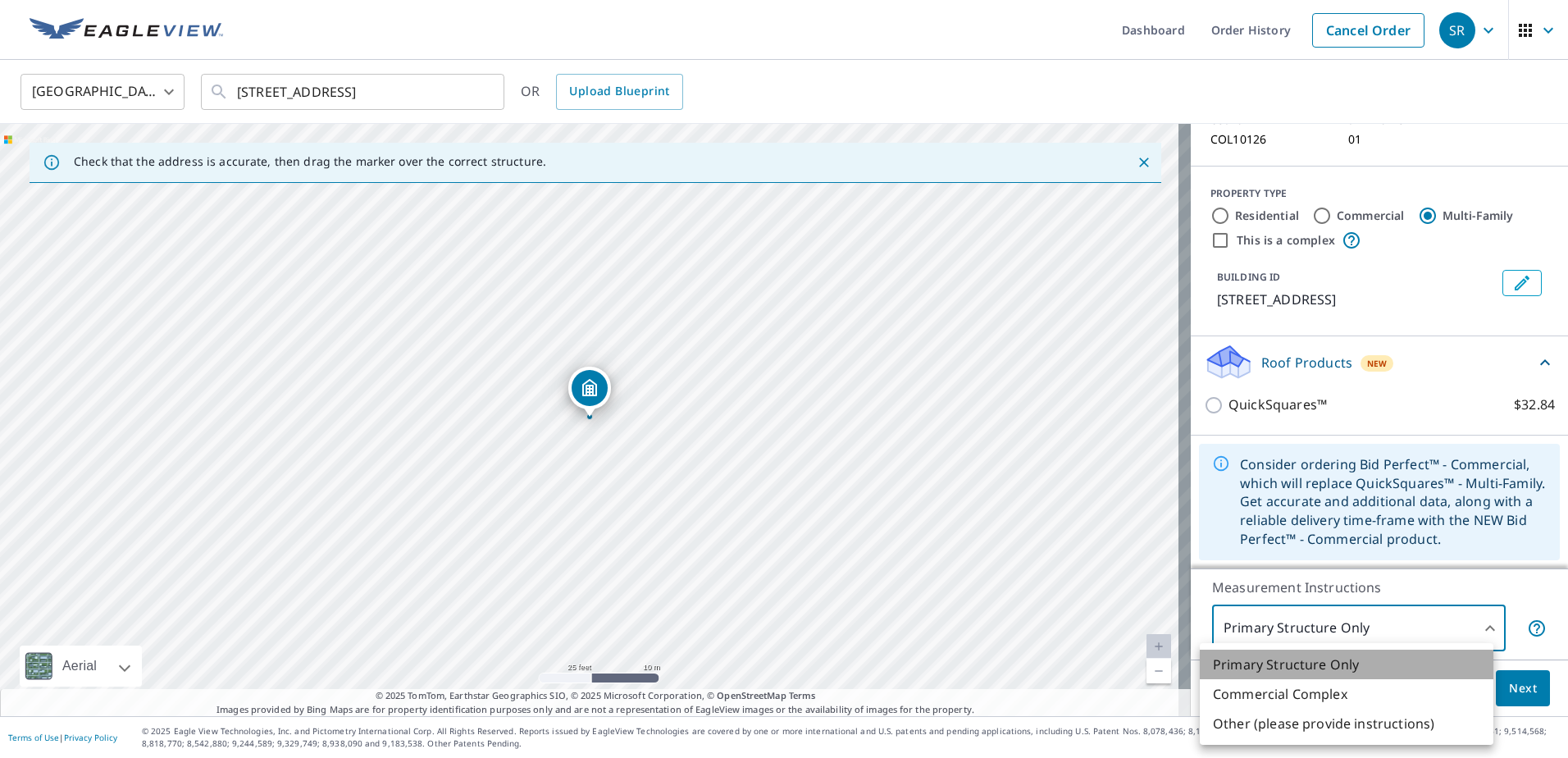
click at [1397, 660] on li "Primary Structure Only" at bounding box center [1346, 665] width 293 height 30
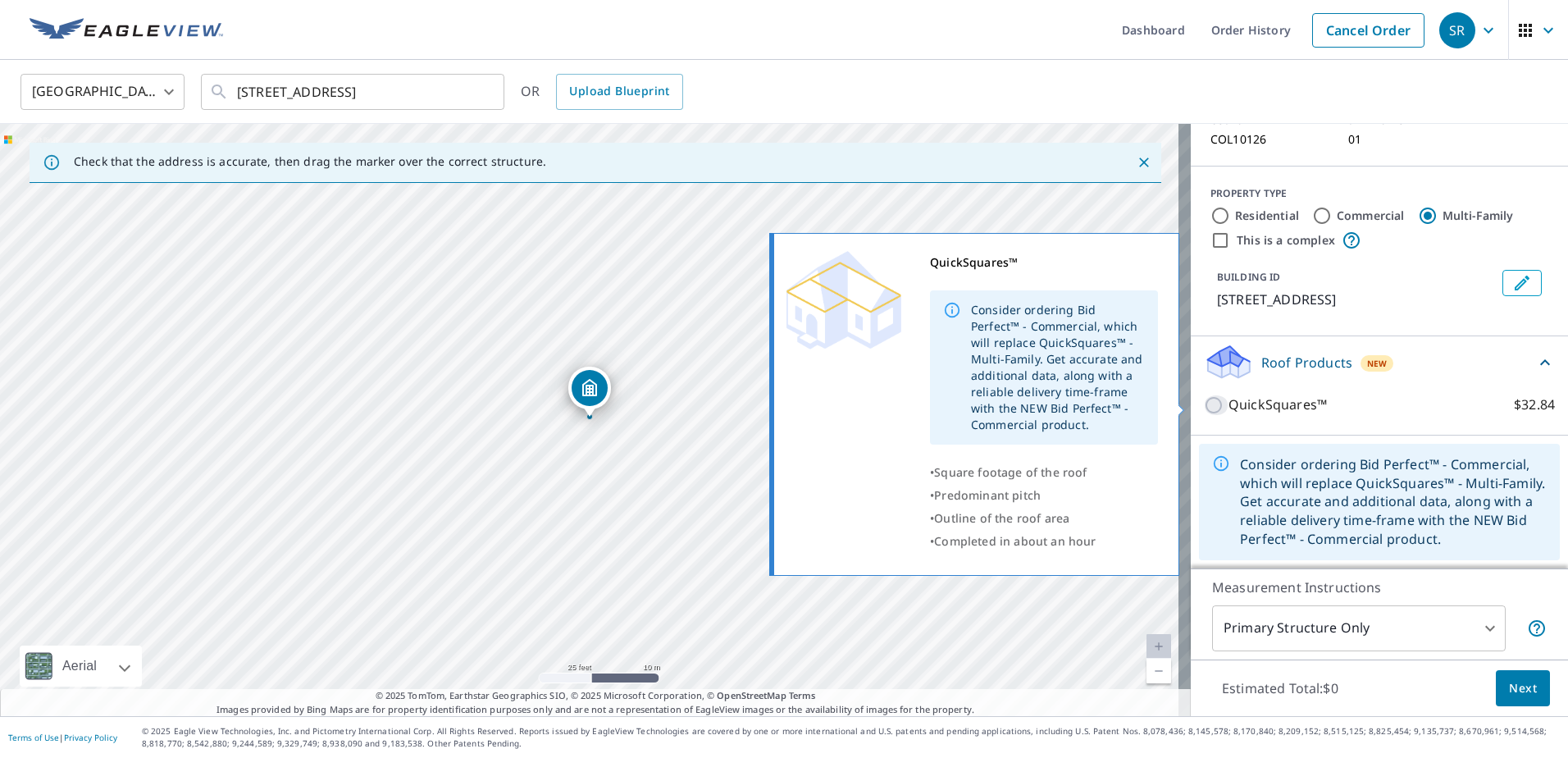
click at [1204, 407] on input "QuickSquares™ $32.84" at bounding box center [1216, 405] width 24 height 20
checkbox input "true"
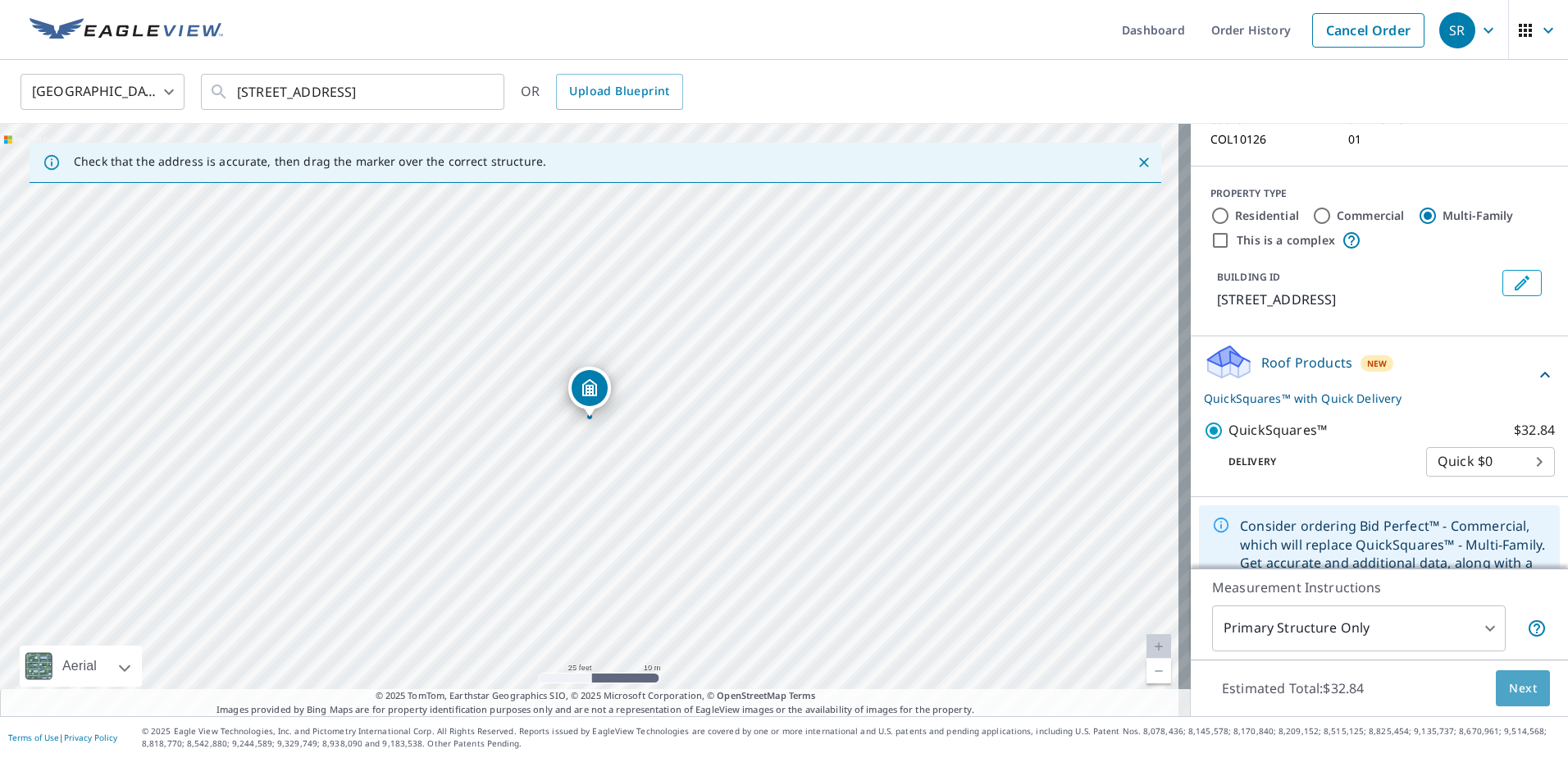
click at [1515, 688] on span "Next" at bounding box center [1523, 688] width 28 height 20
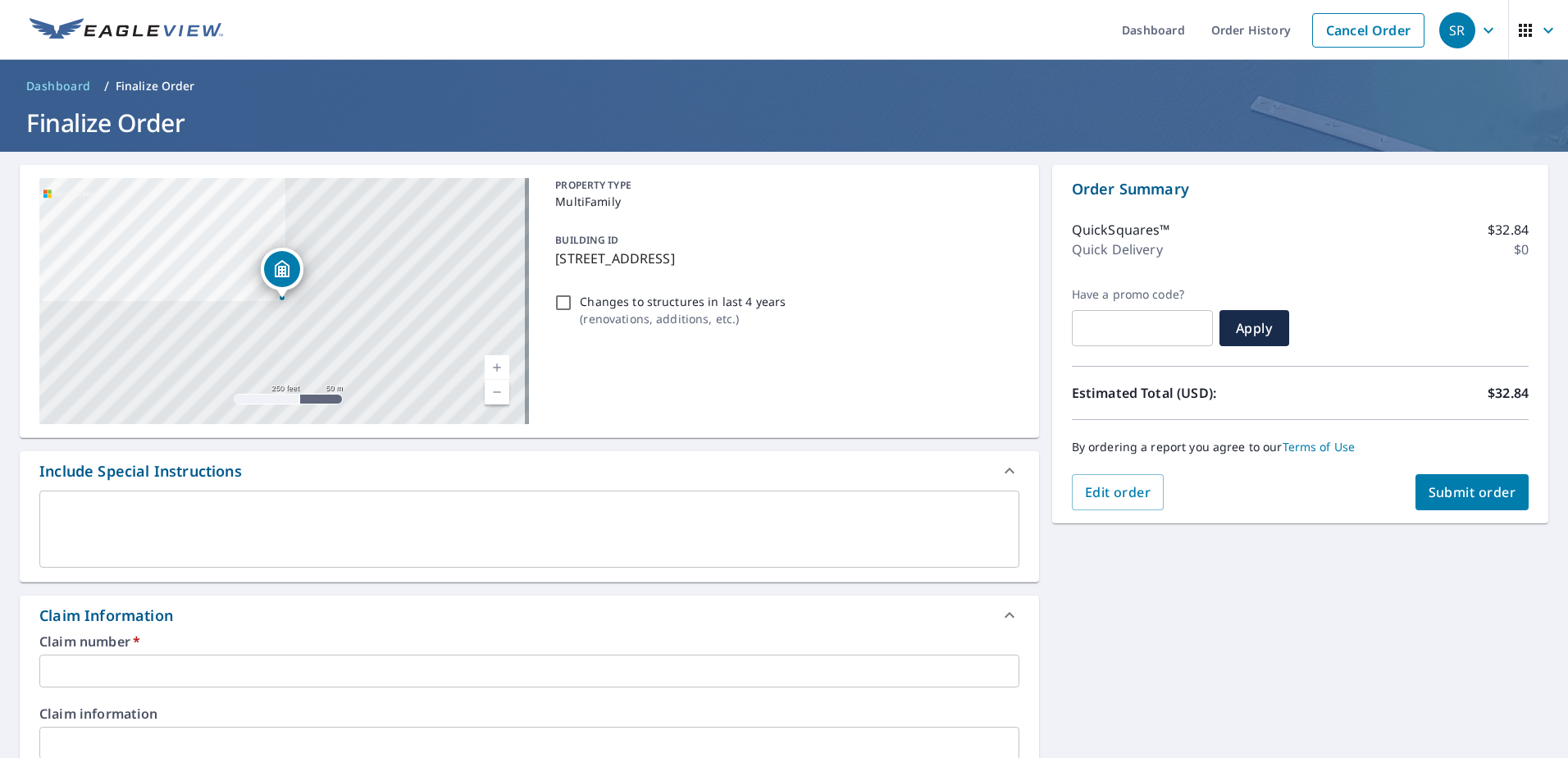
checkbox input "true"
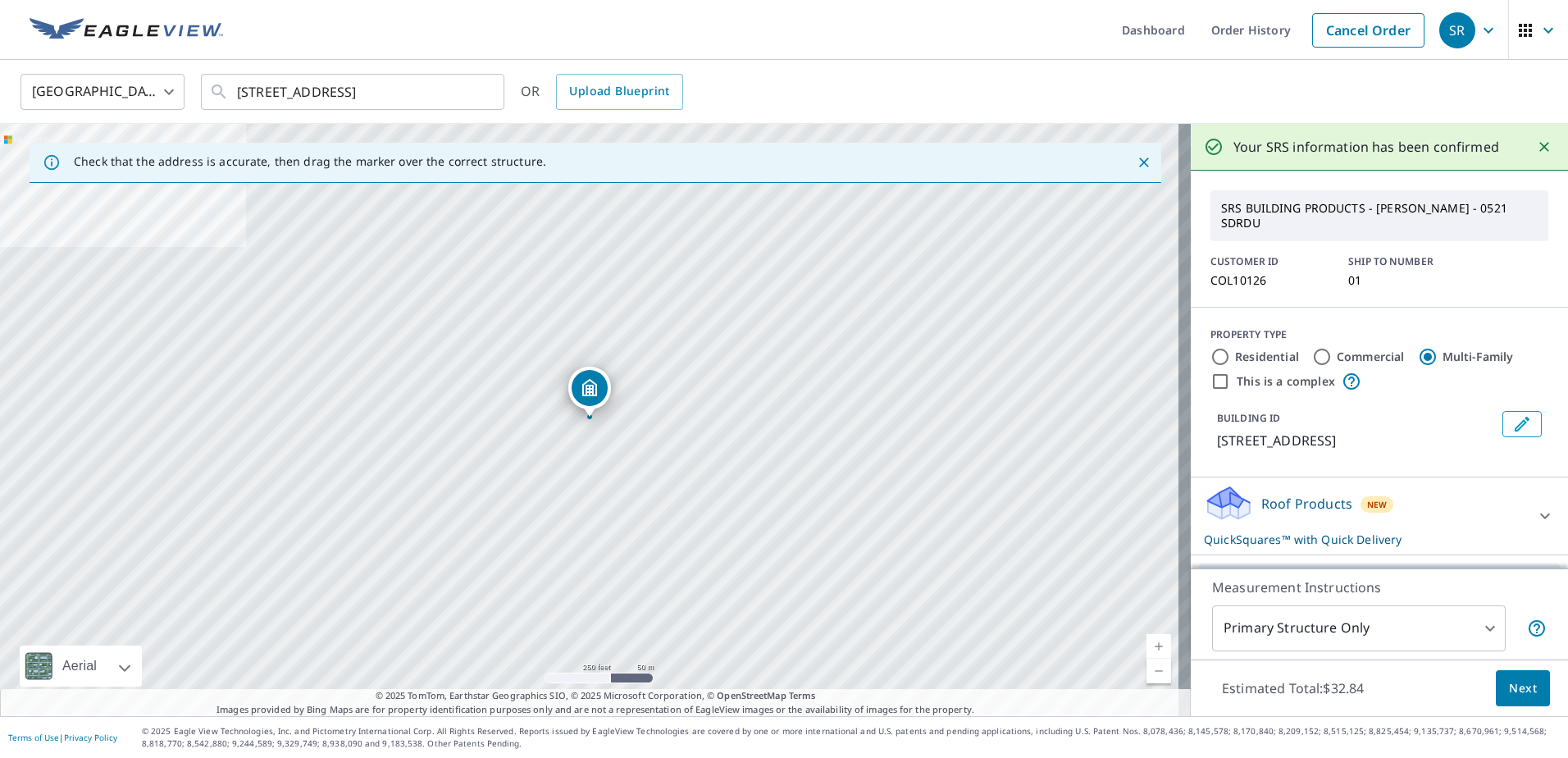
click at [1535, 509] on icon at bounding box center [1544, 515] width 20 height 20
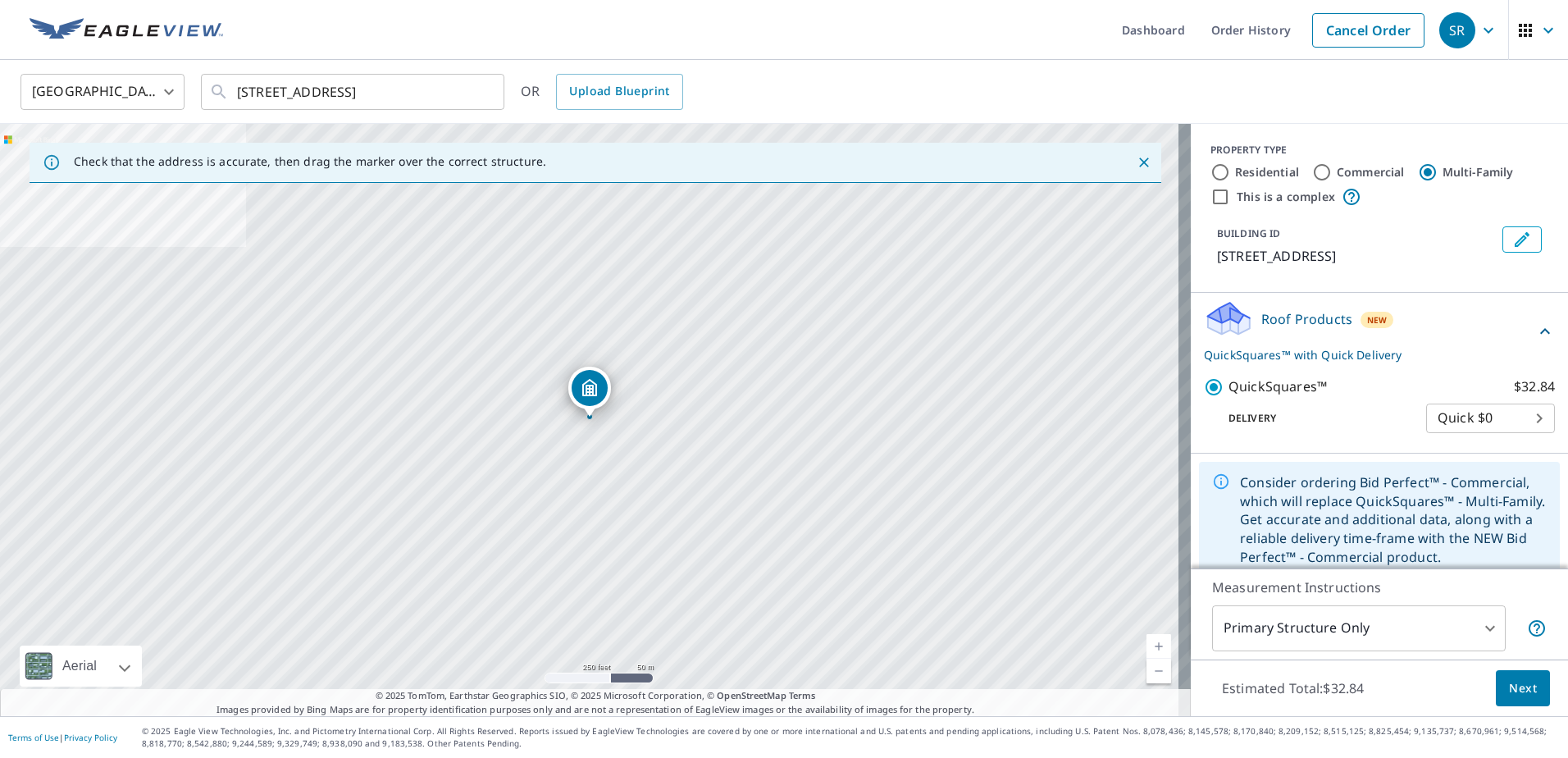
scroll to position [203, 0]
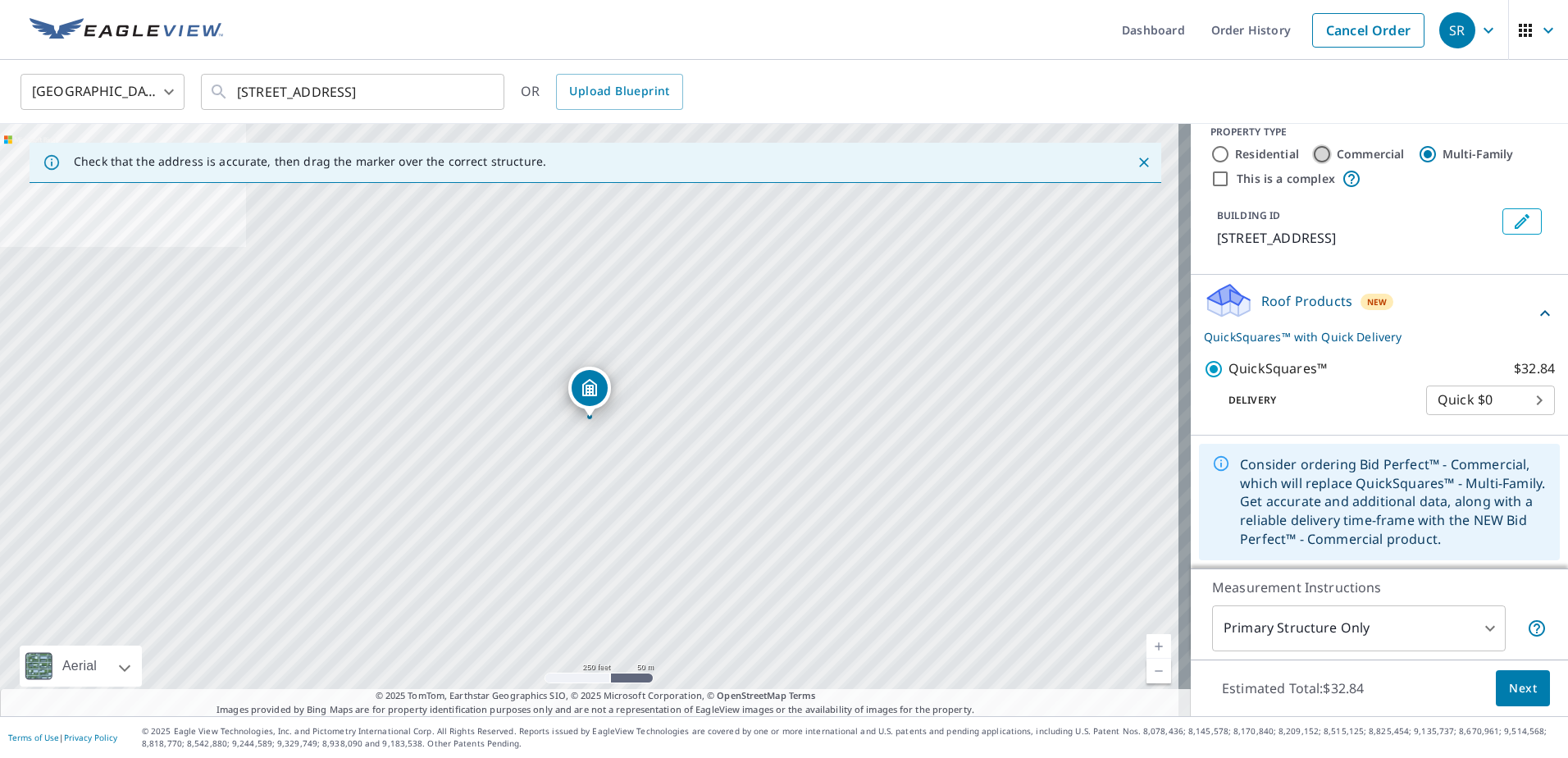
click at [1312, 155] on input "Commercial" at bounding box center [1322, 154] width 20 height 20
radio input "true"
type input "4"
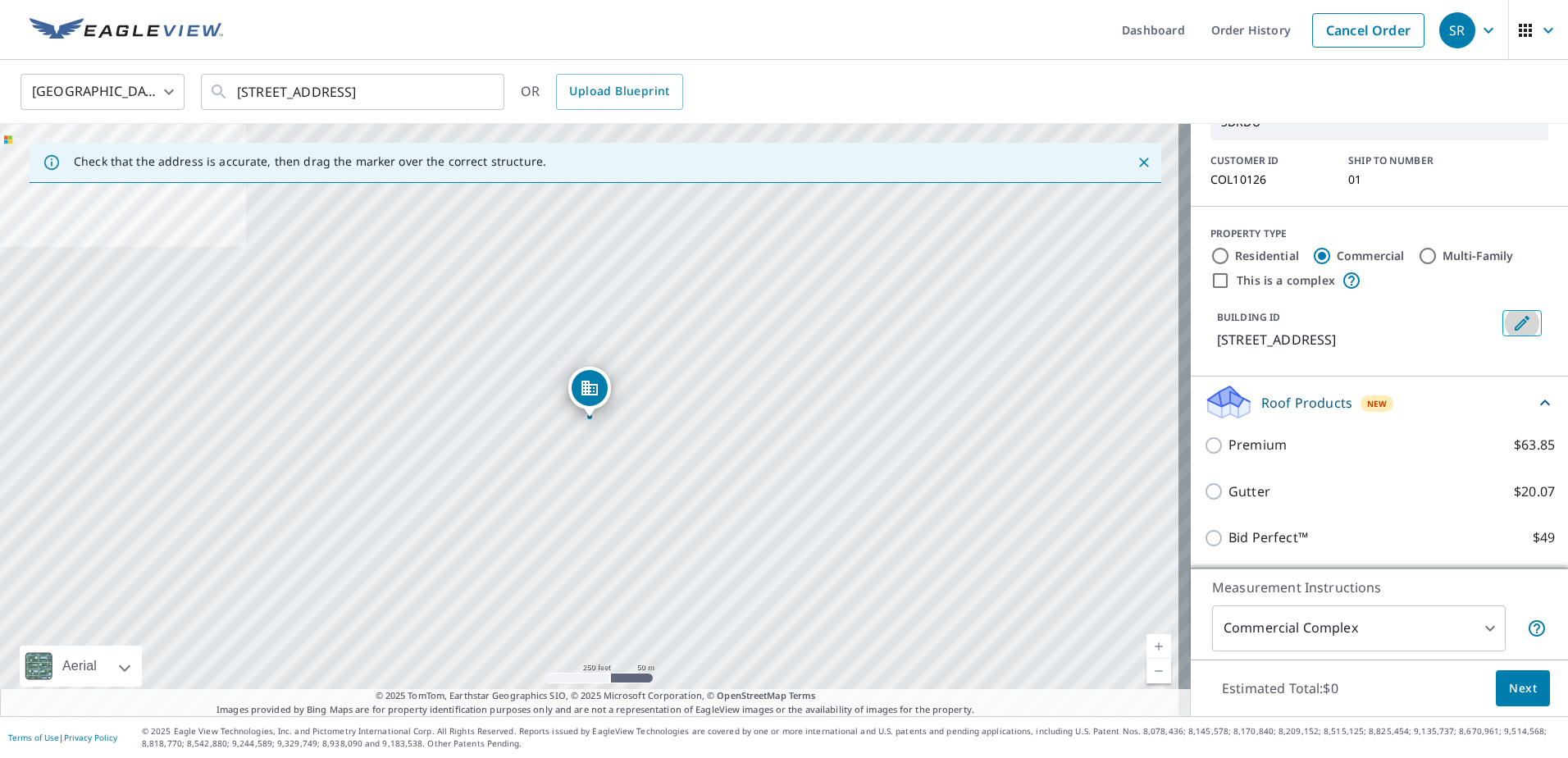
click at [1512, 331] on icon "Edit building 1" at bounding box center [1522, 323] width 20 height 20
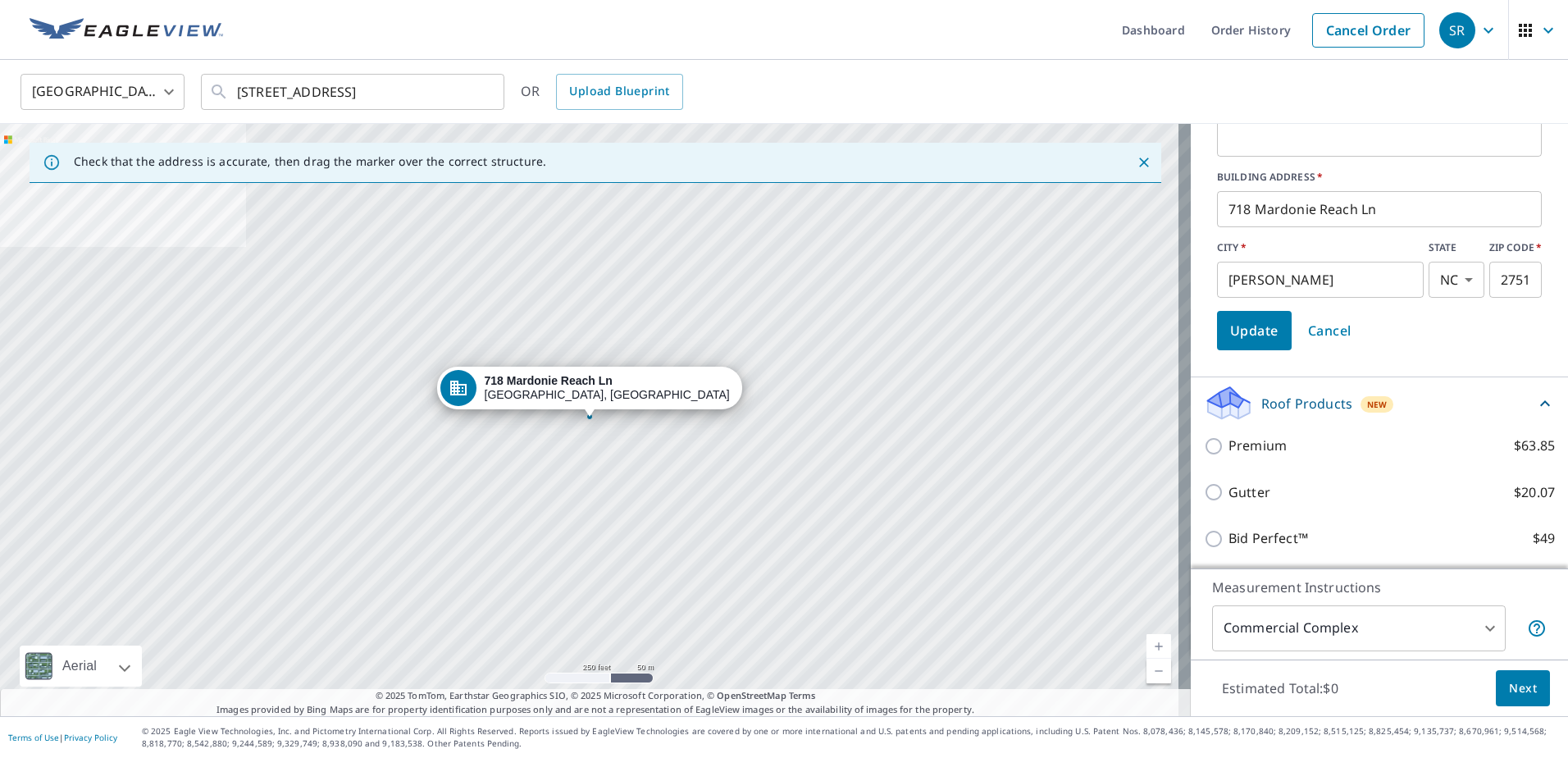
scroll to position [348, 0]
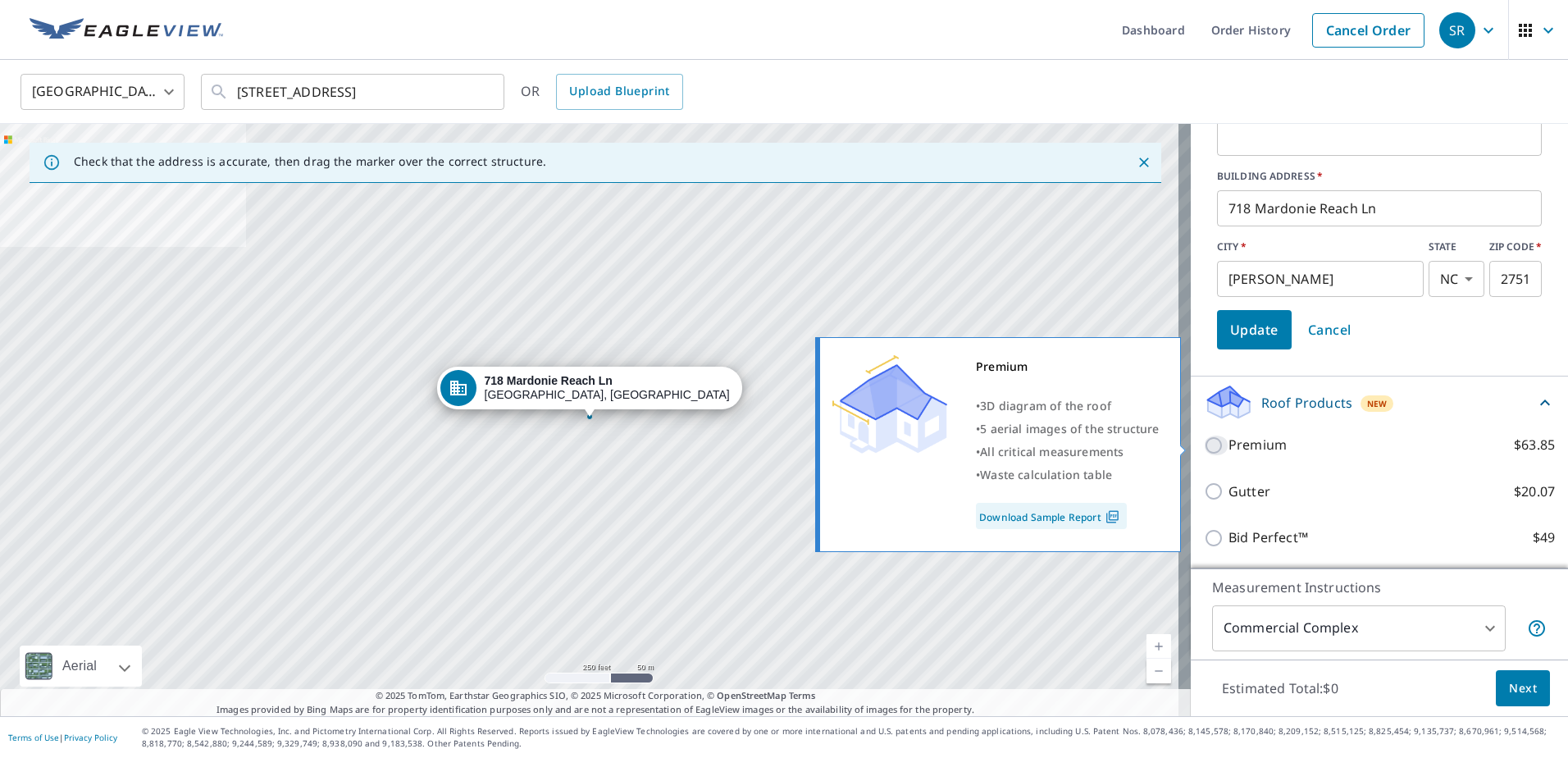
click at [1204, 448] on input "Premium $63.85" at bounding box center [1216, 445] width 24 height 20
checkbox input "true"
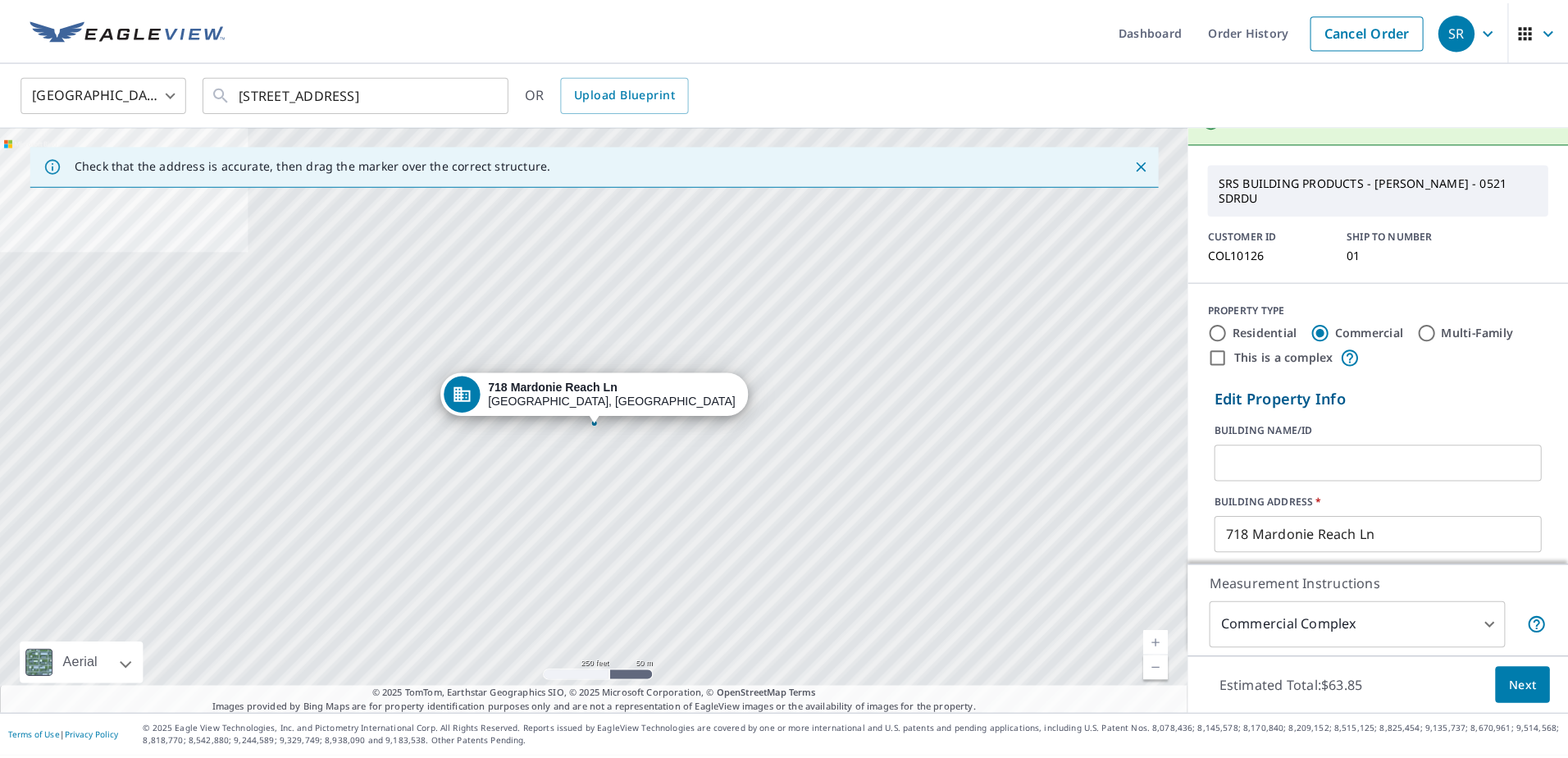
scroll to position [0, 0]
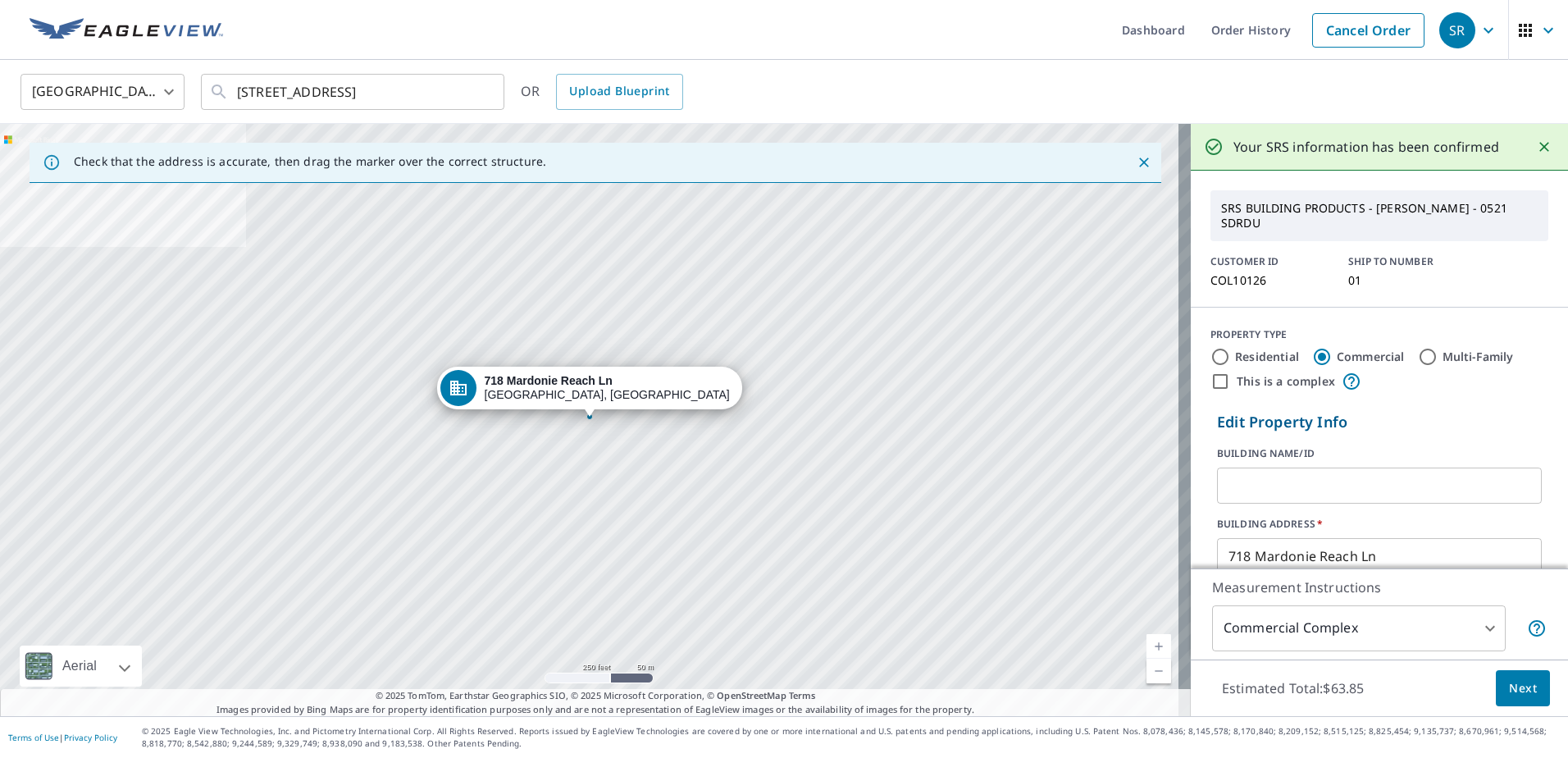
click at [1418, 355] on input "Multi-Family" at bounding box center [1427, 356] width 20 height 20
radio input "true"
type input "2"
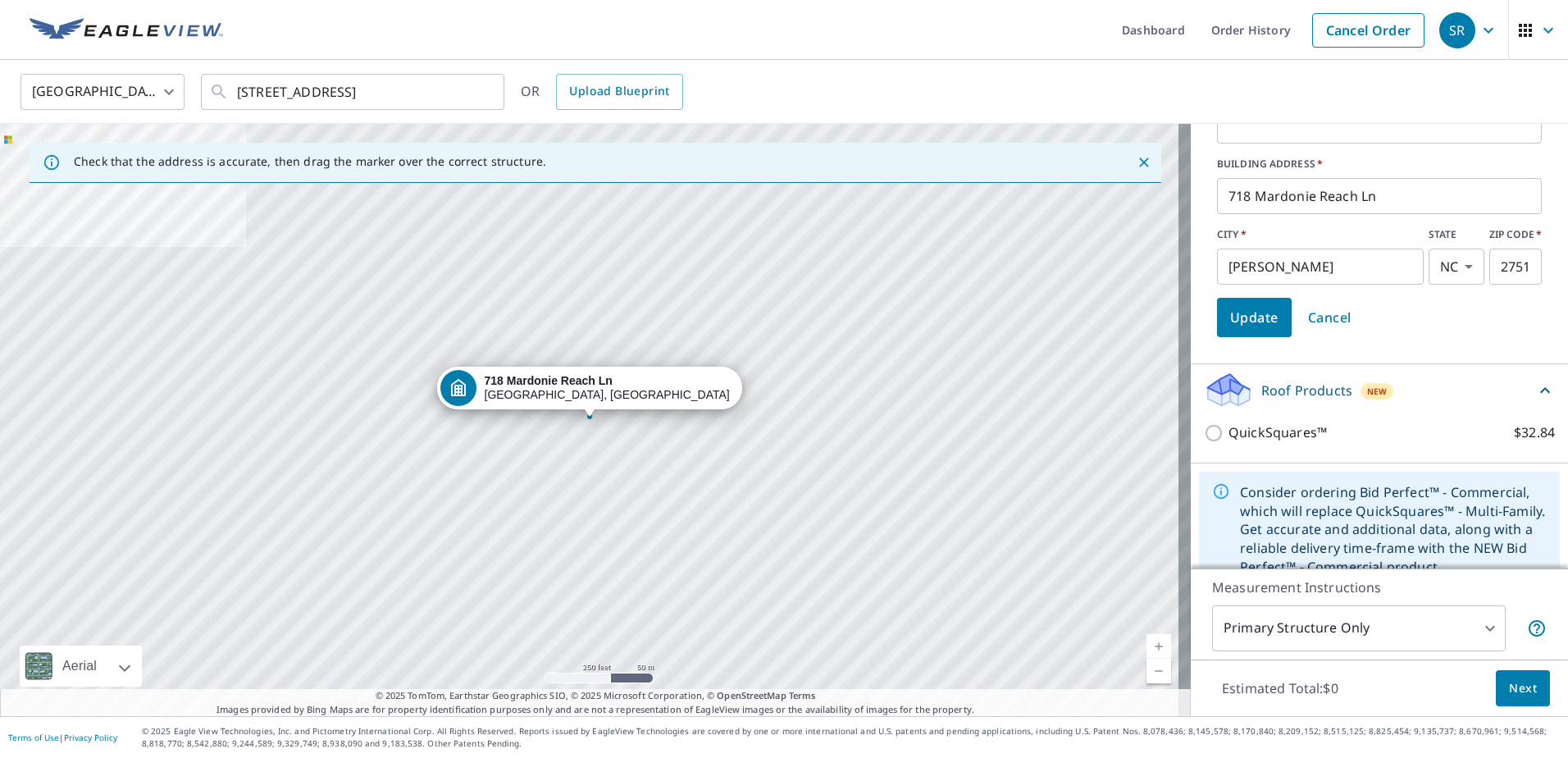
scroll to position [388, 0]
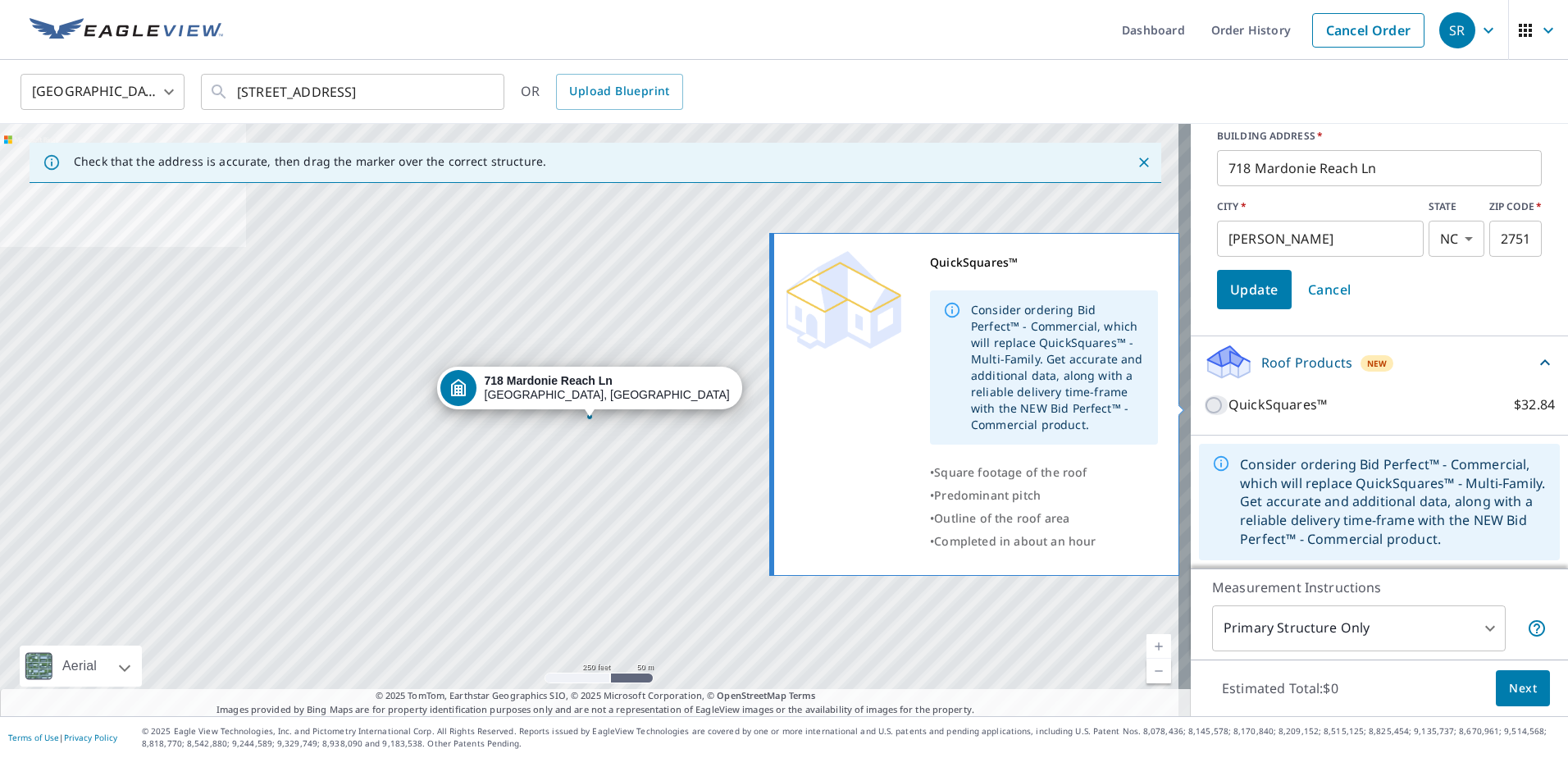
click at [1204, 403] on input "QuickSquares™ $32.84" at bounding box center [1216, 405] width 24 height 20
checkbox input "true"
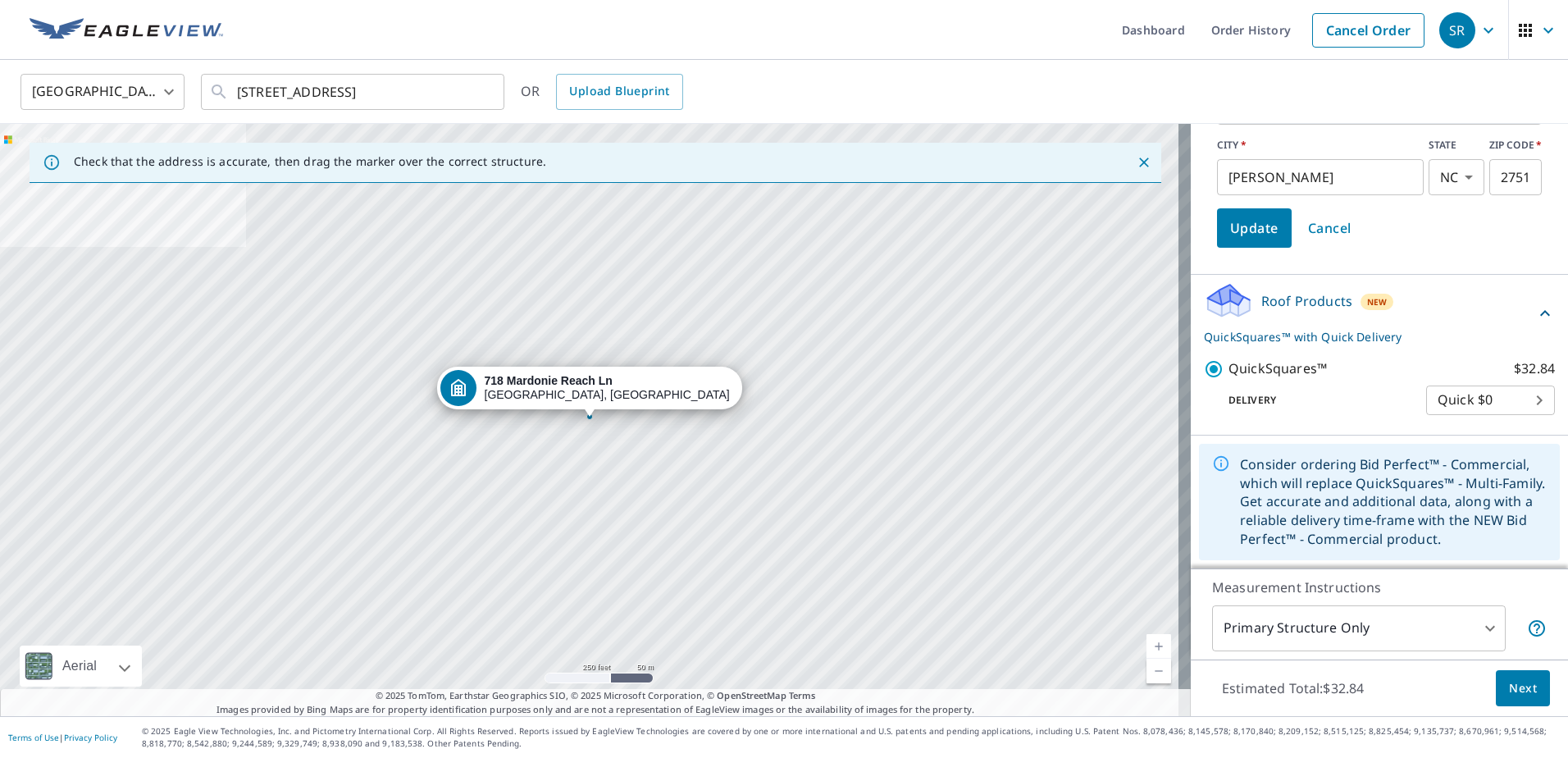
scroll to position [0, 0]
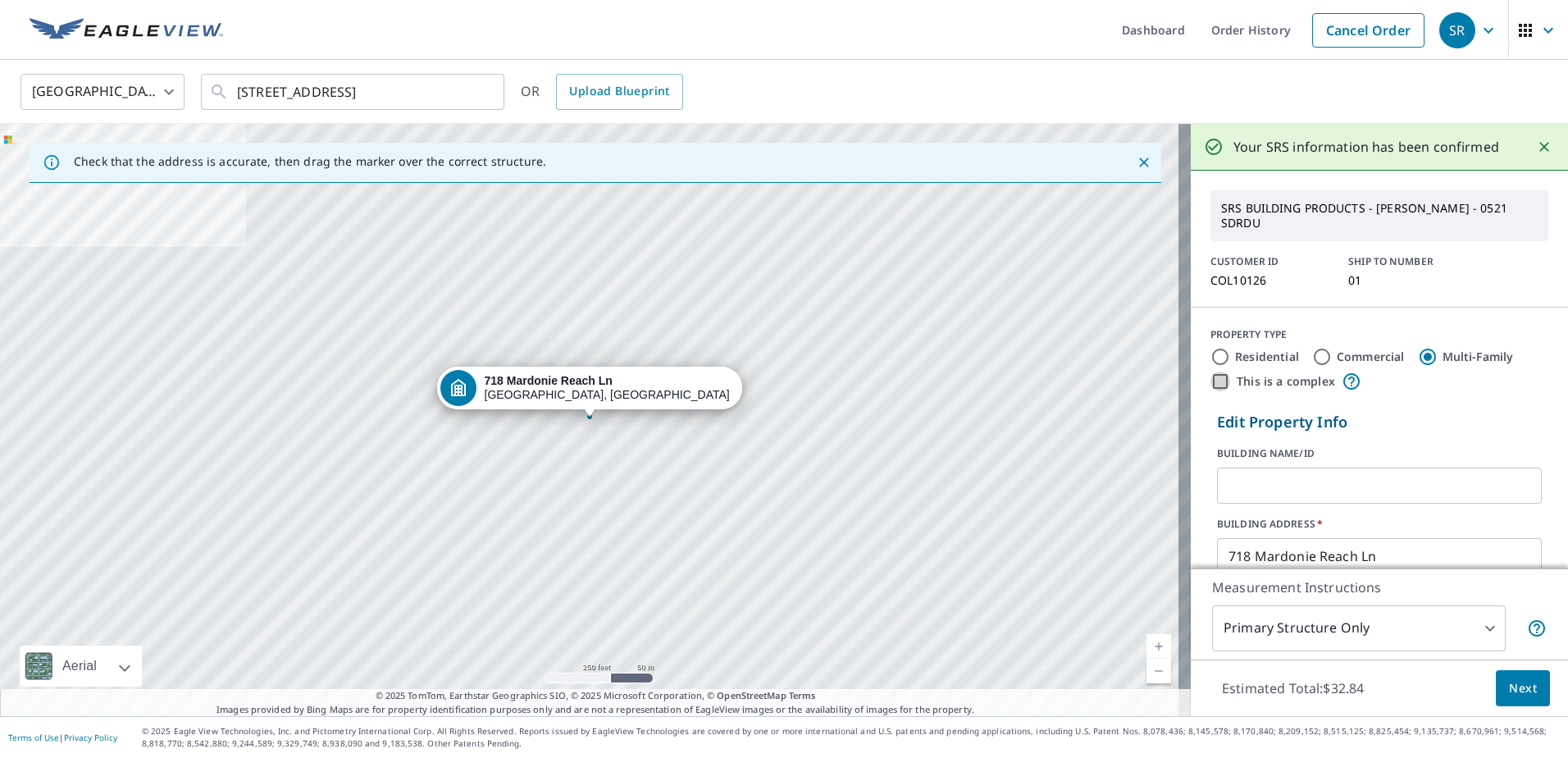
click at [1212, 382] on input "This is a complex" at bounding box center [1220, 381] width 20 height 20
checkbox input "true"
radio input "true"
type input "4"
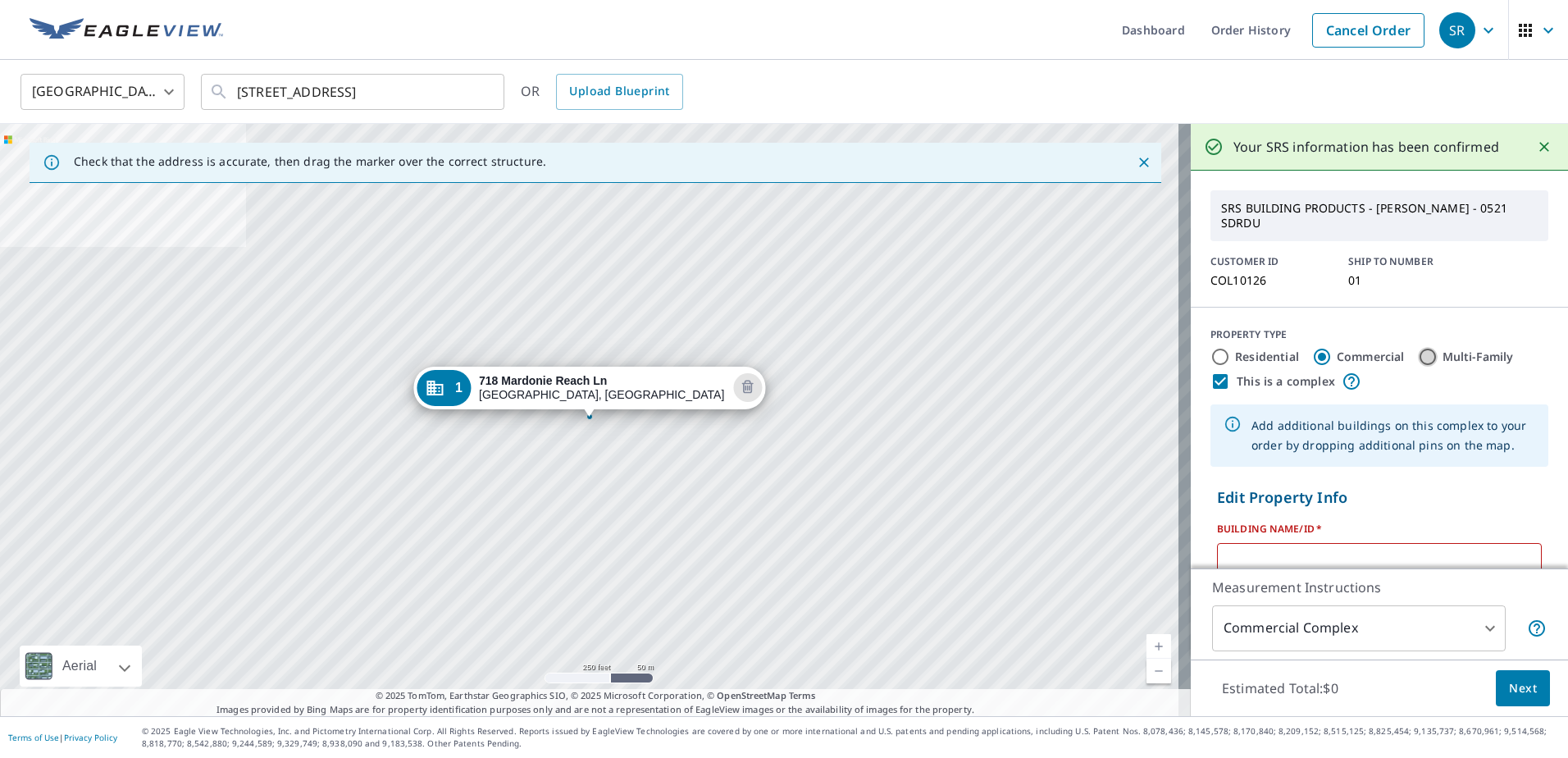
click at [1418, 355] on input "Multi-Family" at bounding box center [1427, 356] width 20 height 20
radio input "true"
type input "2"
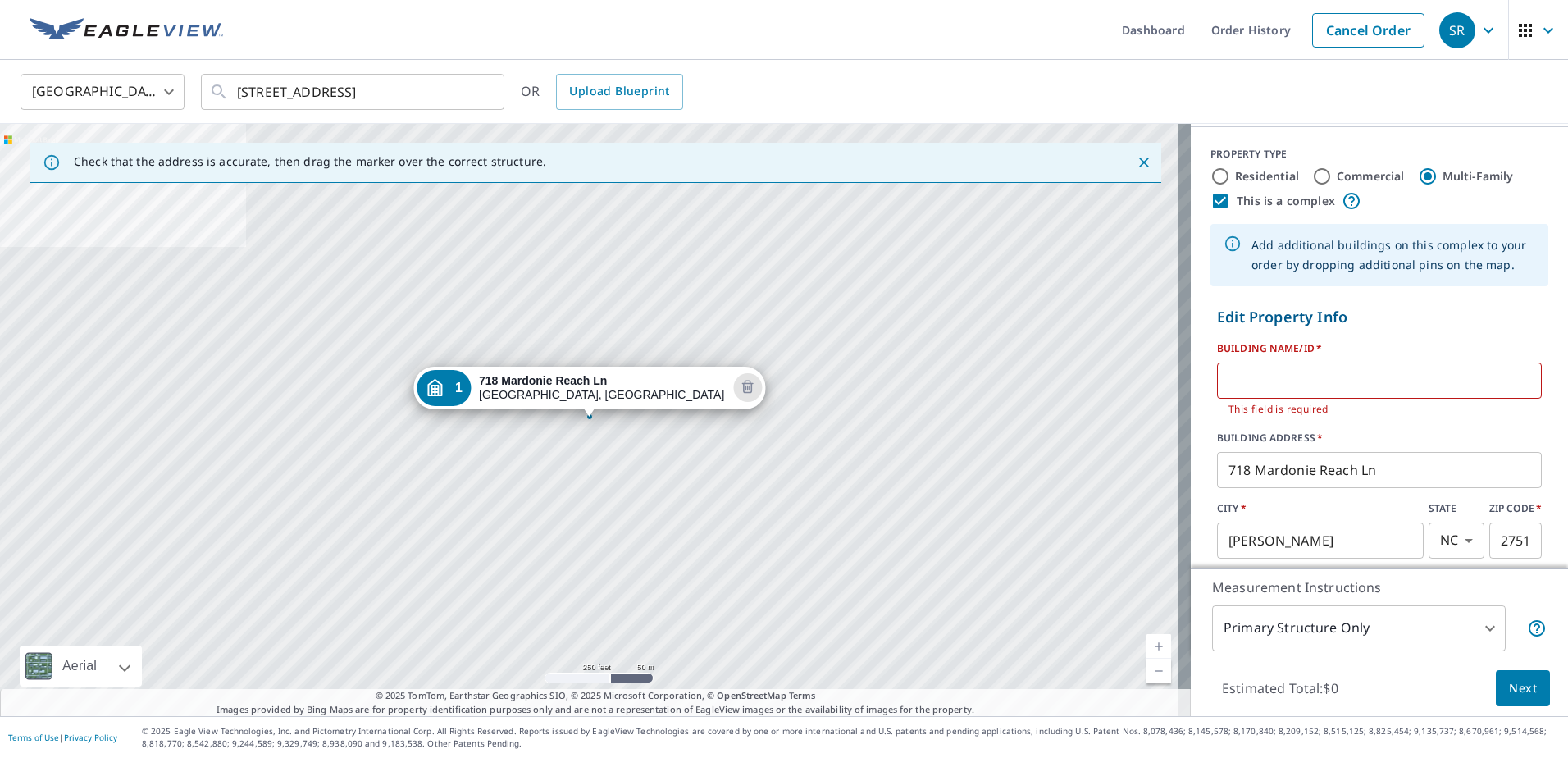
scroll to position [246, 0]
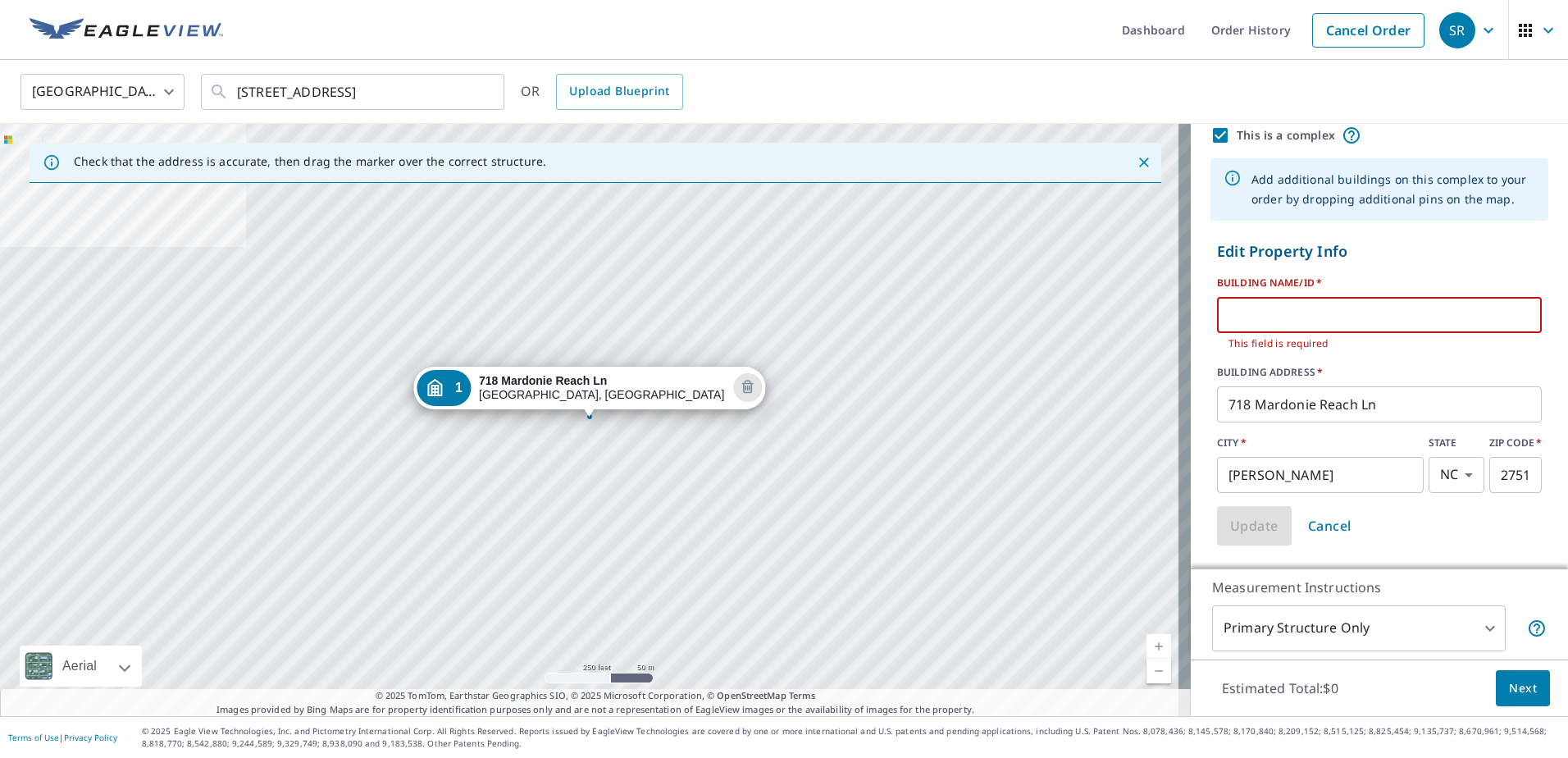
click at [1248, 307] on input "text" at bounding box center [1379, 314] width 325 height 46
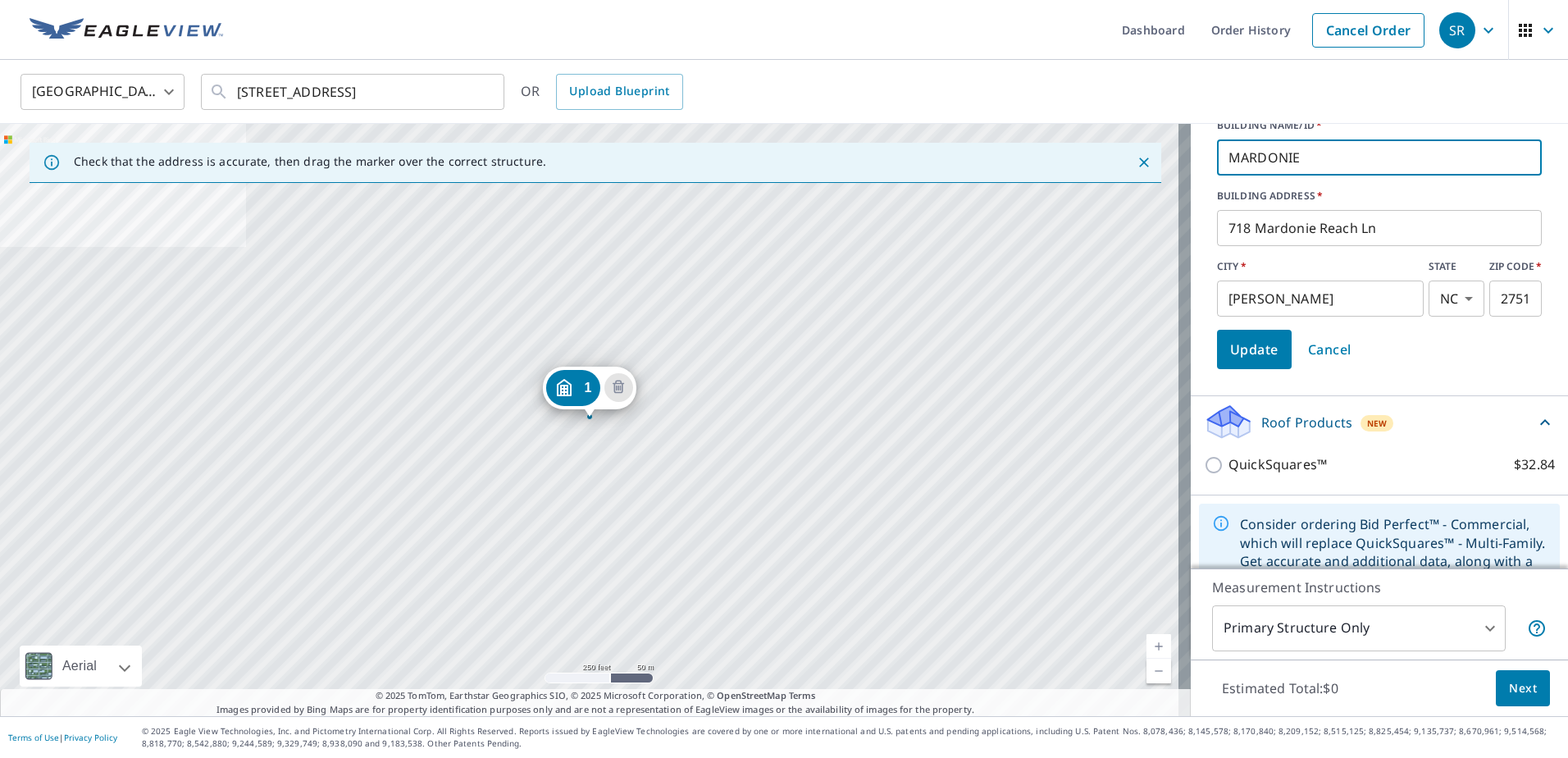
scroll to position [410, 0]
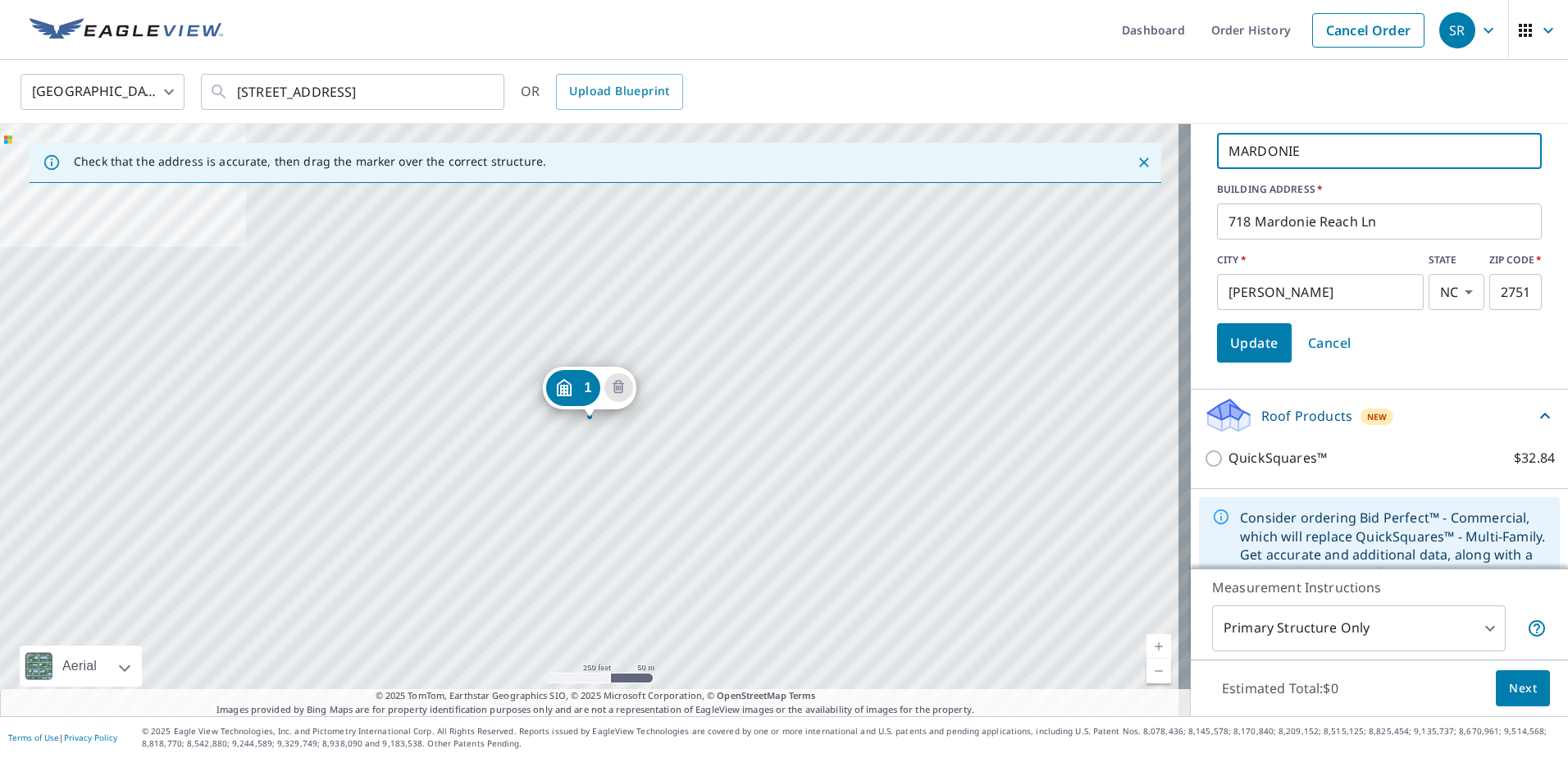
type input "MARDONIE"
click at [1513, 688] on span "Next" at bounding box center [1523, 688] width 28 height 20
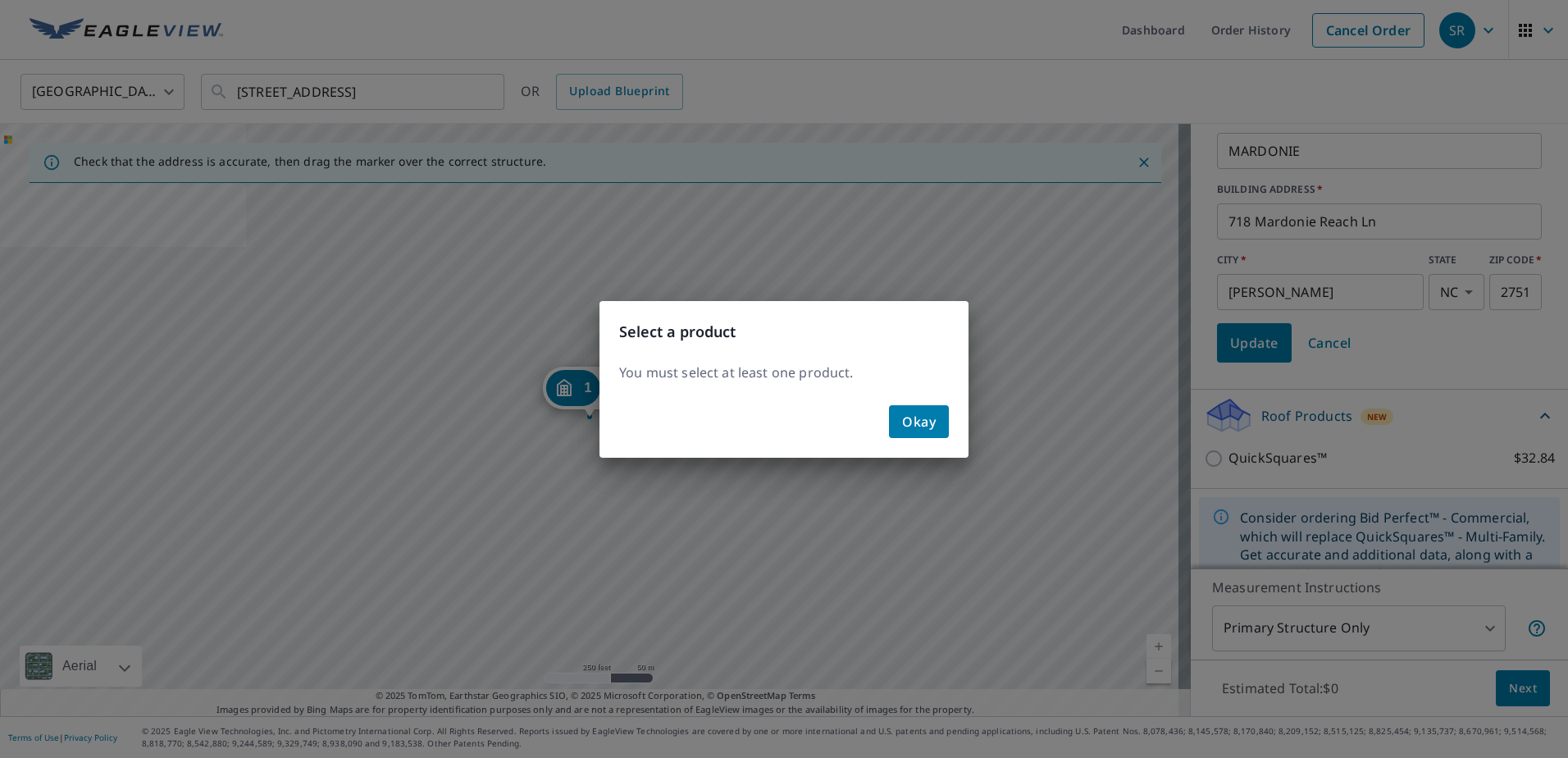
click at [927, 410] on span "Okay" at bounding box center [918, 422] width 34 height 23
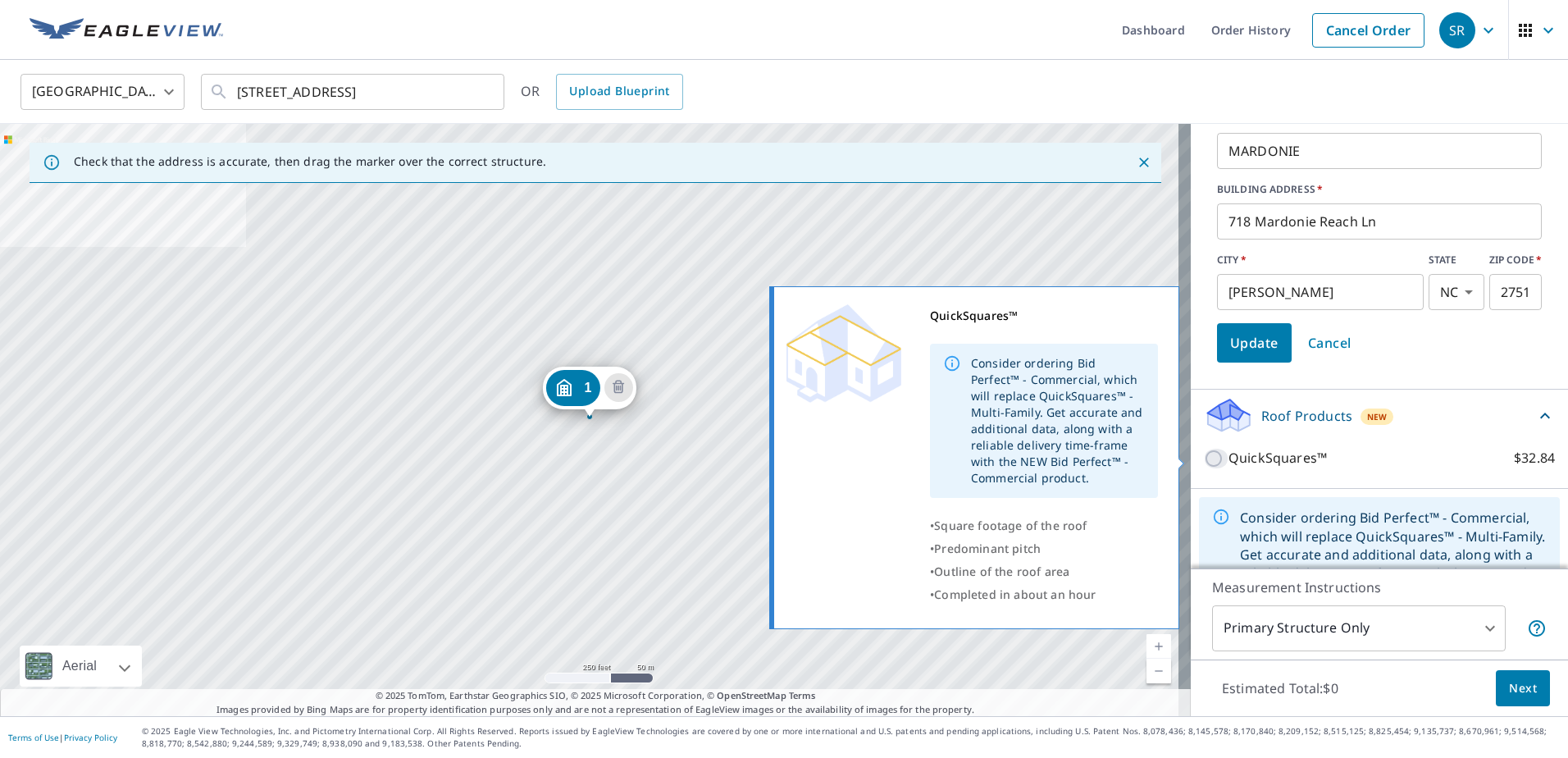
click at [1205, 461] on input "QuickSquares™ $32.84" at bounding box center [1216, 458] width 24 height 20
checkbox input "true"
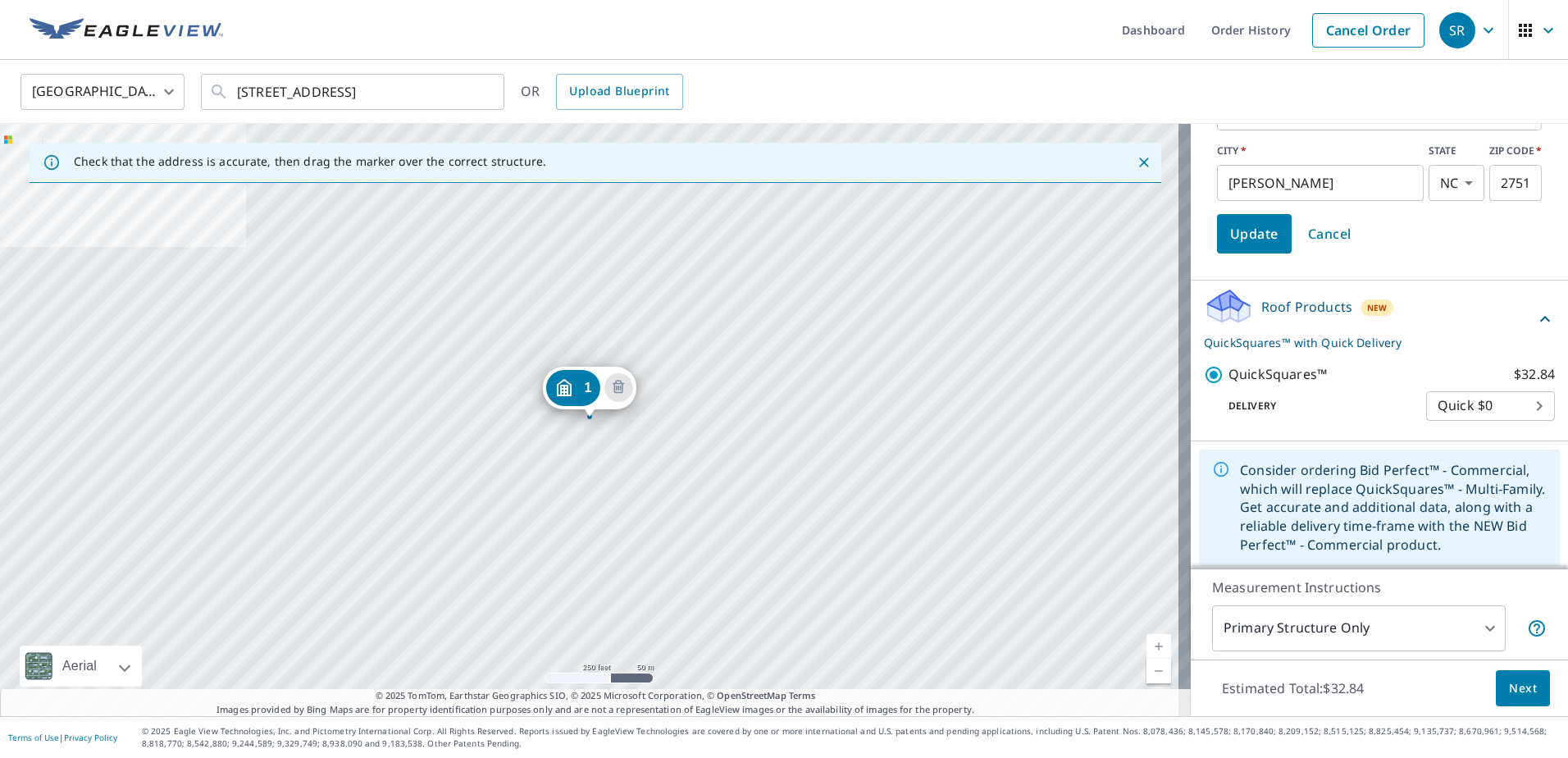
scroll to position [525, 0]
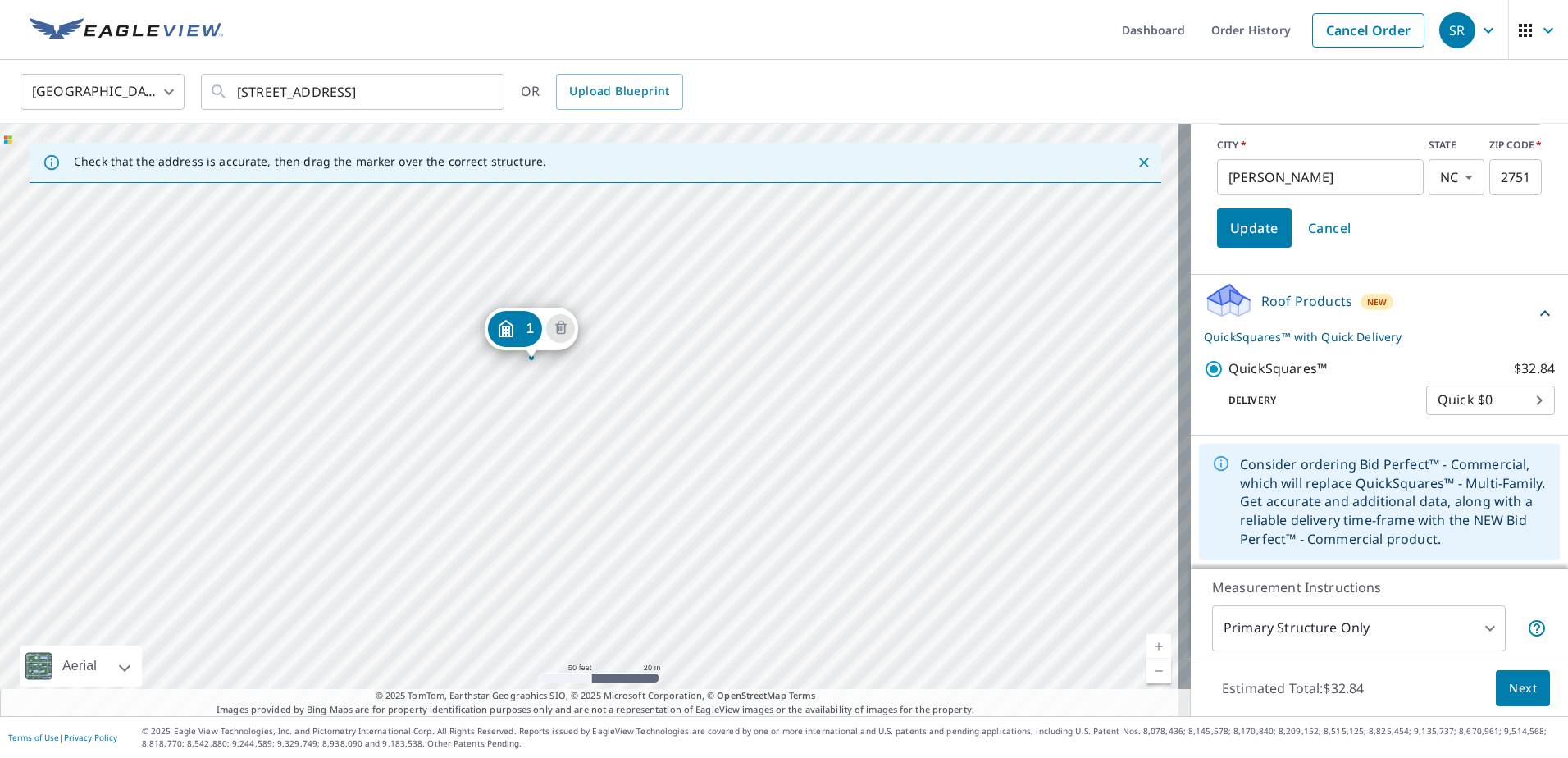
click at [509, 357] on div "1 718 Mardonie Reach Ln Cary, NC 27519" at bounding box center [595, 420] width 1191 height 592
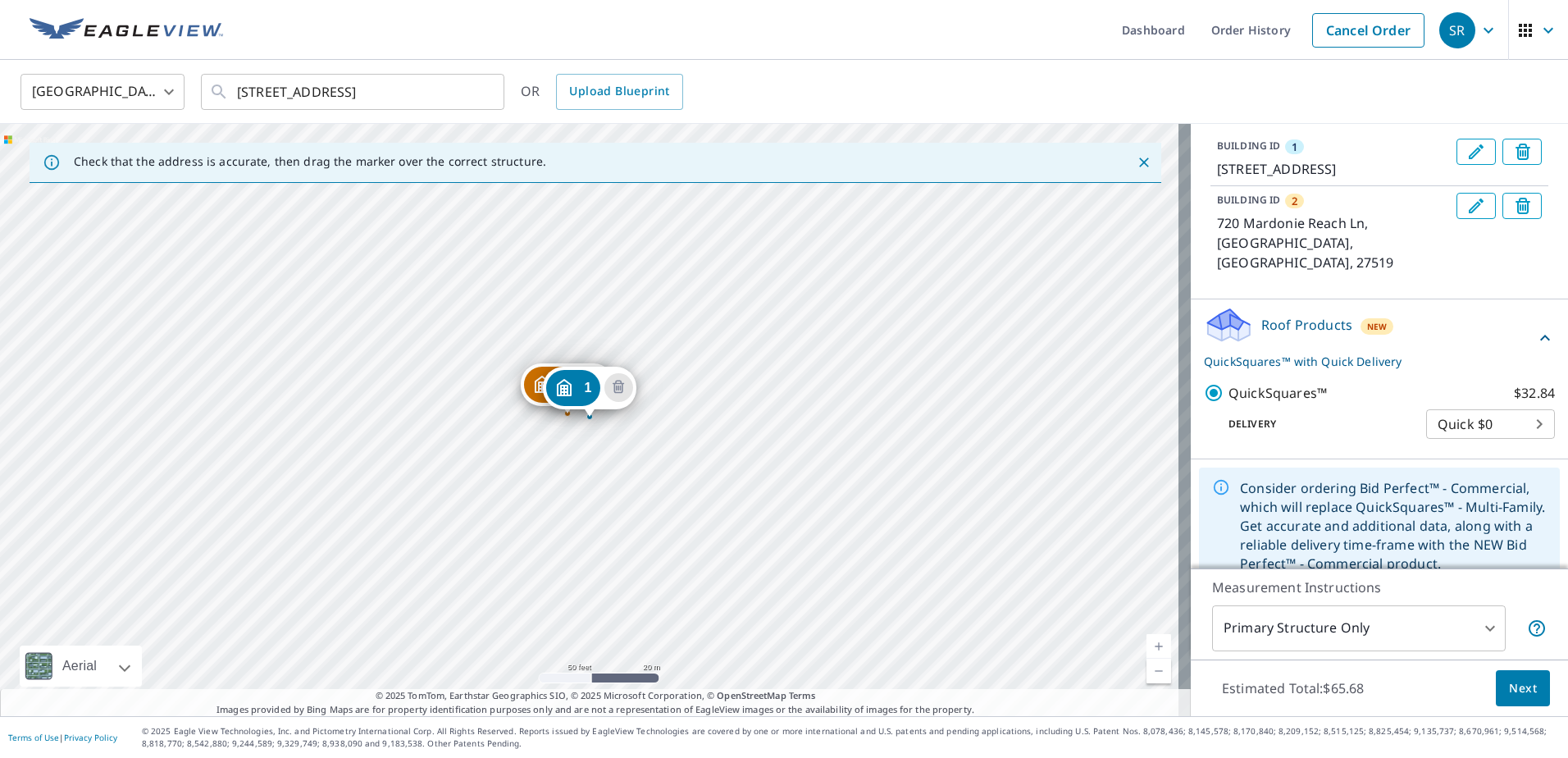
scroll to position [372, 0]
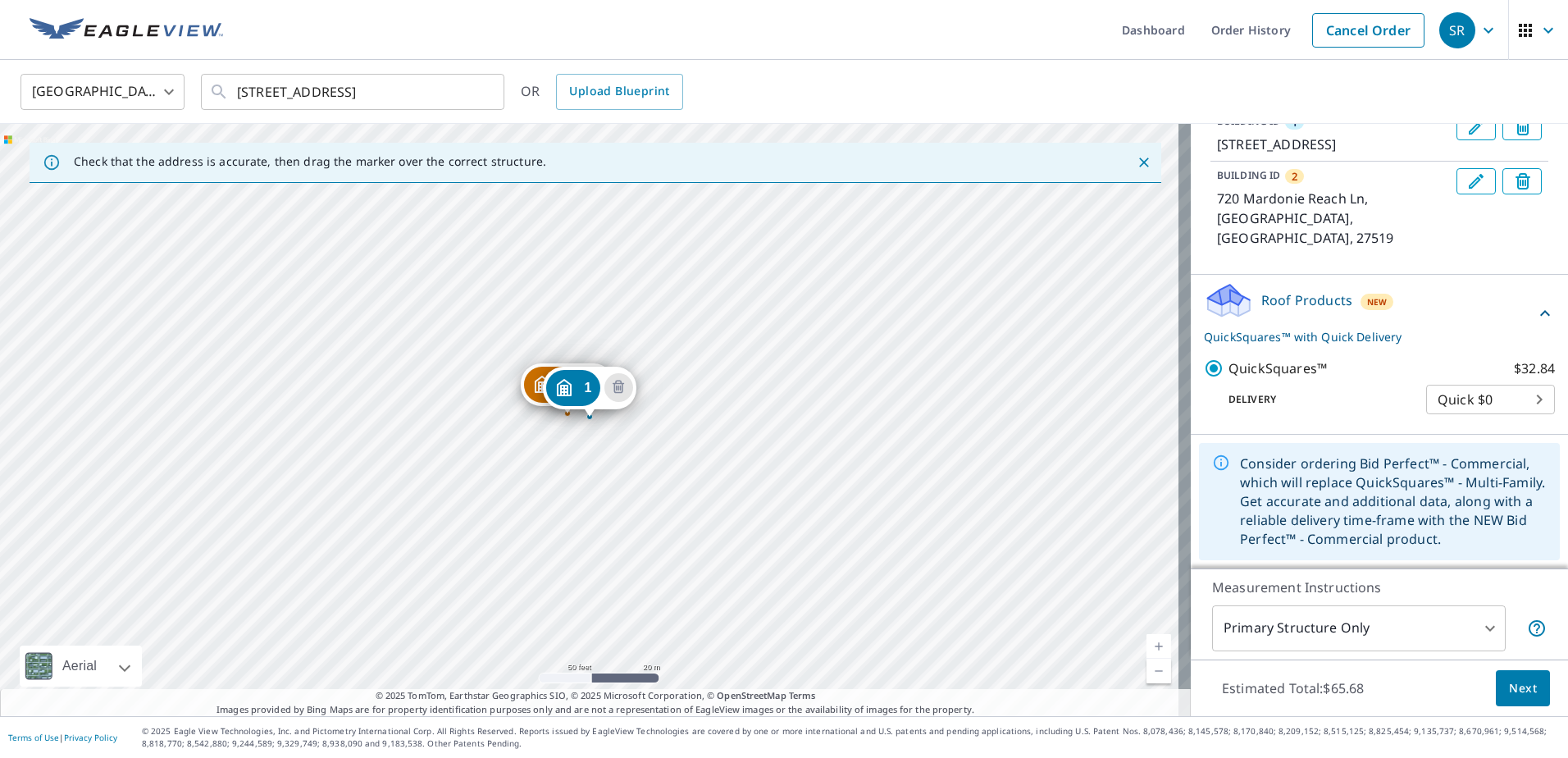
click at [539, 419] on div "2 720 Mardonie Reach Ln Cary, NC 27519 1 718 Mardonie Reach Ln Cary, NC 27519" at bounding box center [595, 420] width 1191 height 592
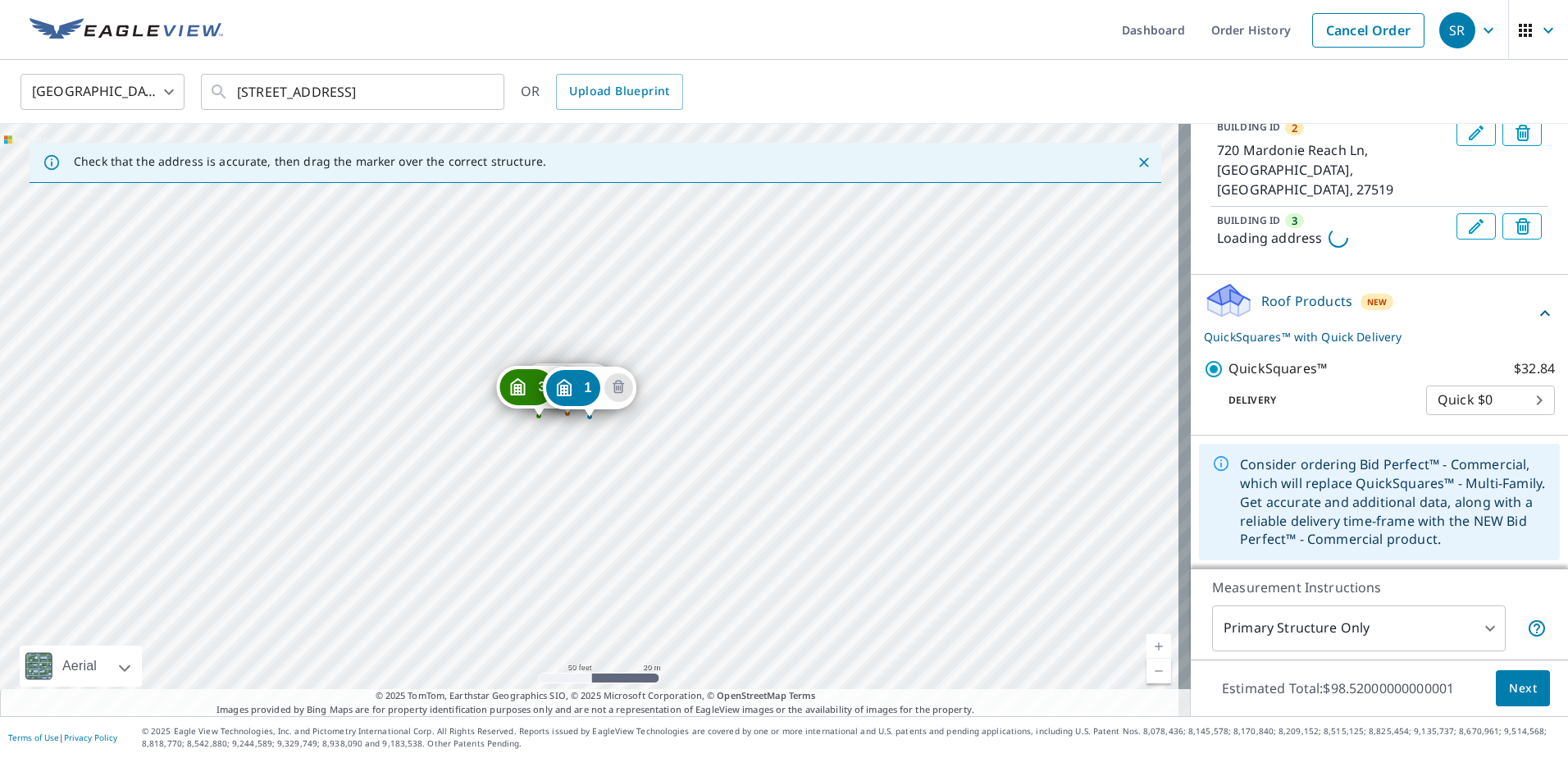
scroll to position [445, 0]
click at [1509, 691] on span "Next" at bounding box center [1523, 688] width 28 height 20
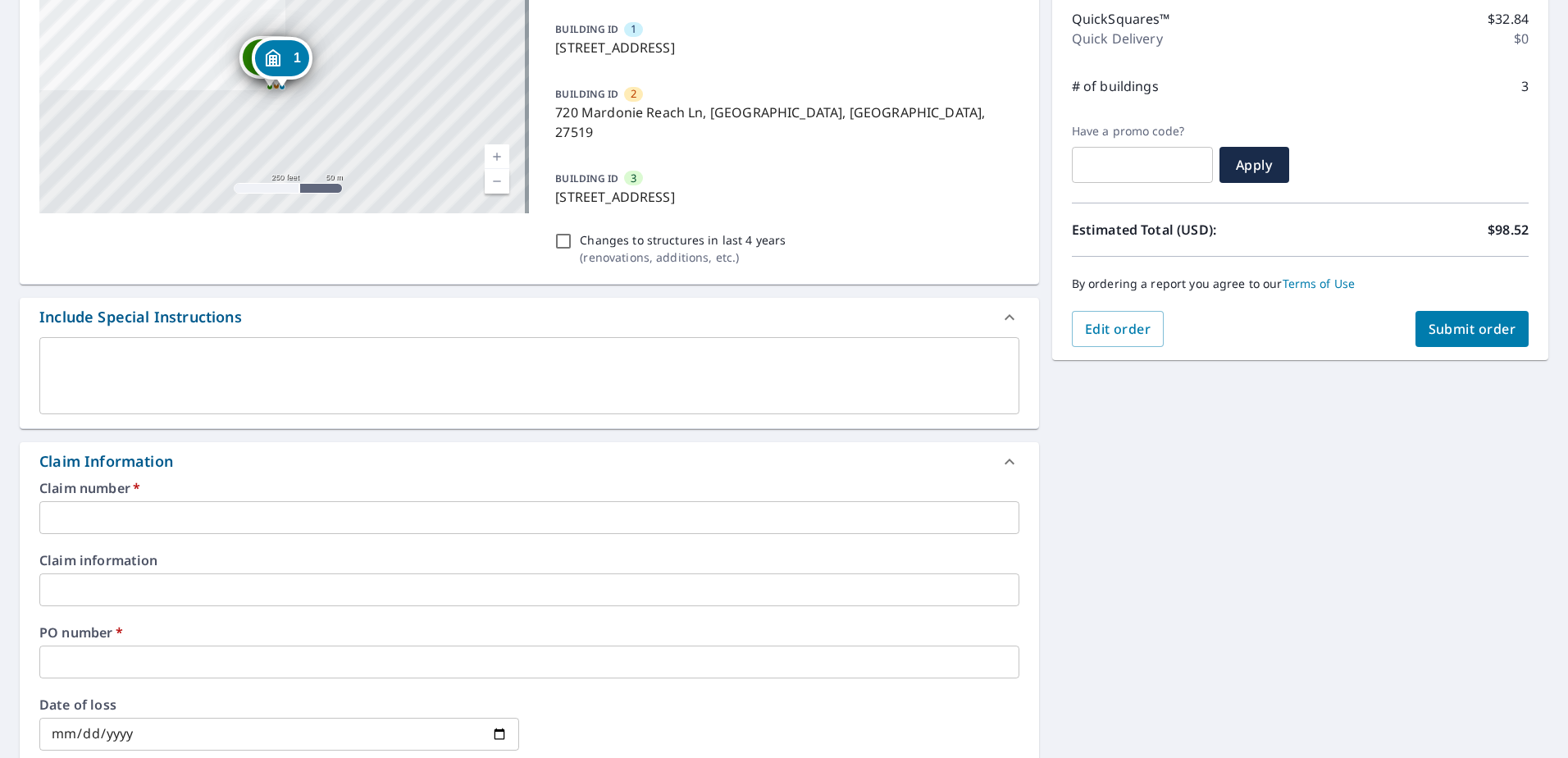
scroll to position [246, 0]
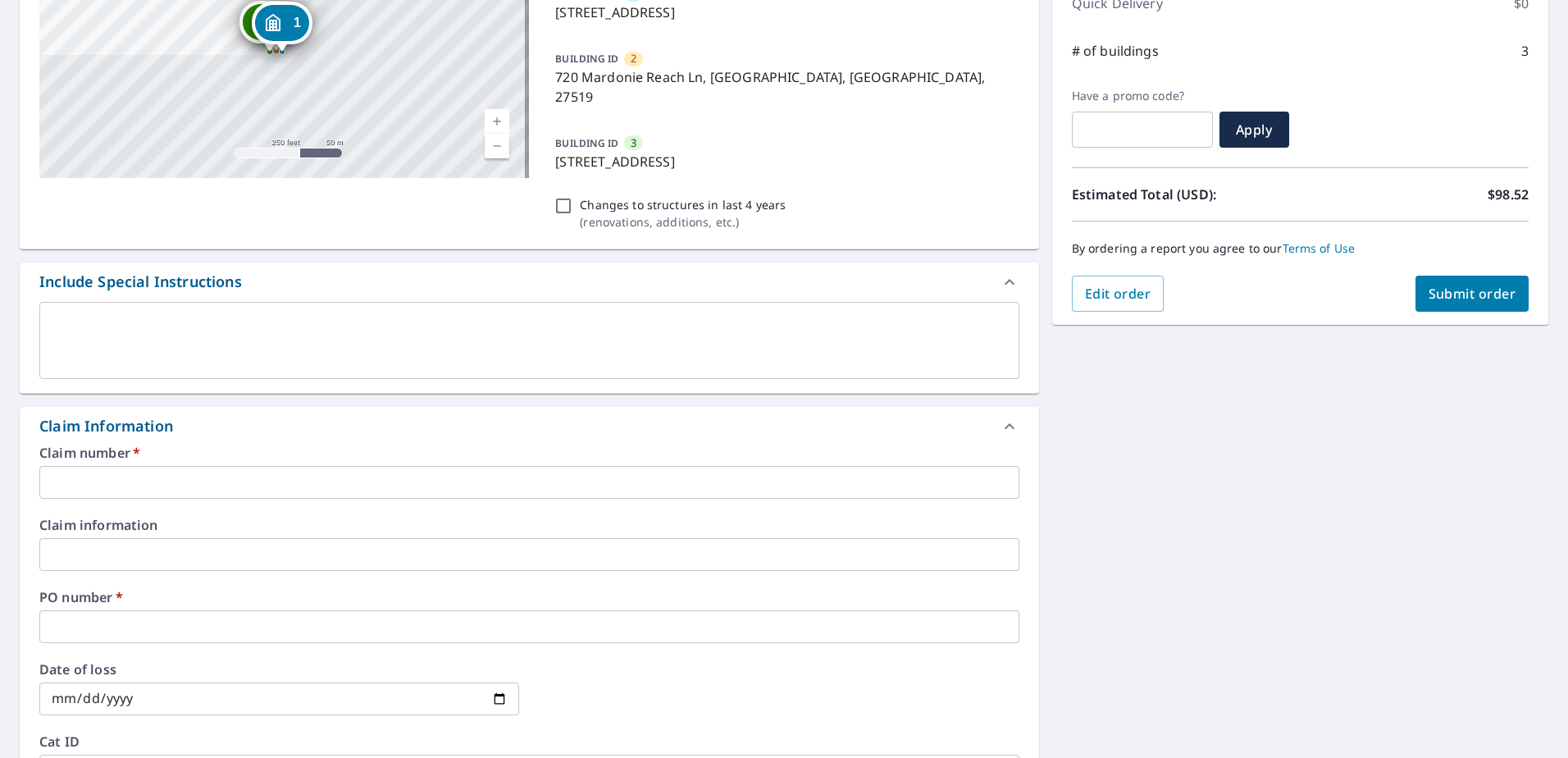
click at [425, 465] on input "text" at bounding box center [529, 482] width 980 height 33
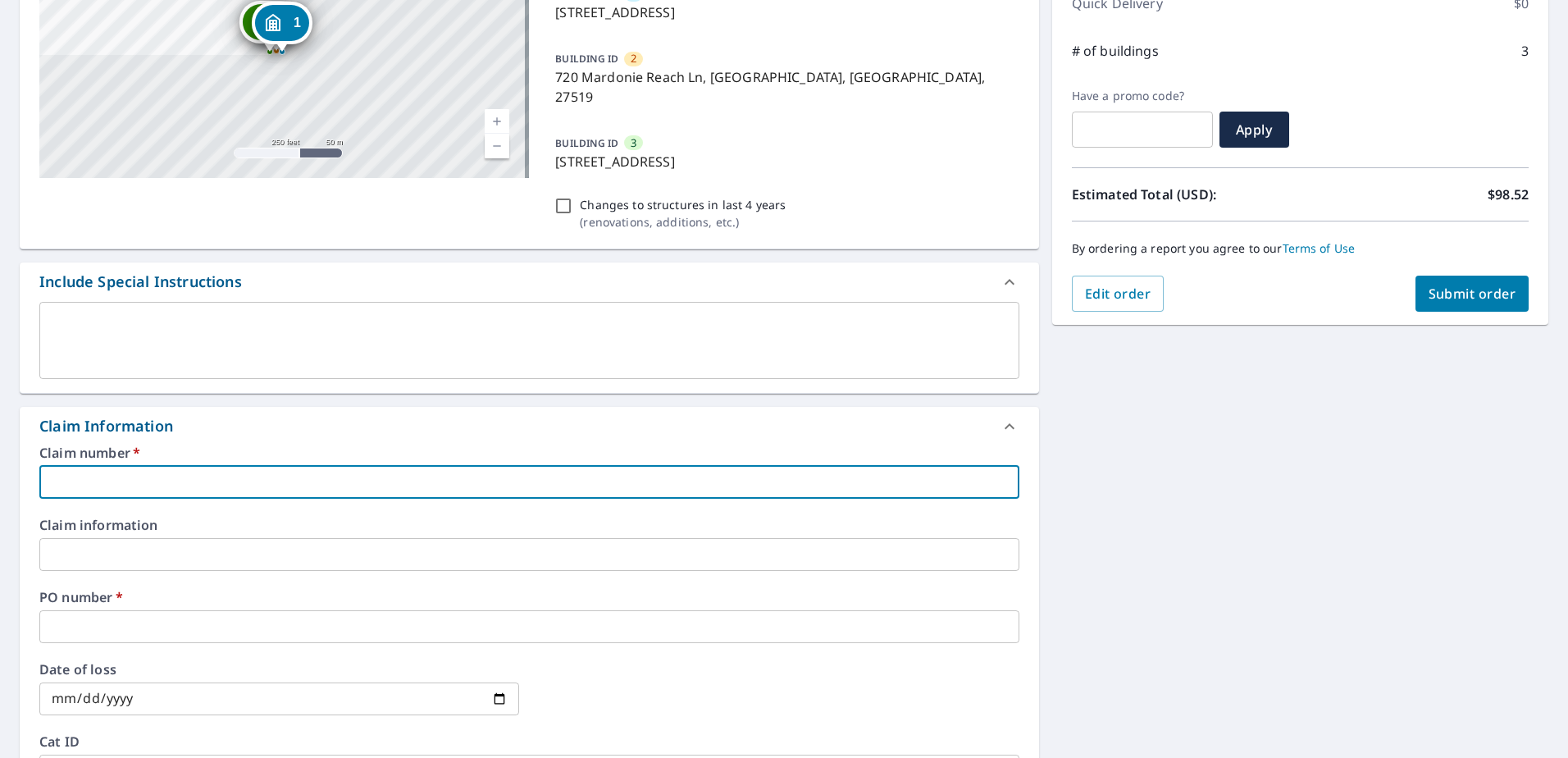
type input "M"
checkbox input "true"
type input "MA"
checkbox input "true"
type input "MAE"
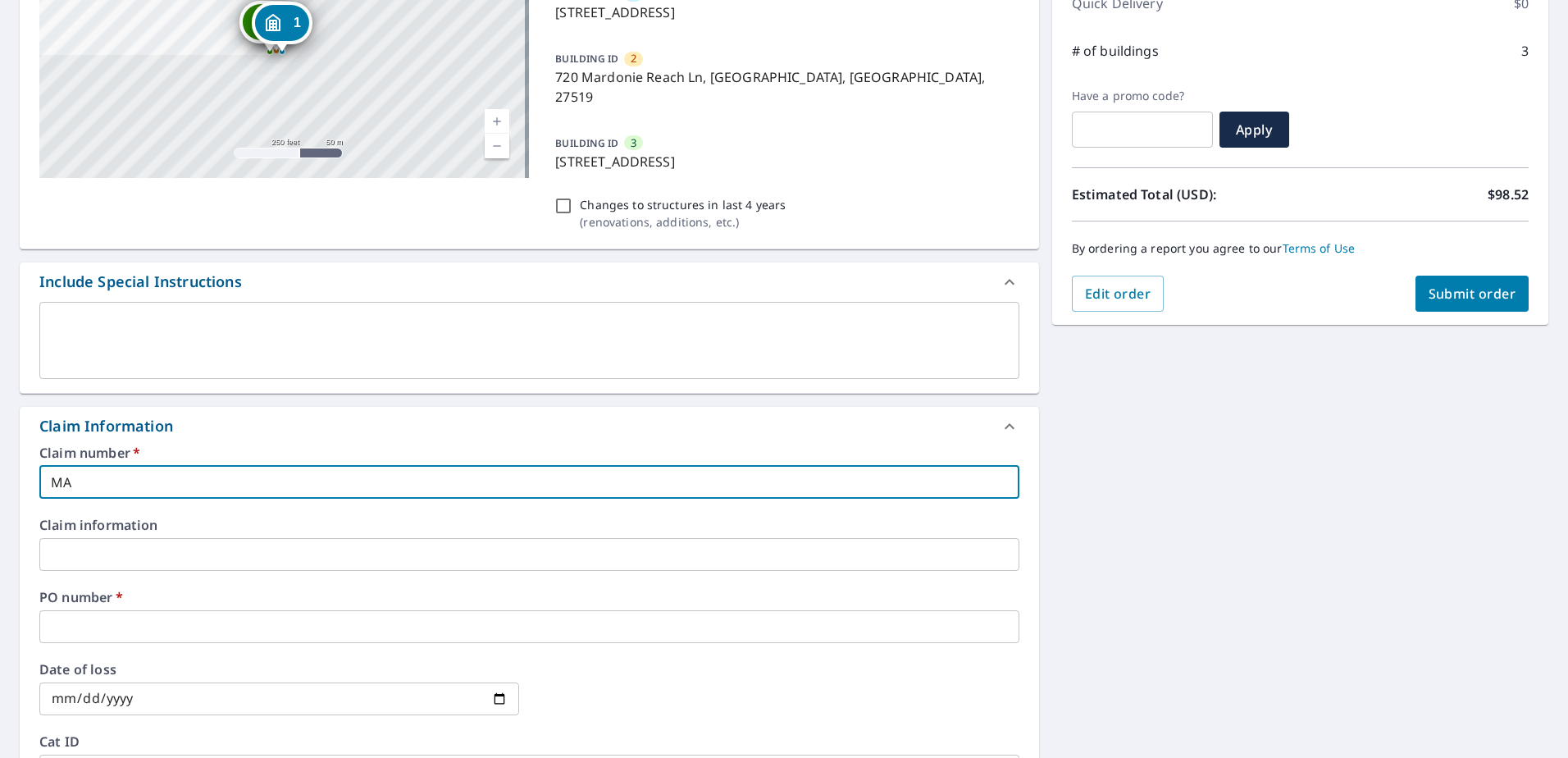
checkbox input "true"
type input "MA"
checkbox input "true"
type input "MAR"
checkbox input "true"
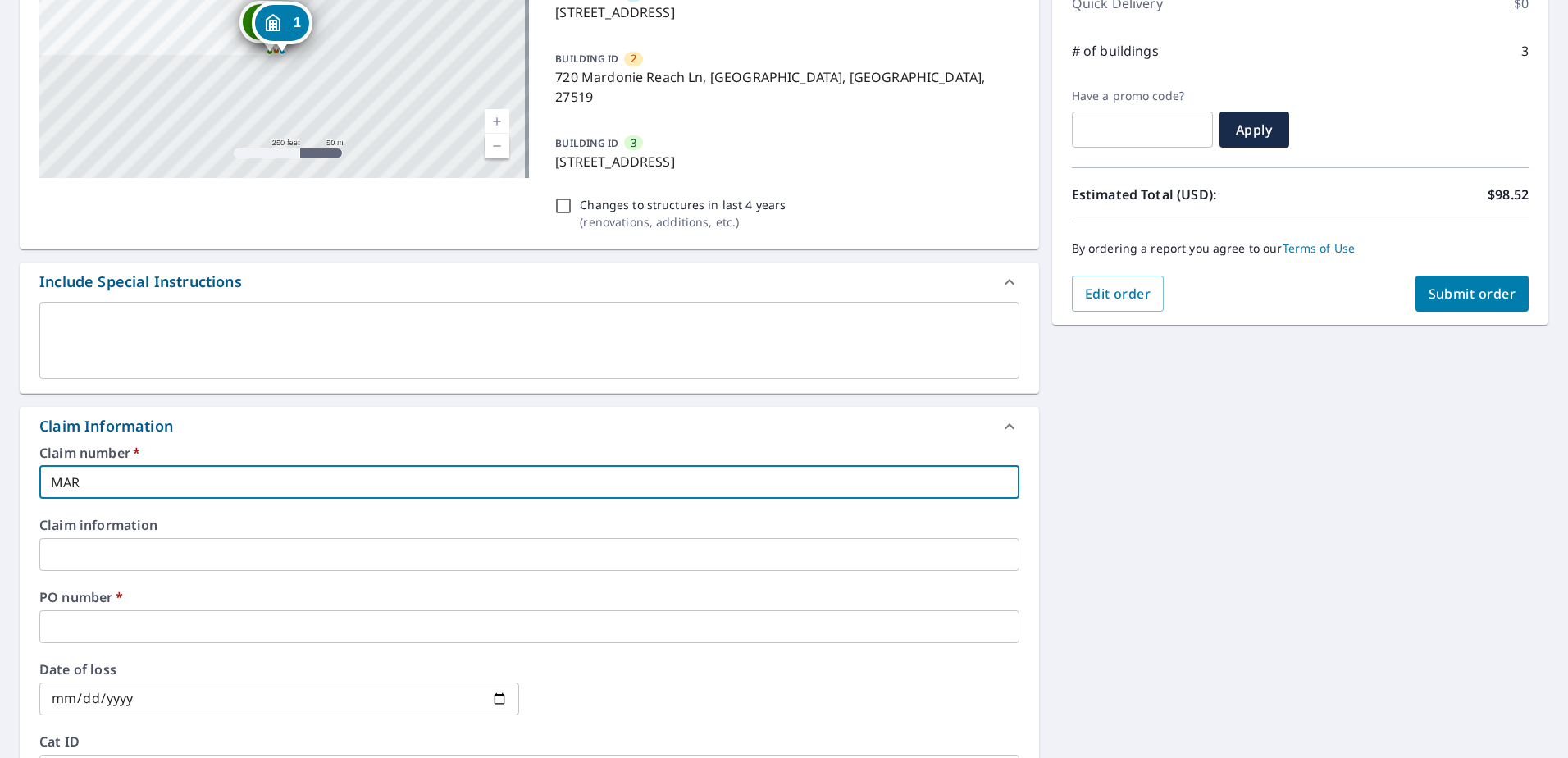
type input "MARD"
checkbox input "true"
type input "MARDO"
checkbox input "true"
type input "MARDON"
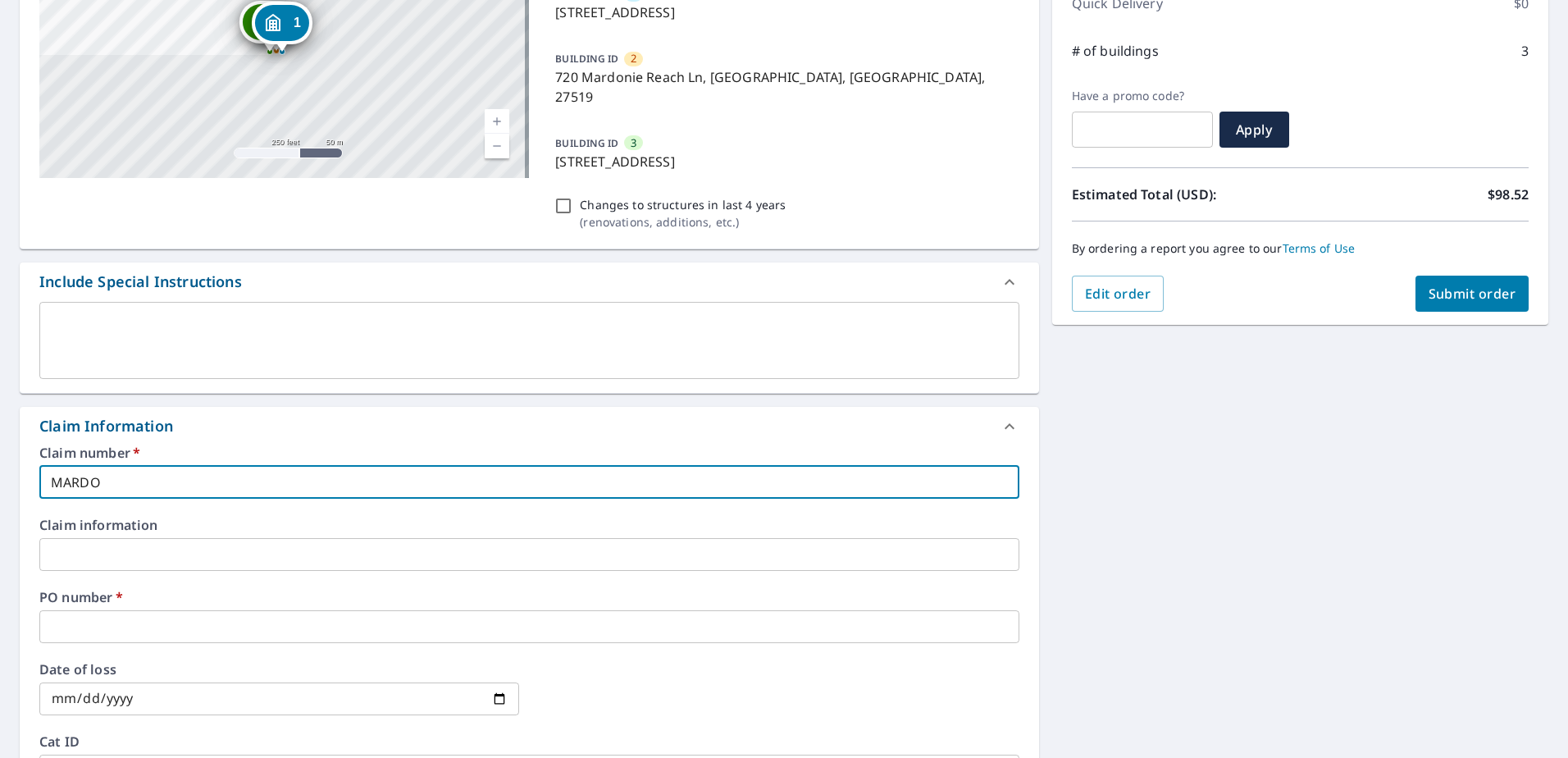
checkbox input "true"
type input "MARDONI"
checkbox input "true"
type input "MARDONIE"
checkbox input "true"
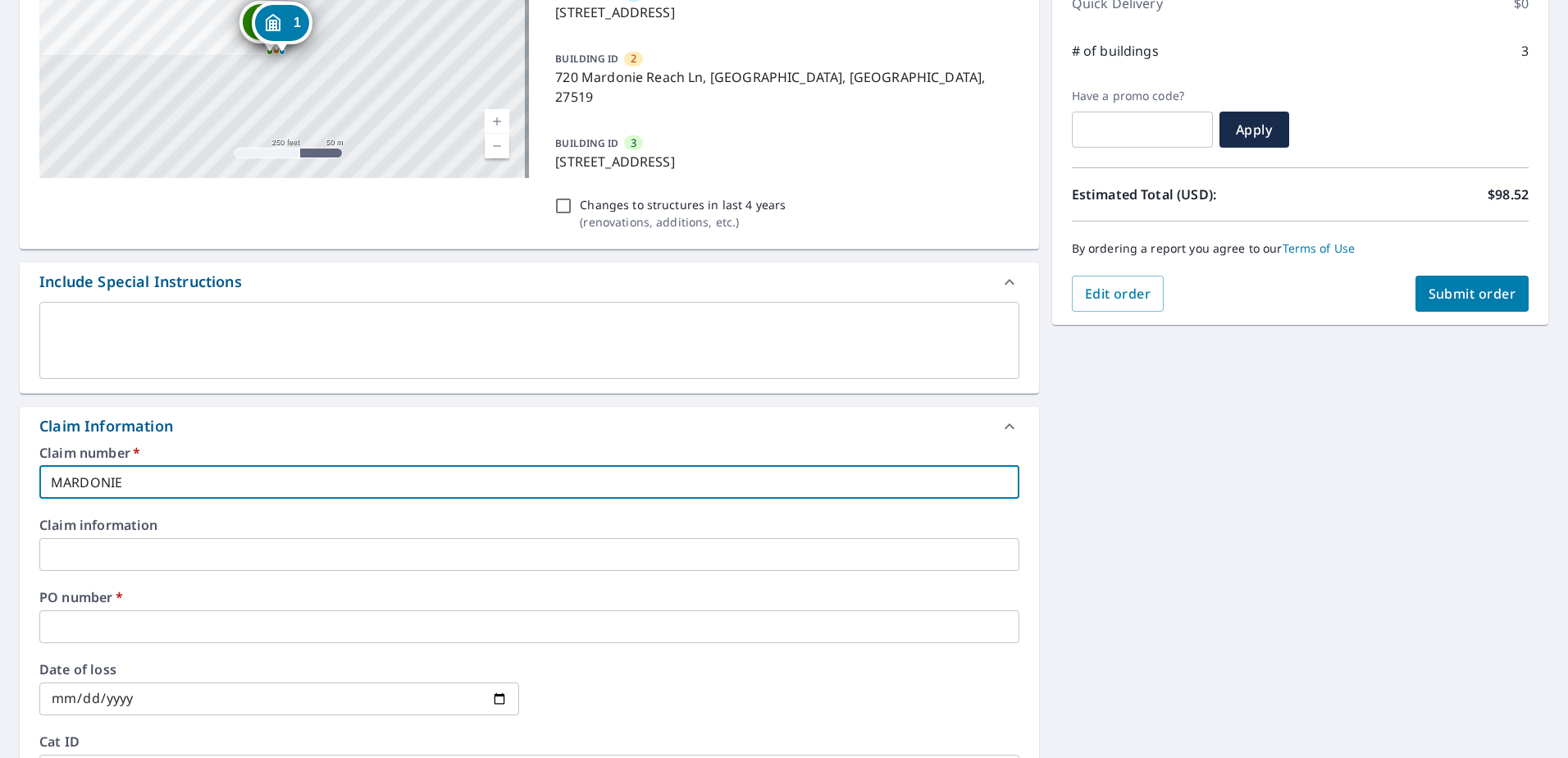
type input "MARDONIE"
checkbox input "true"
type input "MARDONIE R"
checkbox input "true"
type input "MARDONIE RE"
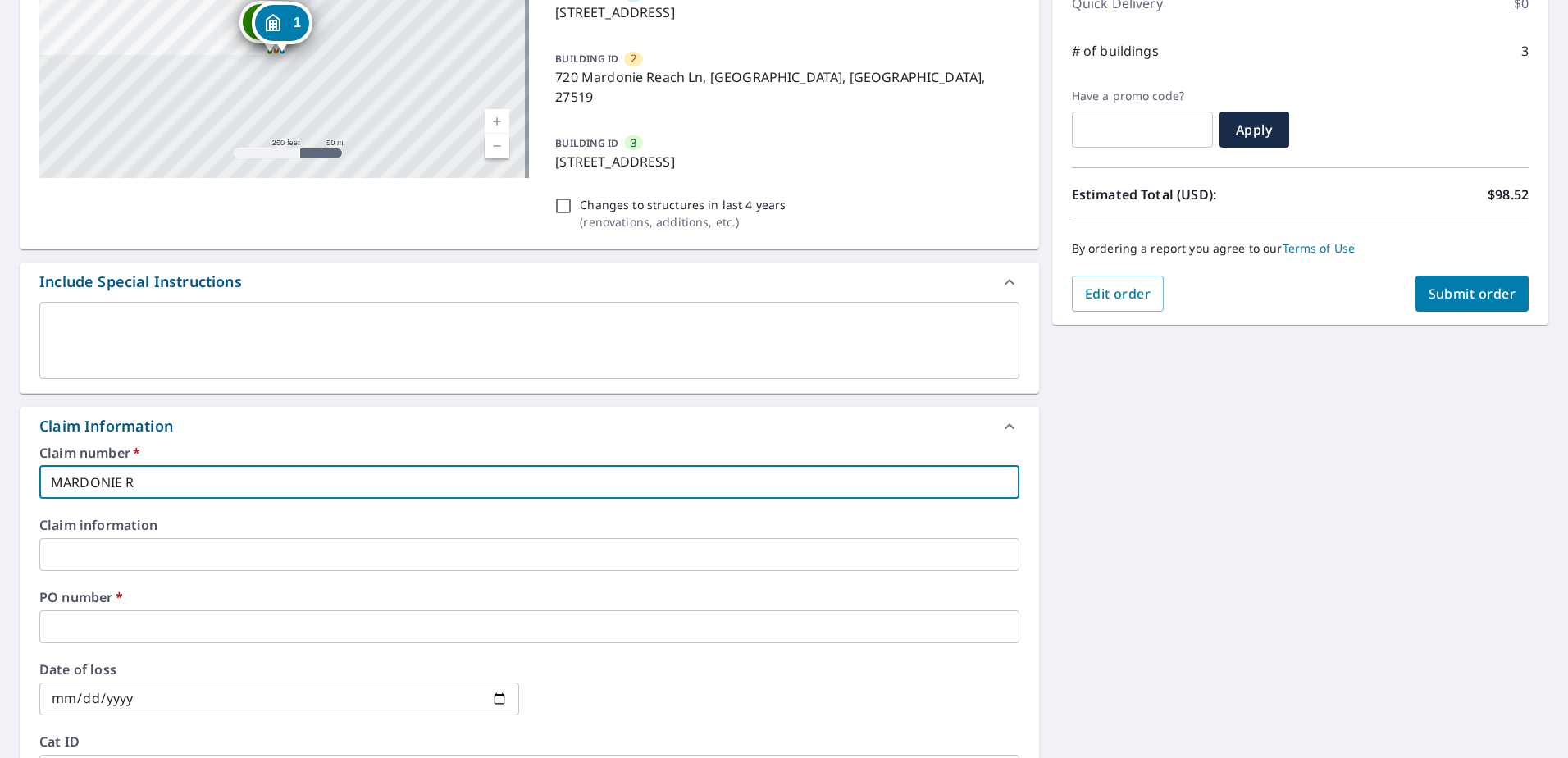
checkbox input "true"
type input "MARDONIE REA"
checkbox input "true"
type input "MARDONIE REAC"
checkbox input "true"
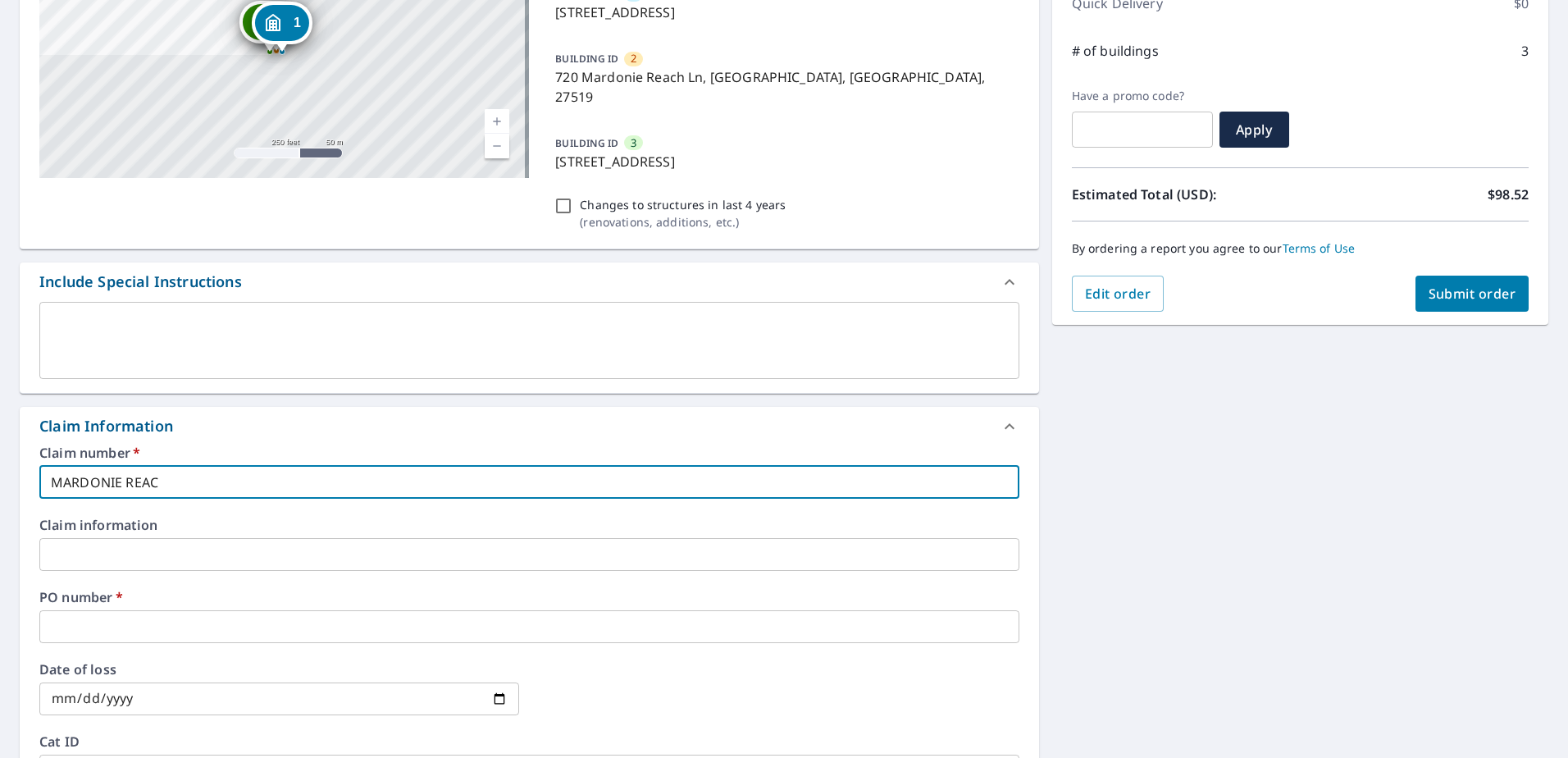
type input "MARDONIE REACH"
checkbox input "true"
type input "MARDONIE REACH"
click at [343, 610] on input "text" at bounding box center [529, 627] width 980 height 33
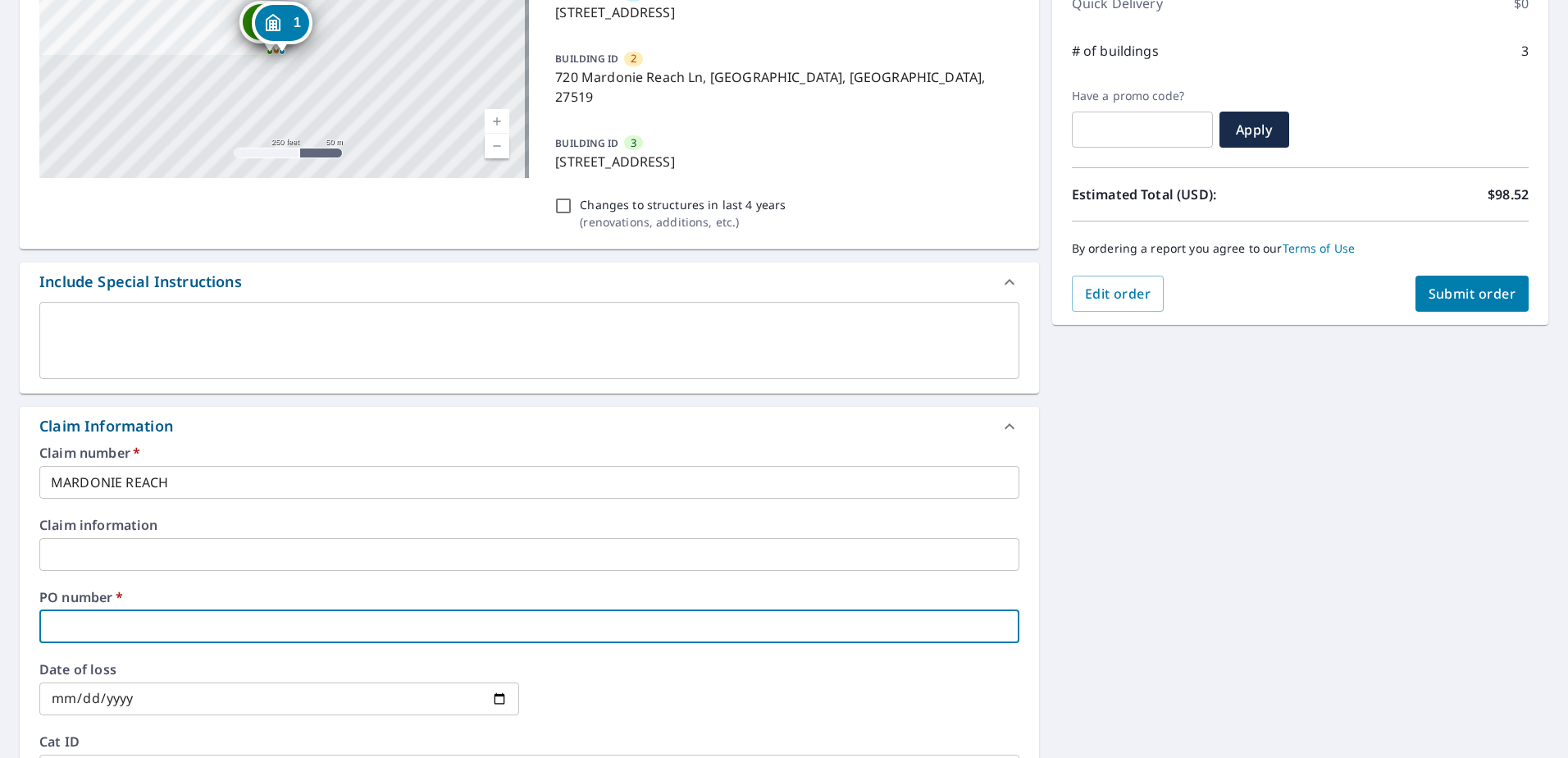
type input "718 MARDONIE REACH"
click at [77, 610] on input "718 MARDONIE REACH" at bounding box center [529, 627] width 980 height 33
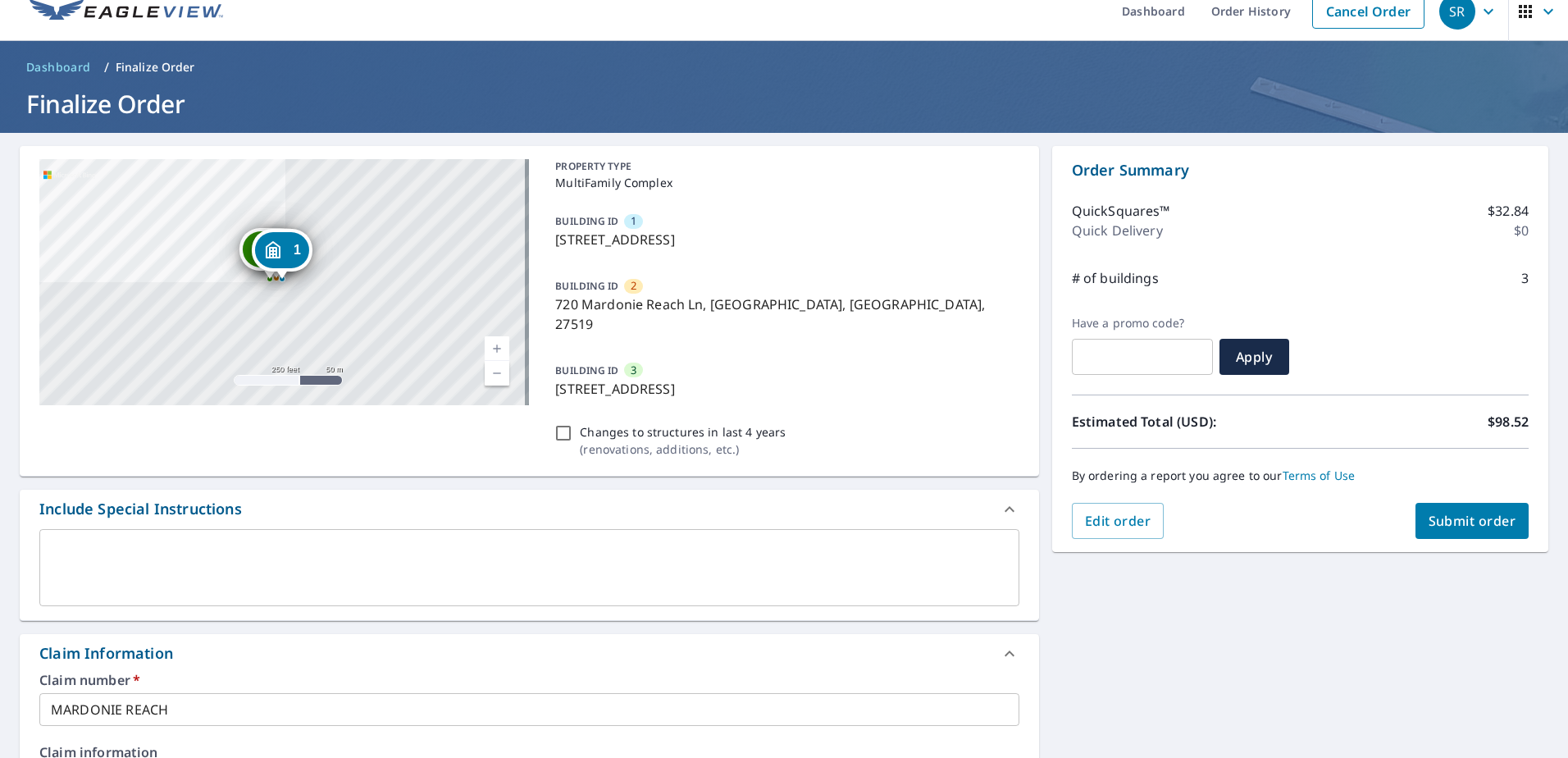
scroll to position [0, 0]
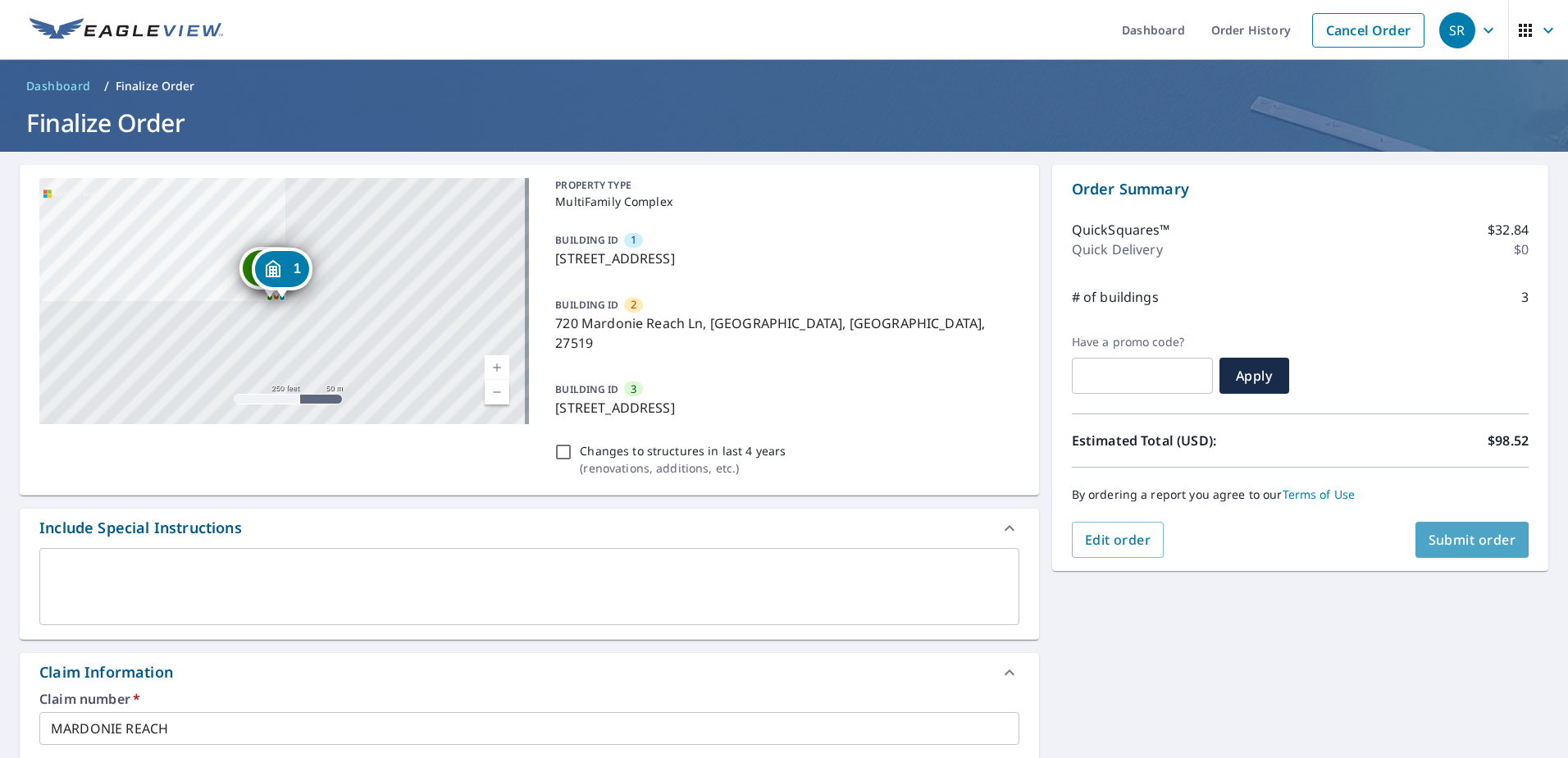
click at [1464, 527] on button "Submit order" at bounding box center [1472, 539] width 114 height 36
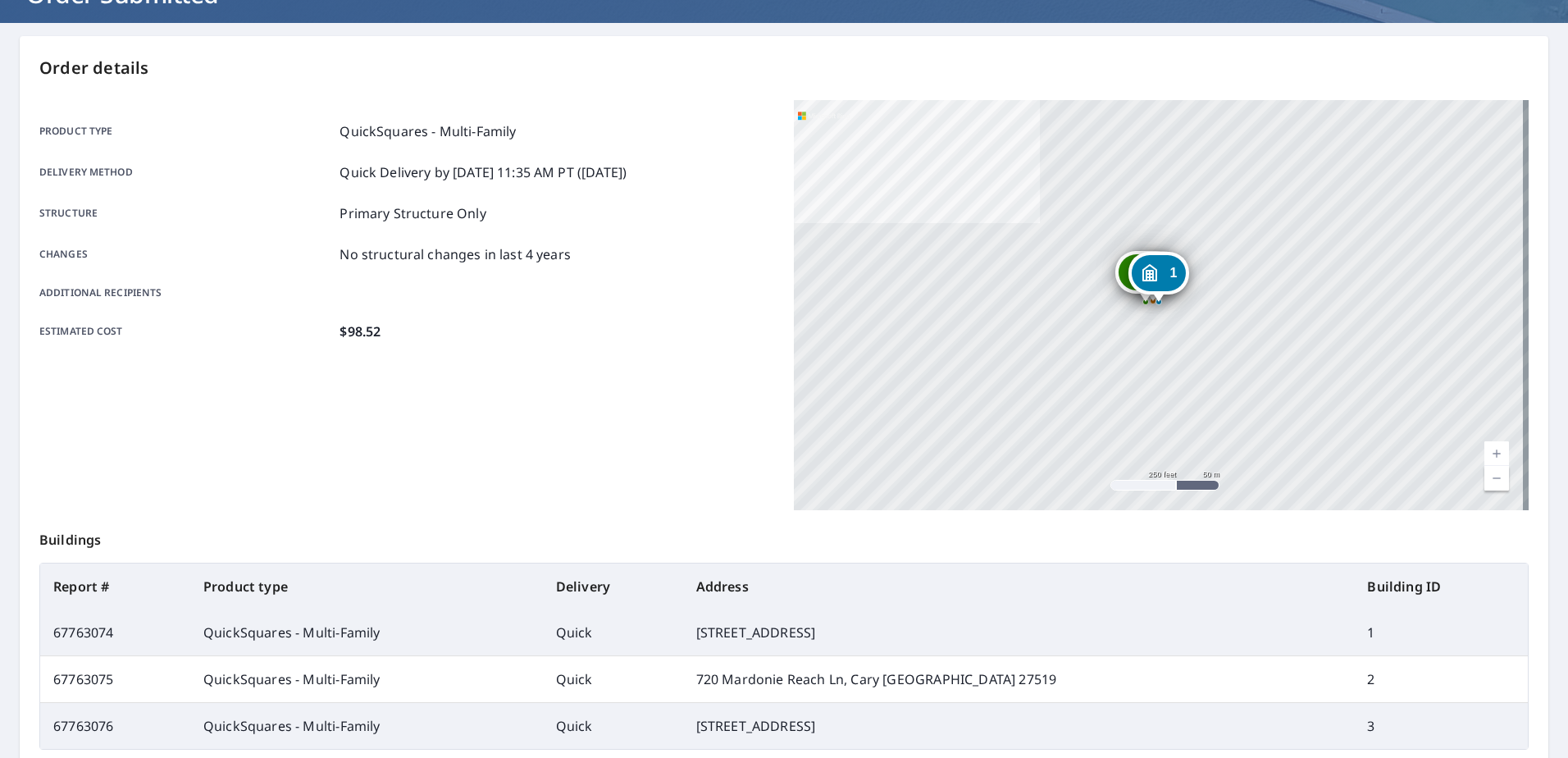
scroll to position [301, 0]
